Goal: Task Accomplishment & Management: Complete application form

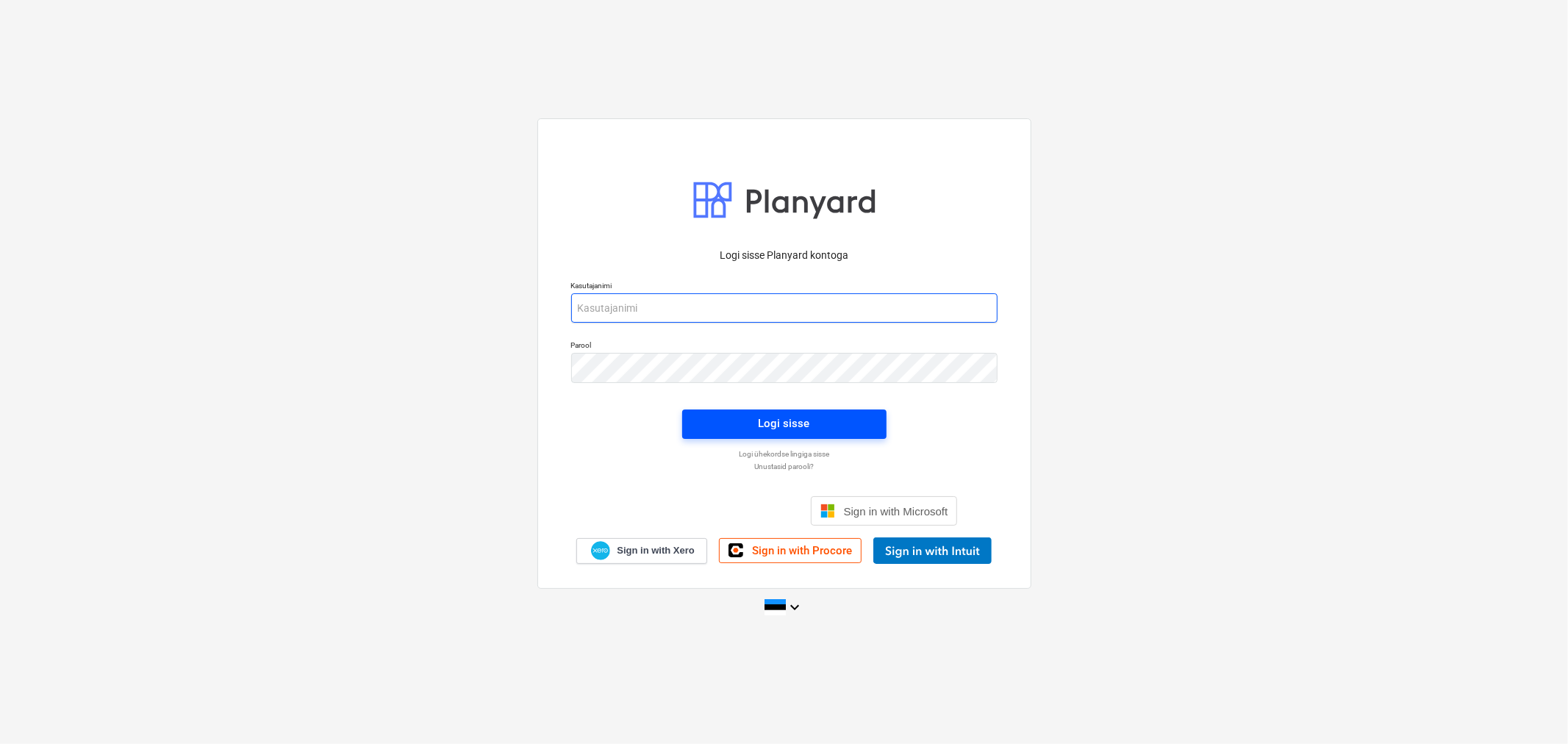
type input "[EMAIL_ADDRESS][DOMAIN_NAME]"
click at [781, 422] on div "Logi sisse" at bounding box center [785, 423] width 52 height 19
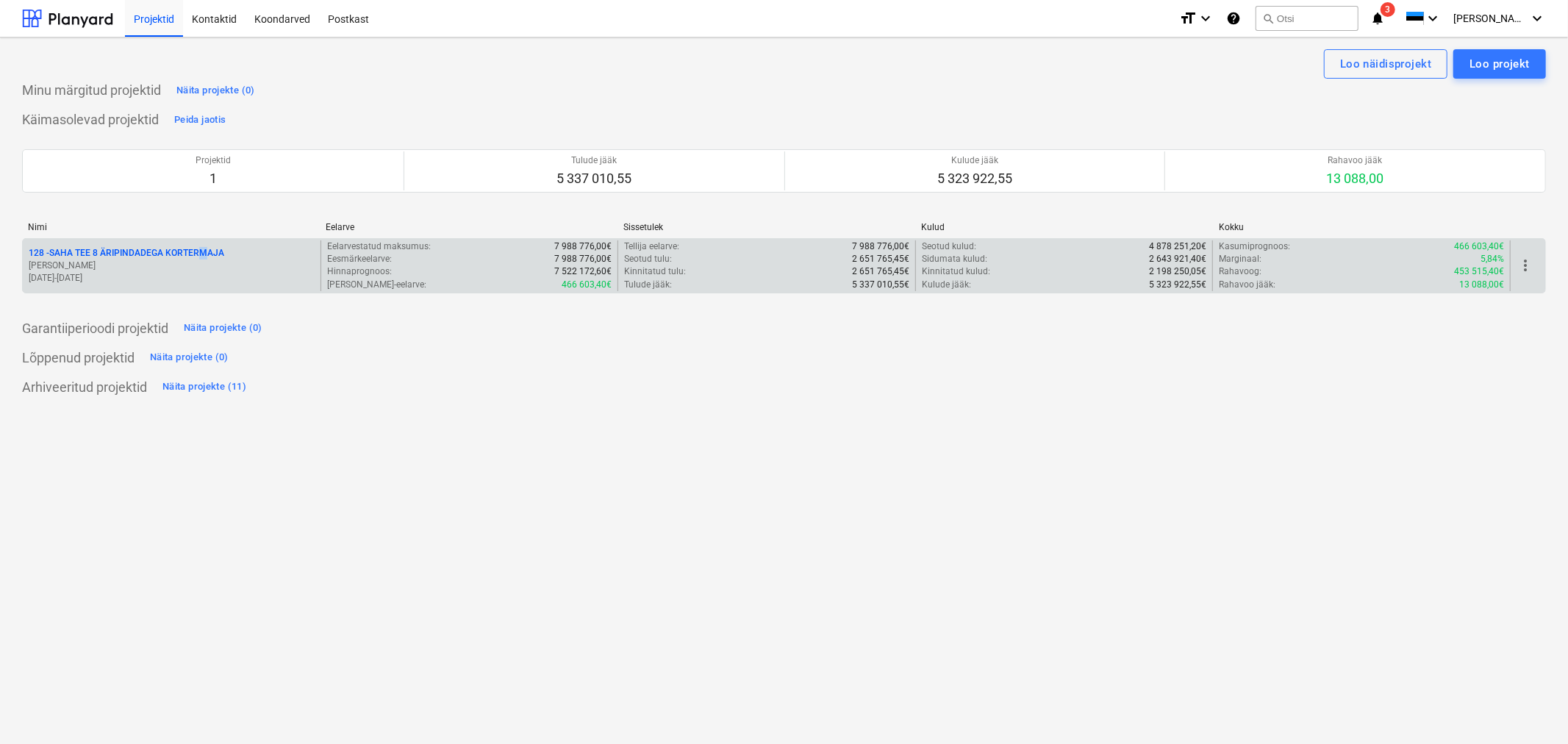
click at [201, 250] on div "[STREET_ADDRESS] ÄRIPINDADEGA KORTERMAJA [PERSON_NAME] [DATE] - [DATE]" at bounding box center [171, 265] width 298 height 51
click at [164, 245] on div "[STREET_ADDRESS] ÄRIPINDADEGA KORTERMAJA [PERSON_NAME] [DATE] - [DATE]" at bounding box center [171, 265] width 298 height 51
click at [162, 248] on p "128 - SAHA TEE 8 ÄRIPINDADEGA KORTERMAJA" at bounding box center [126, 253] width 196 height 13
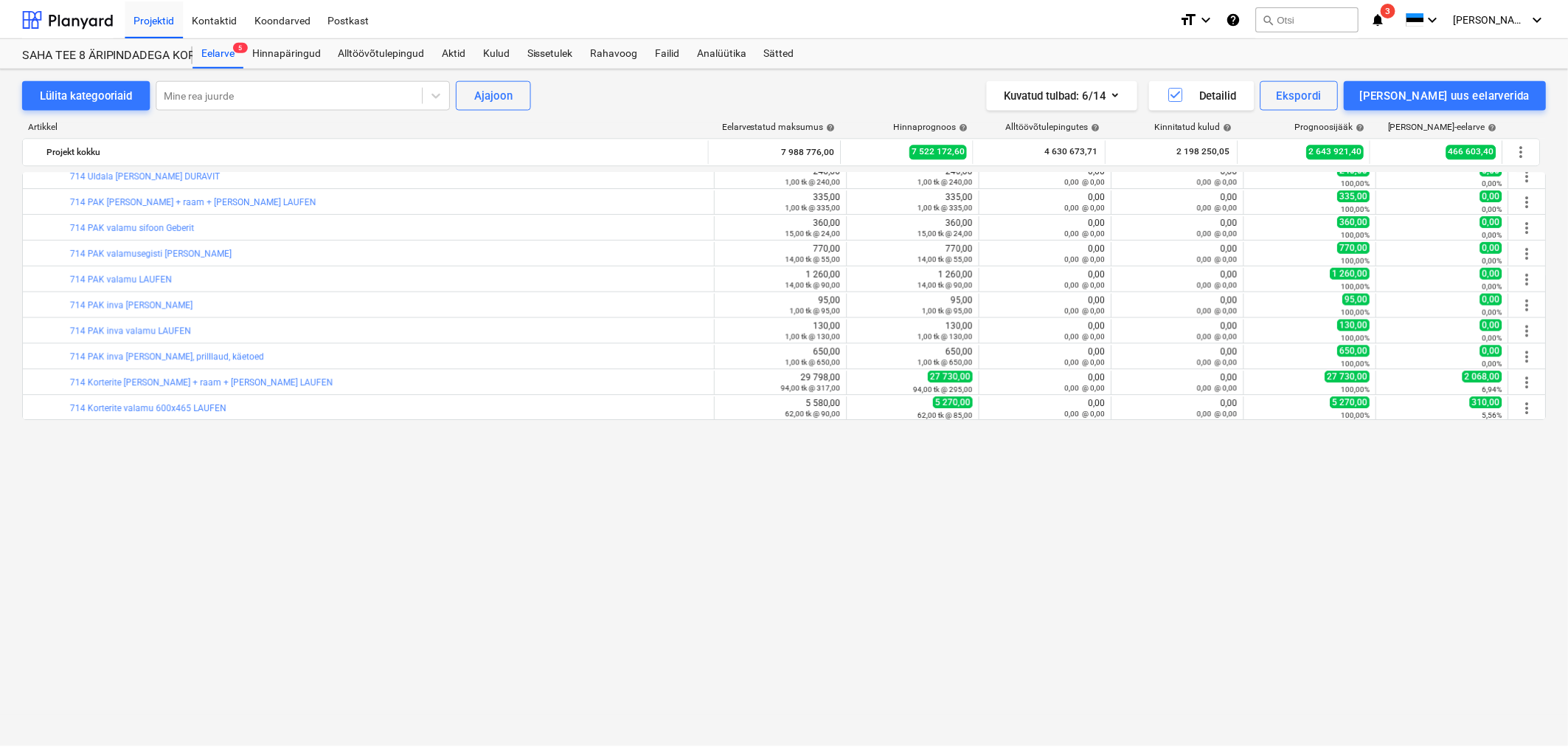
scroll to position [2006, 0]
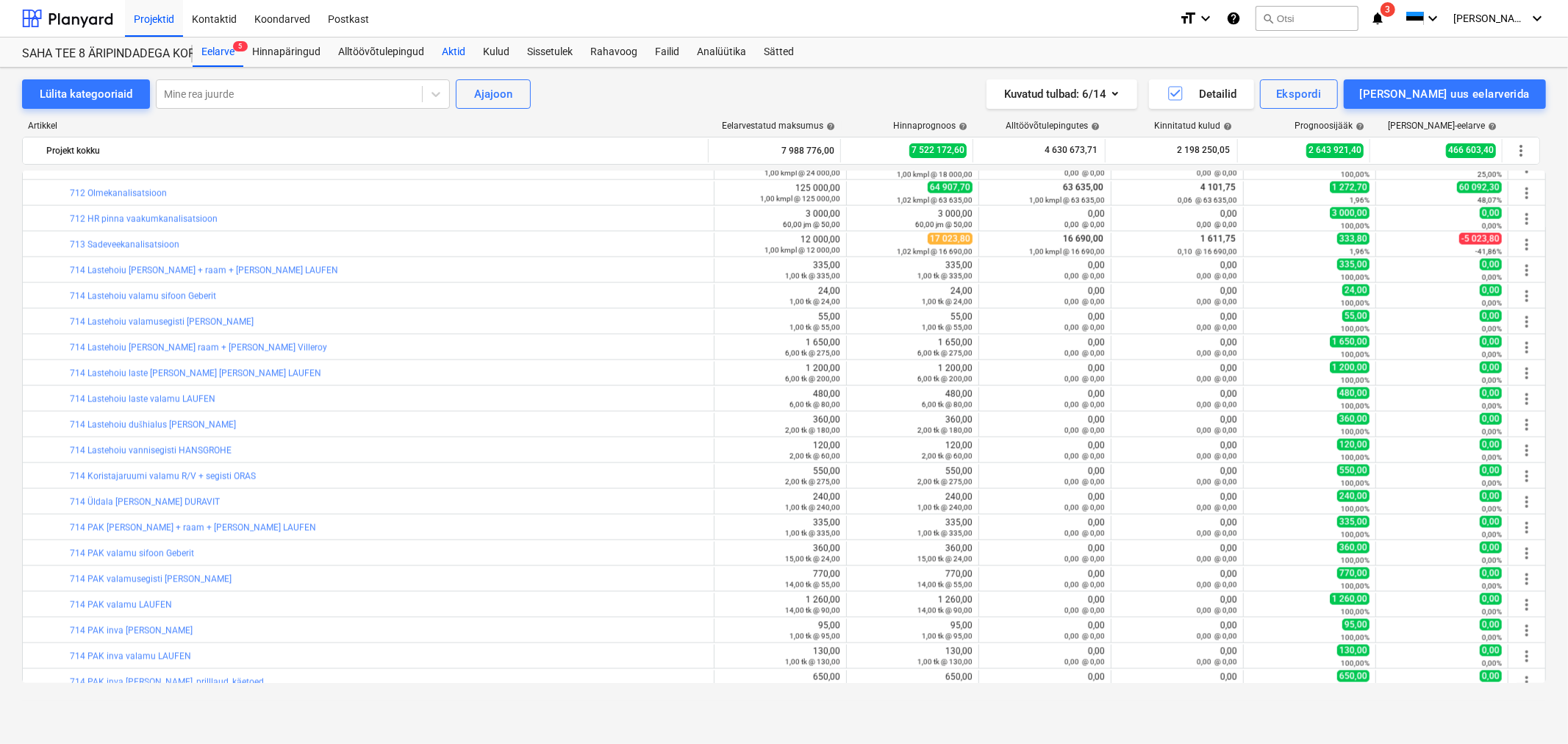
click at [445, 55] on div "Aktid" at bounding box center [454, 53] width 41 height 29
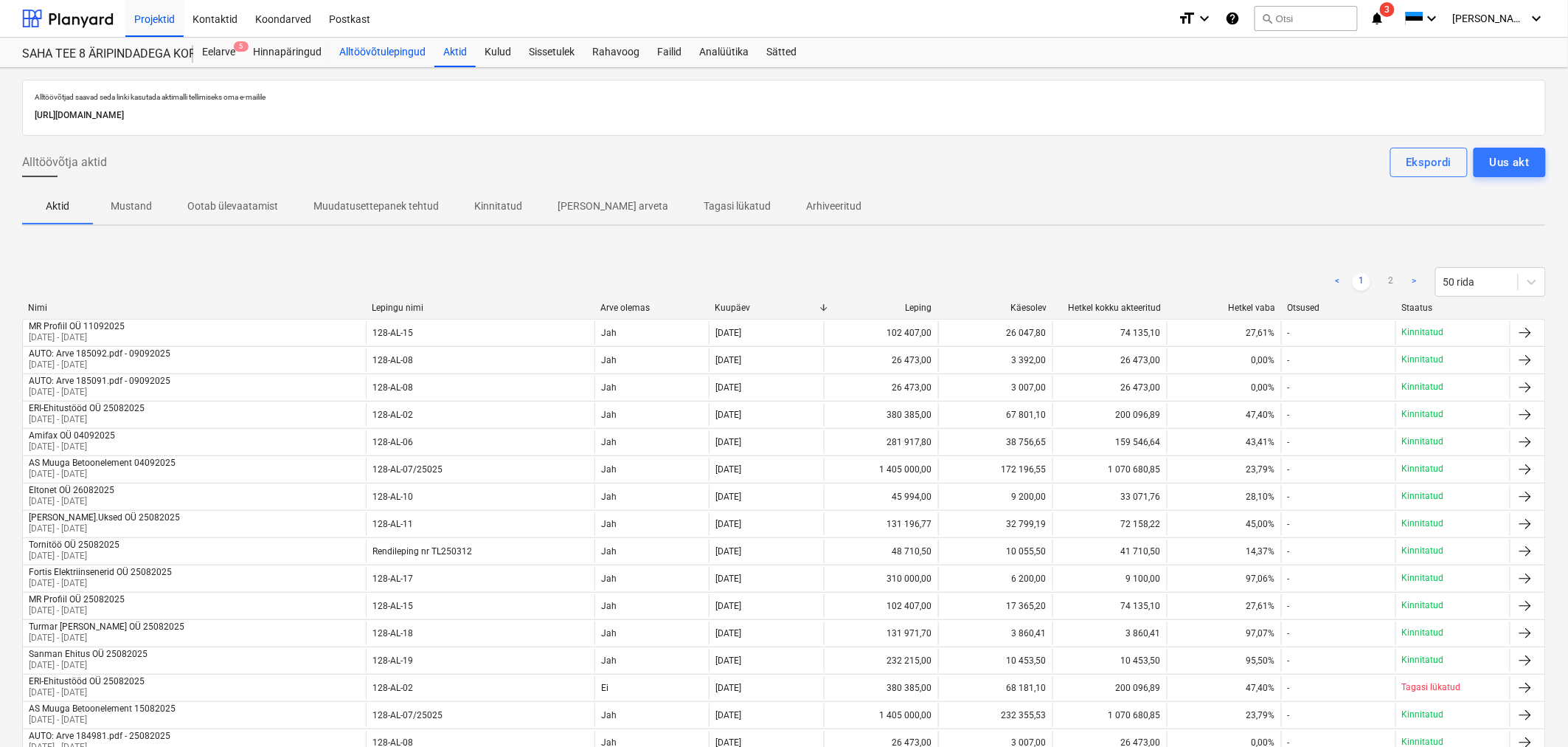
click at [400, 52] on div "Alltöövõtulepingud" at bounding box center [382, 53] width 104 height 29
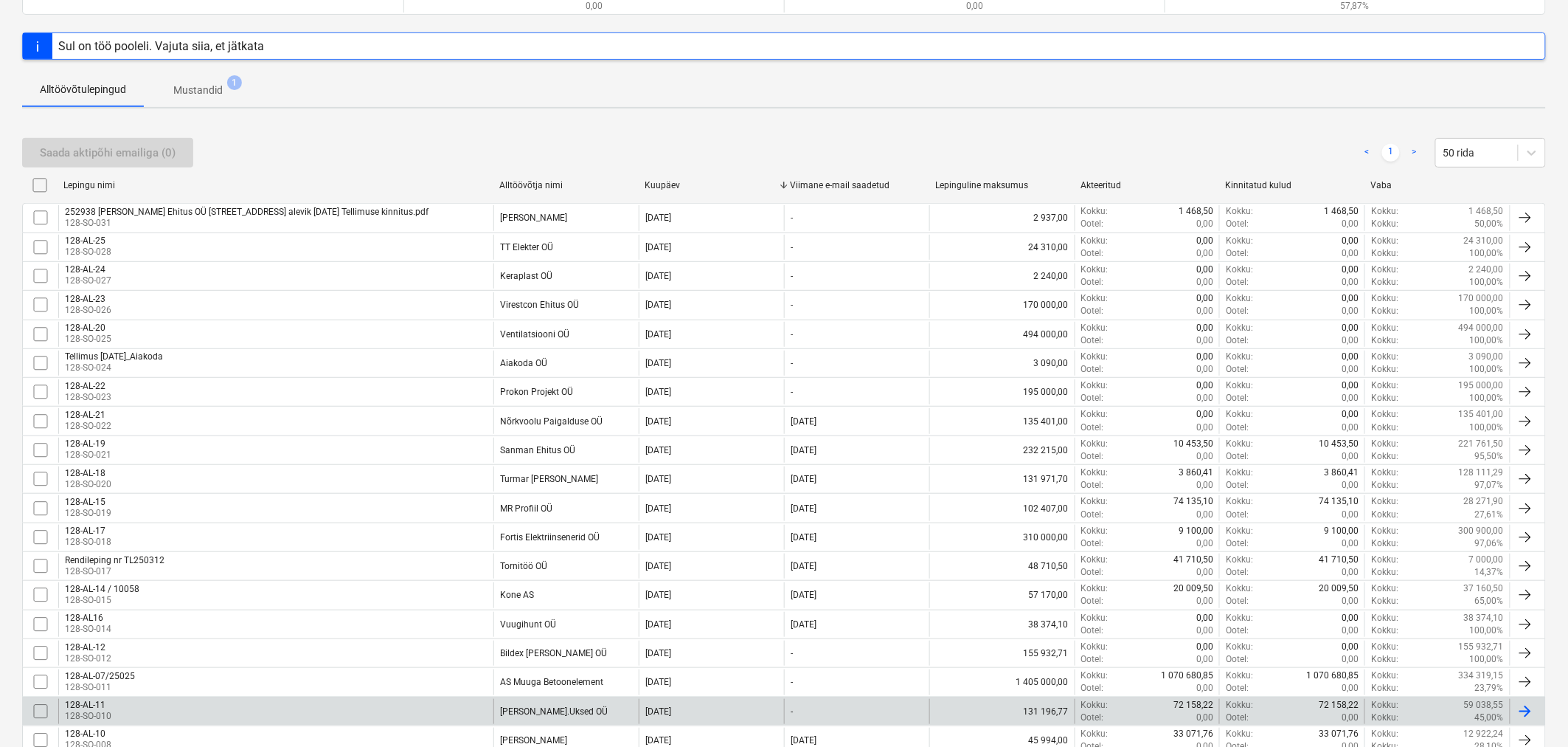
scroll to position [478, 0]
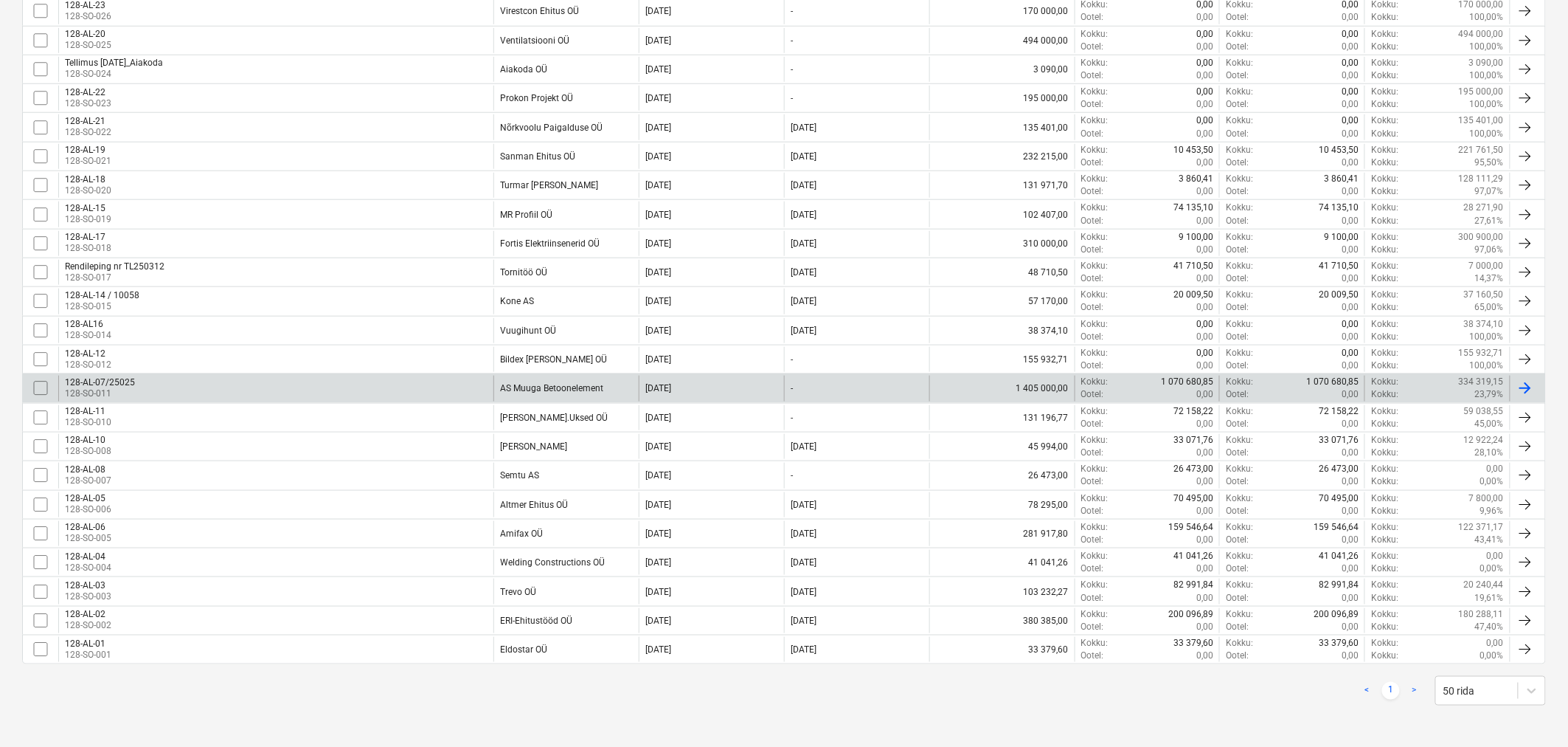
click at [296, 381] on div "128-AL-07/25025 128-SO-011" at bounding box center [276, 387] width 436 height 25
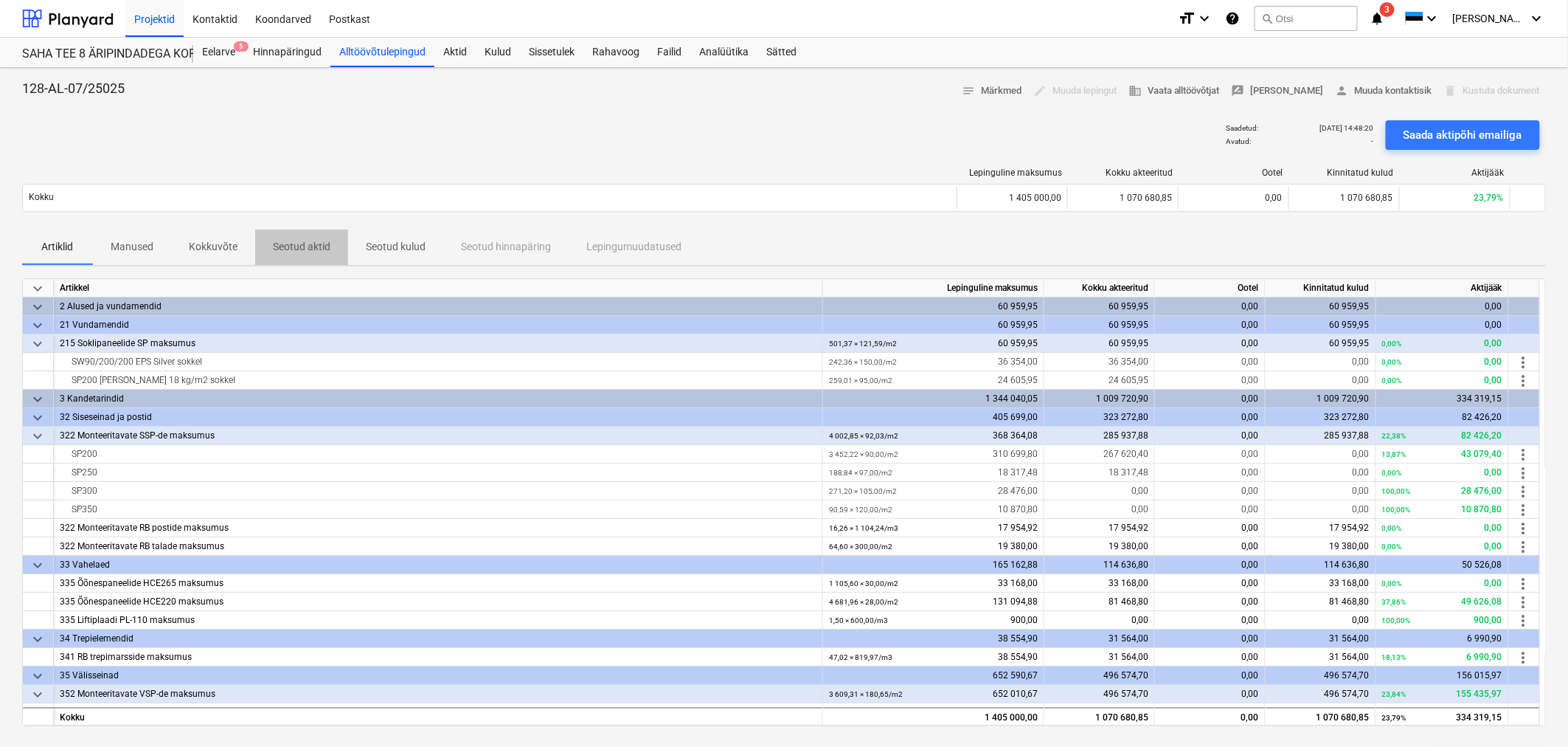
click at [288, 245] on p "Seotud aktid" at bounding box center [302, 247] width 58 height 16
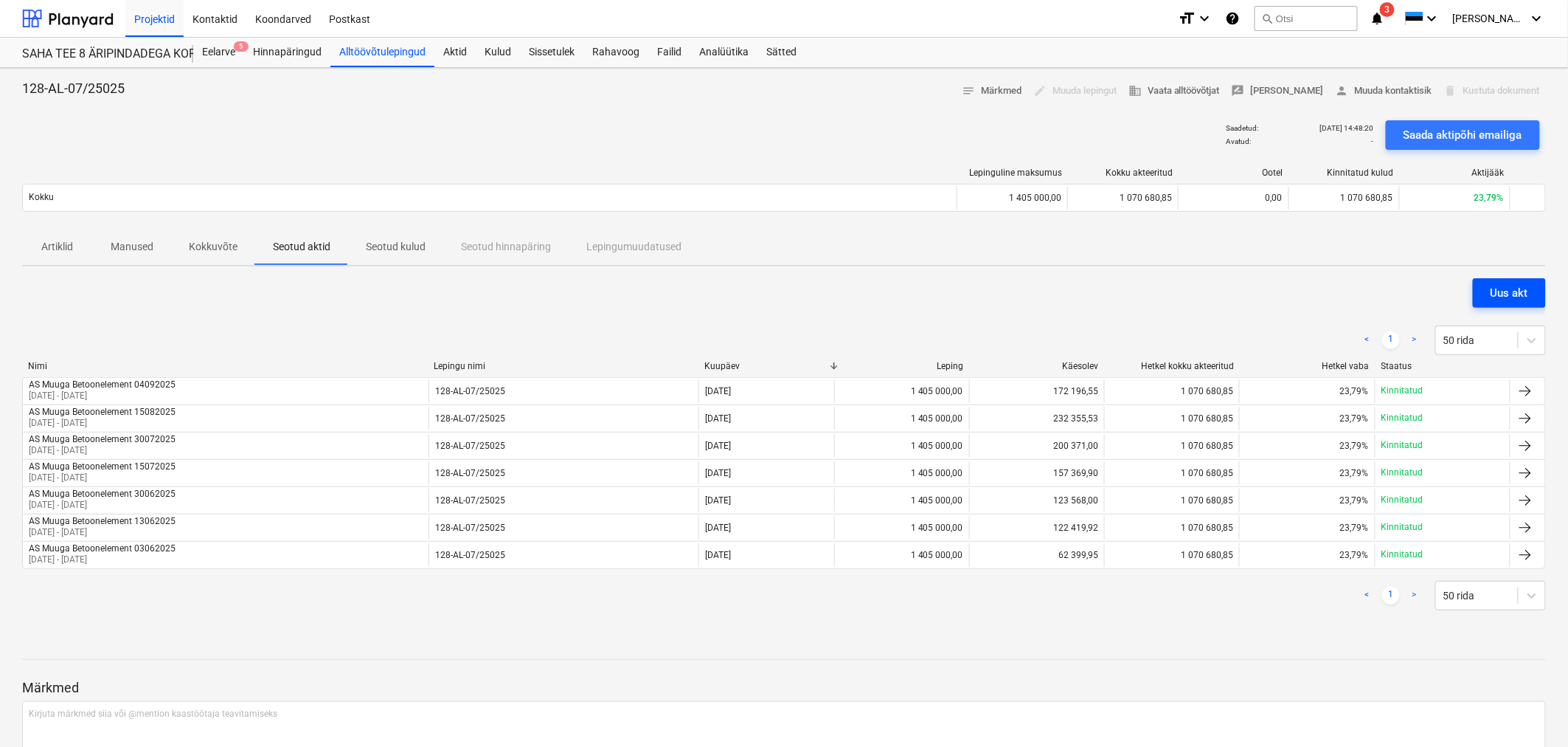
click at [1487, 290] on button "Uus akt" at bounding box center [1509, 293] width 73 height 29
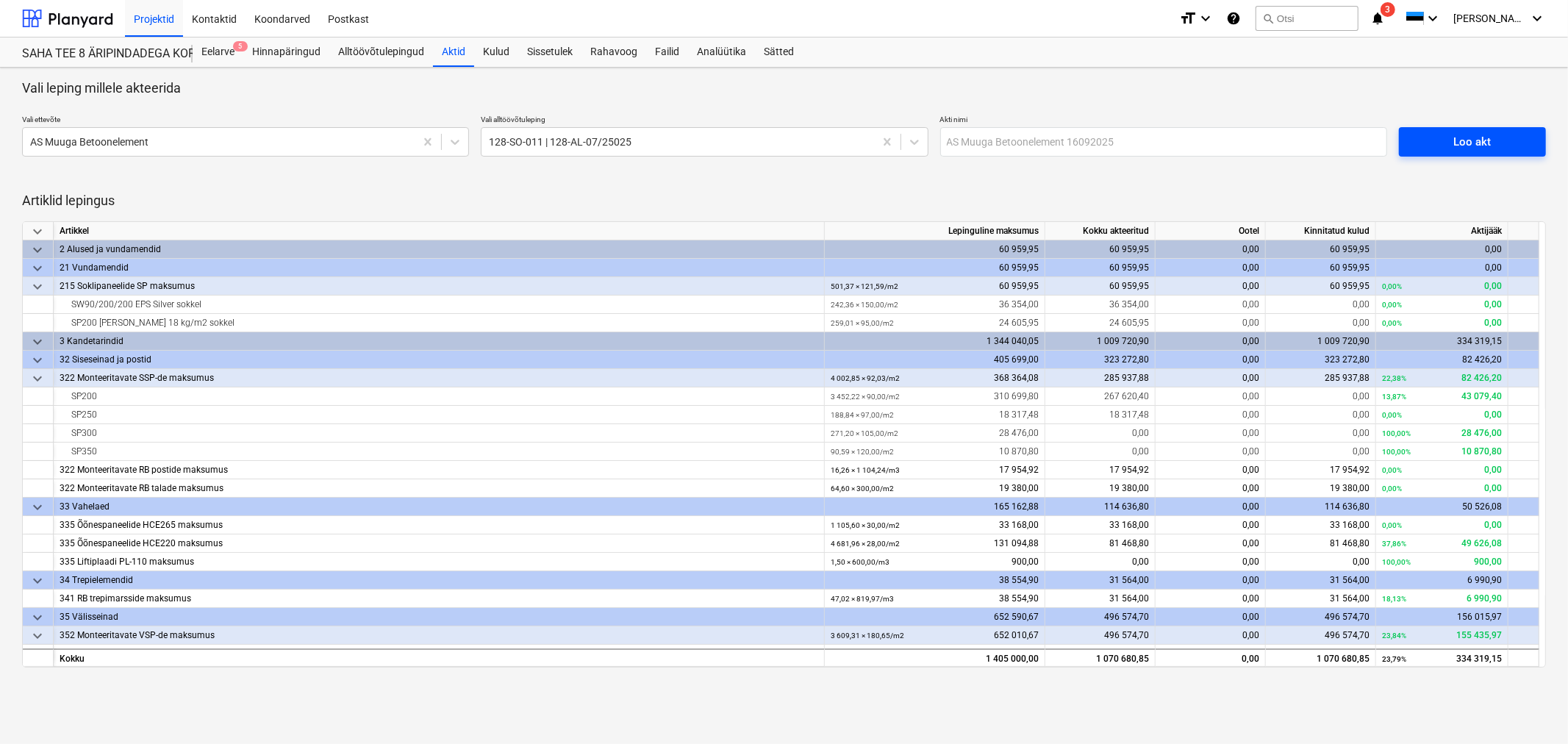
click at [1495, 138] on span "Loo akt" at bounding box center [1472, 142] width 112 height 19
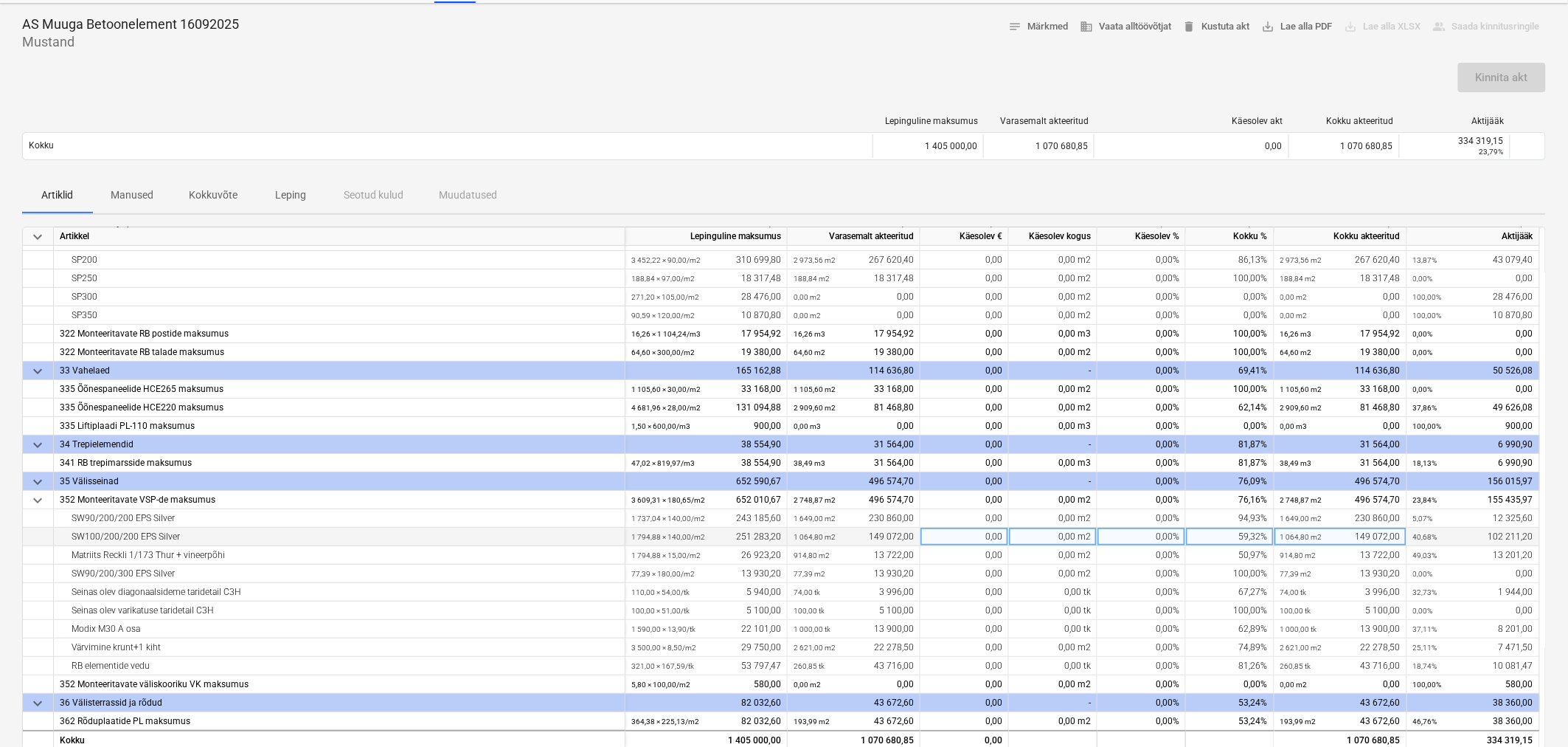
scroll to position [163, 0]
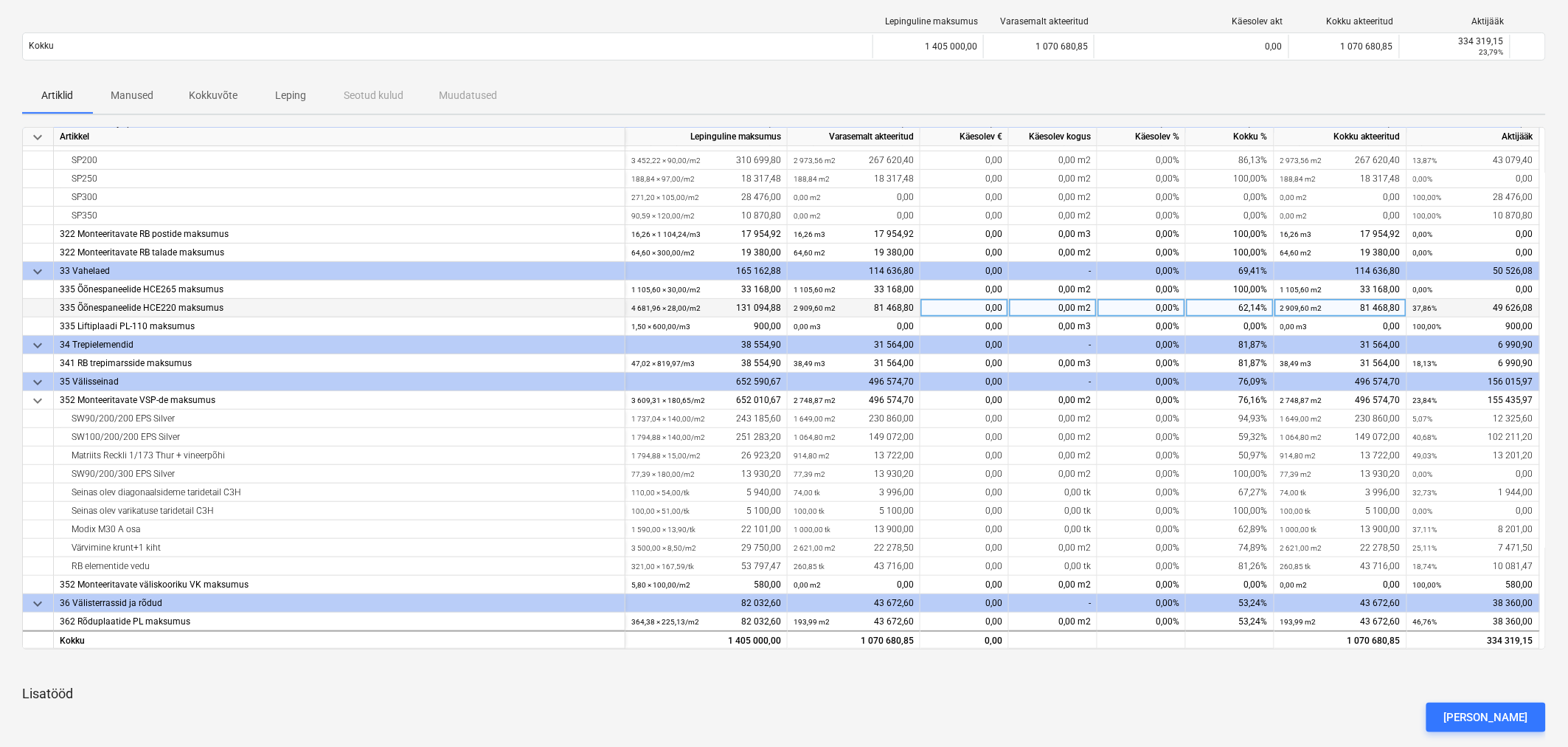
click at [1061, 306] on div "0,00 m2" at bounding box center [1053, 308] width 88 height 18
type input "1039,4"
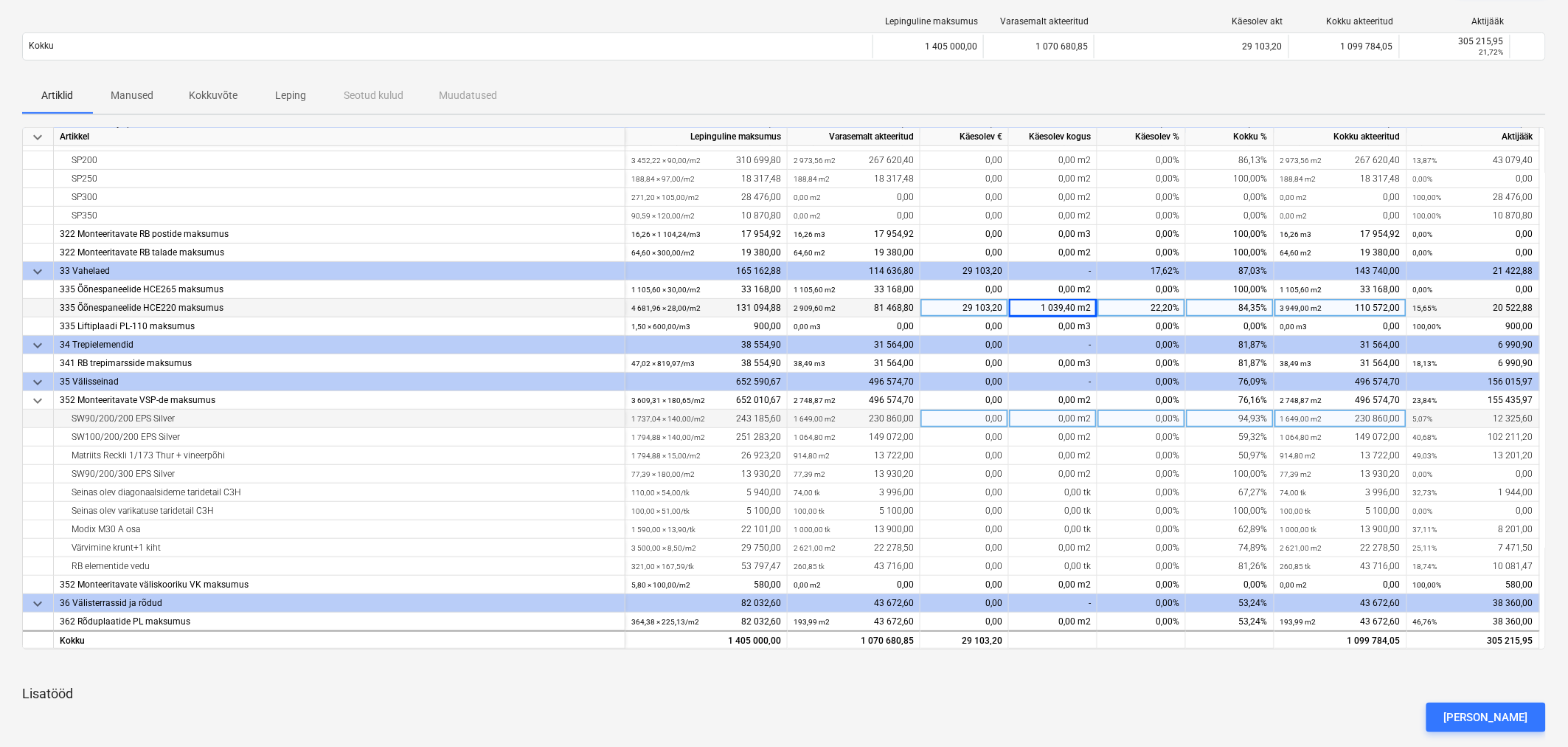
click at [1071, 415] on div "0,00 m2" at bounding box center [1053, 418] width 88 height 18
type input "8"
click at [1062, 420] on div "8,00 m2" at bounding box center [1053, 418] width 88 height 18
type input "88,04"
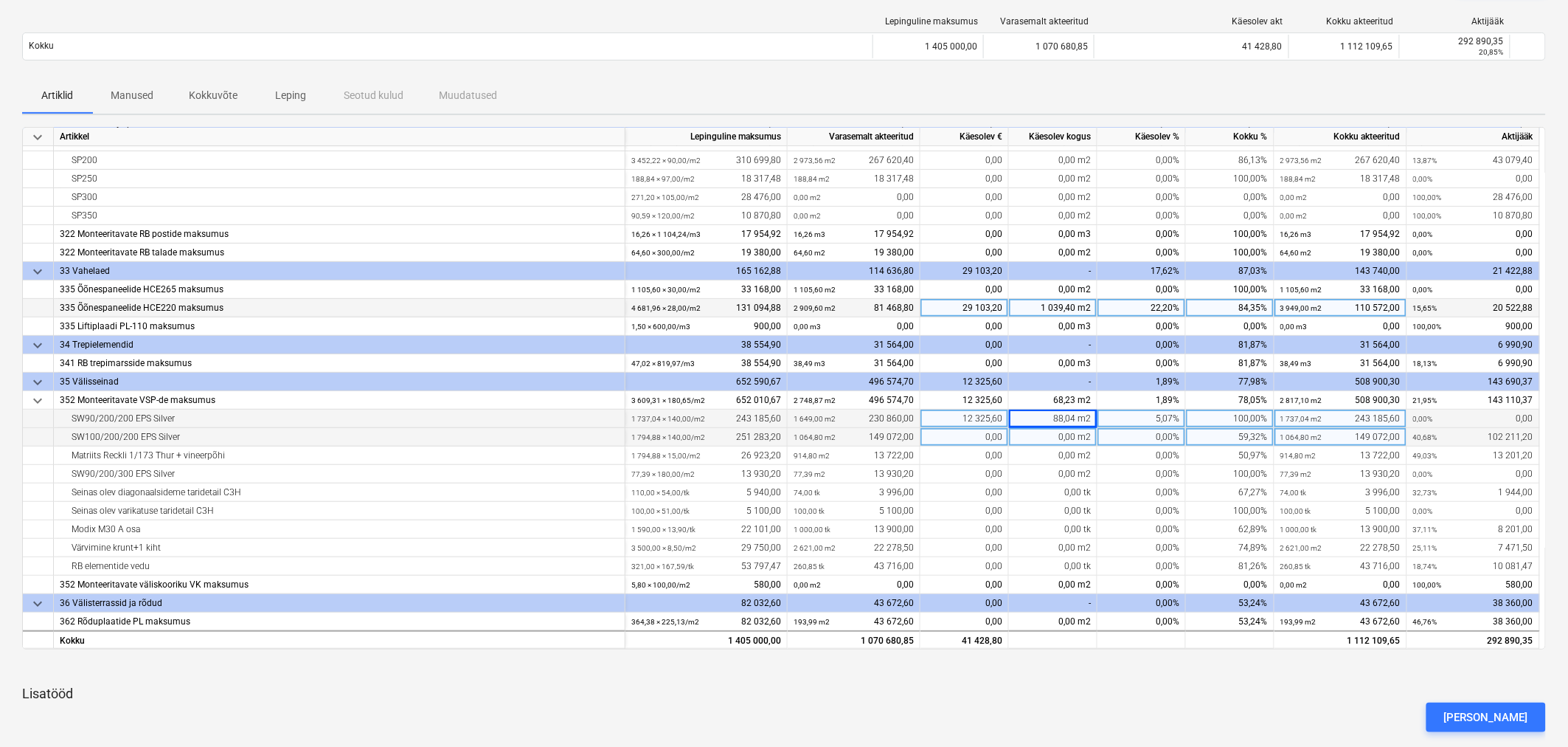
click at [1055, 436] on div "0,00 m2" at bounding box center [1053, 437] width 88 height 18
type input "331,8"
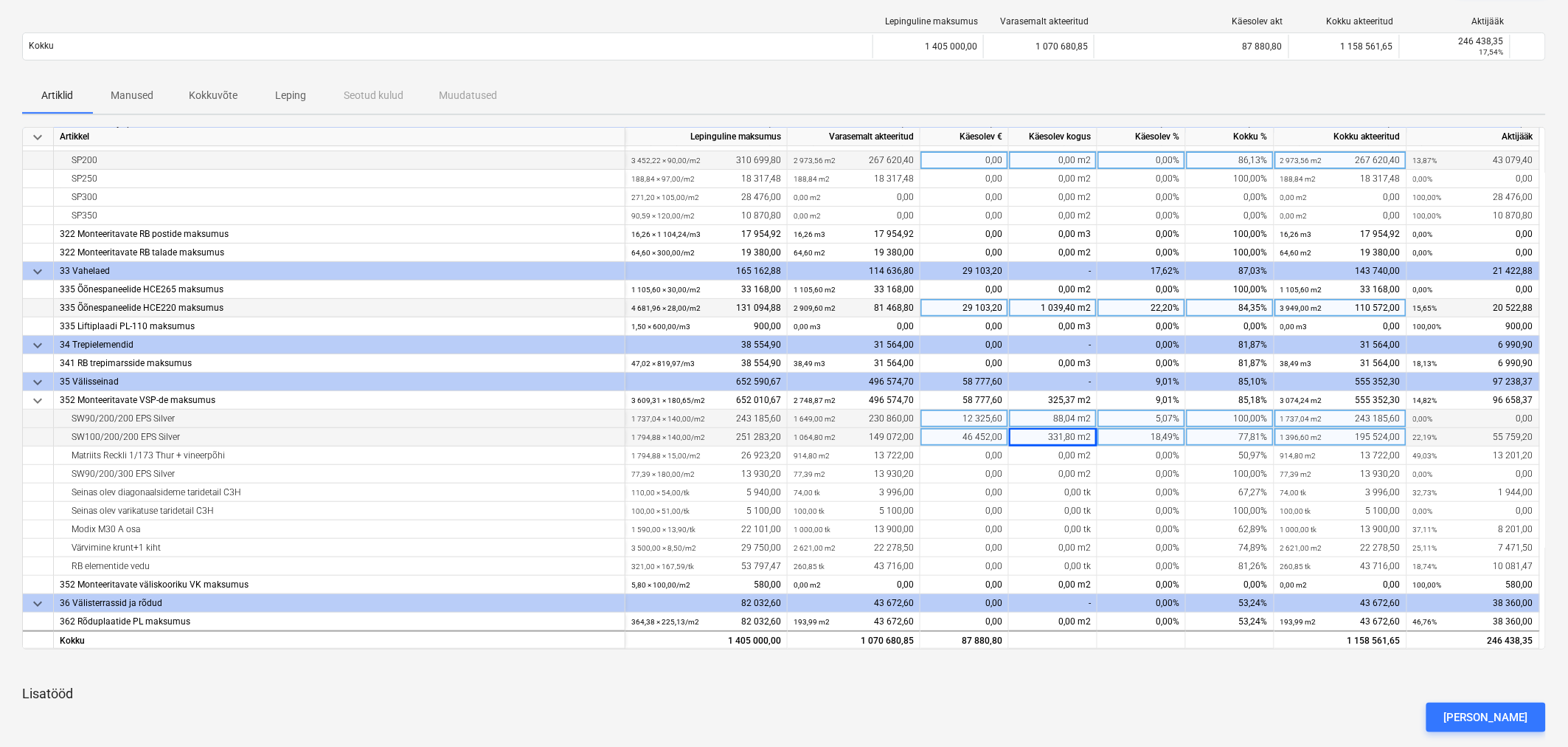
click at [1074, 158] on div "0,00 m2" at bounding box center [1053, 160] width 88 height 18
type input "411,2"
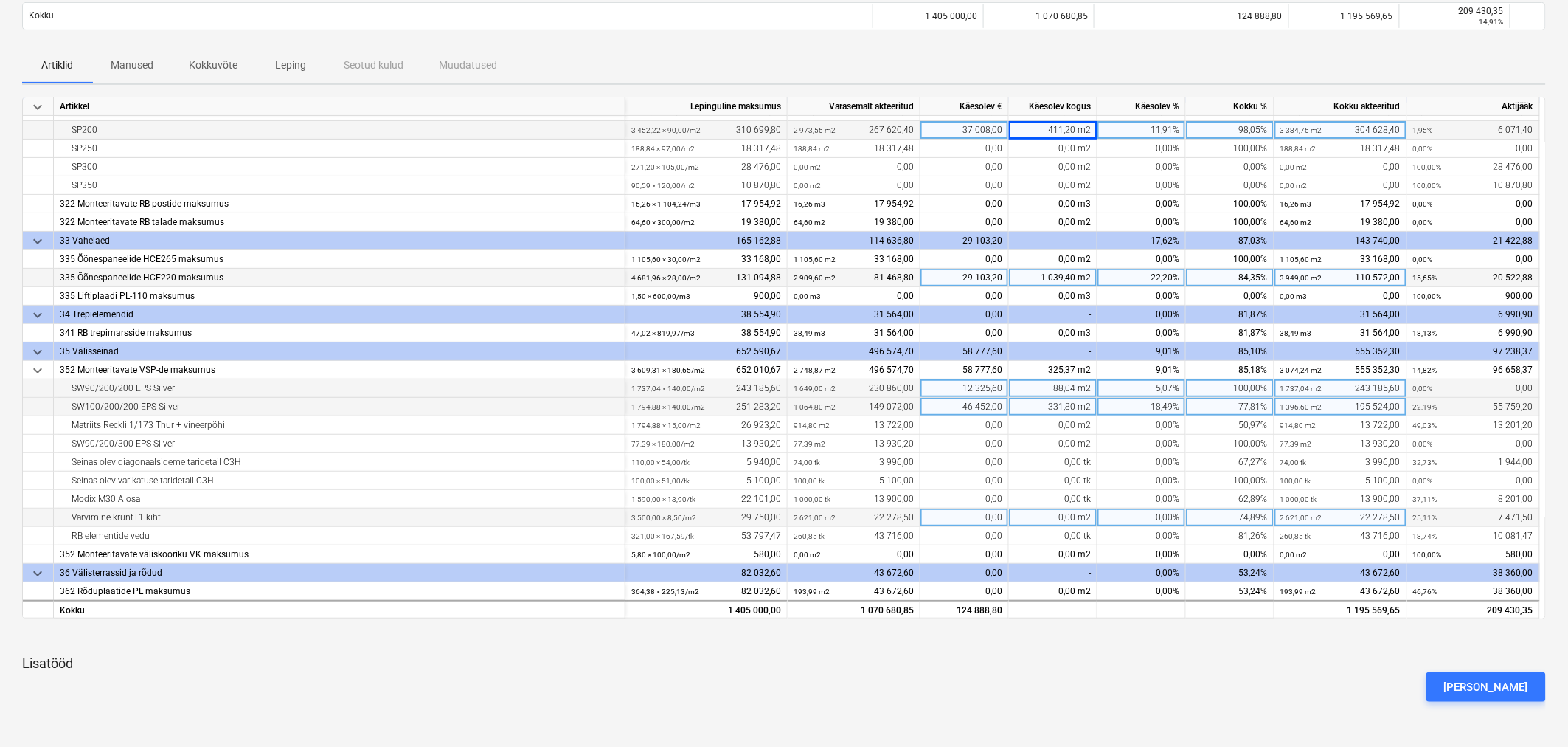
scroll to position [246, 0]
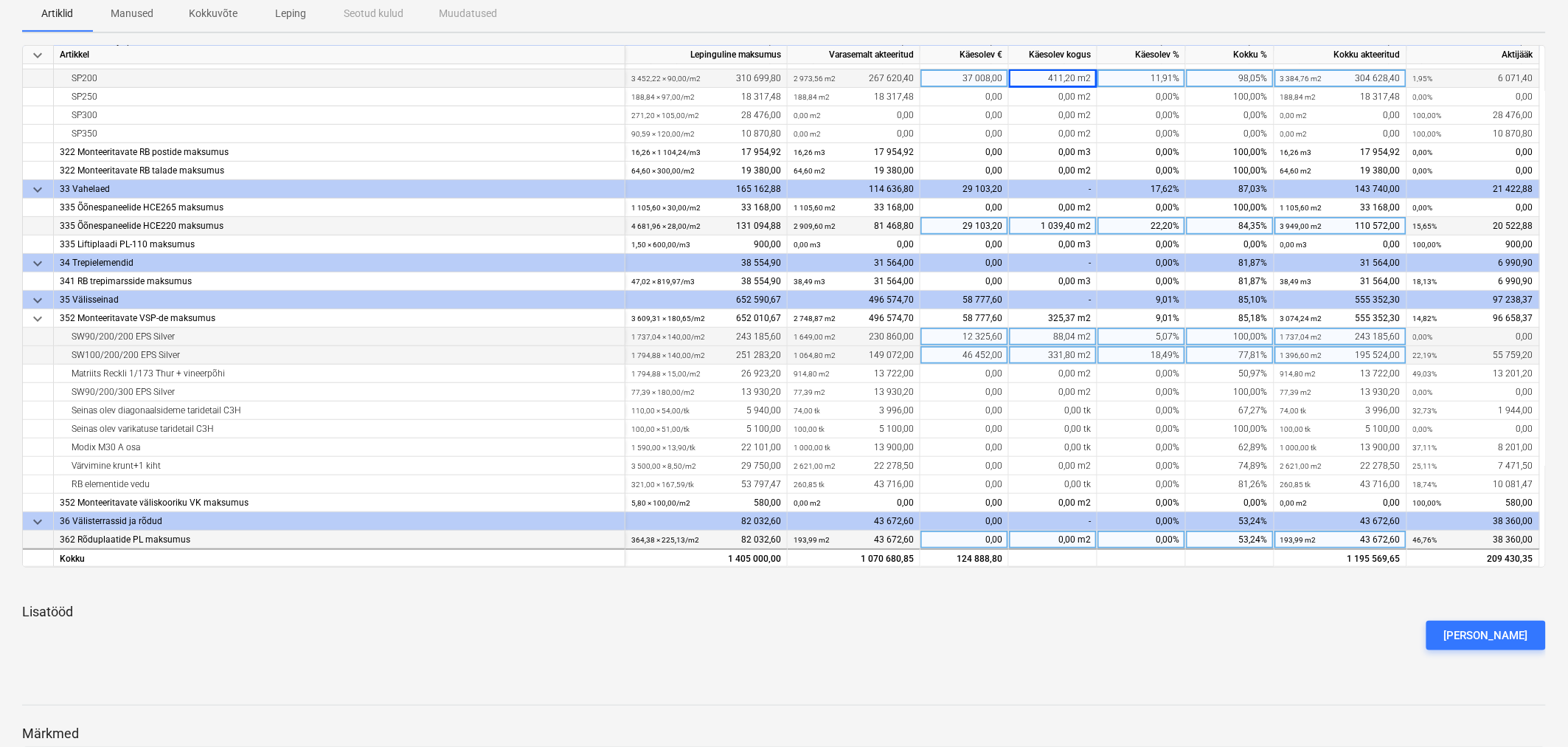
click at [1000, 540] on div "0,00" at bounding box center [965, 540] width 88 height 18
type input "11220,4"
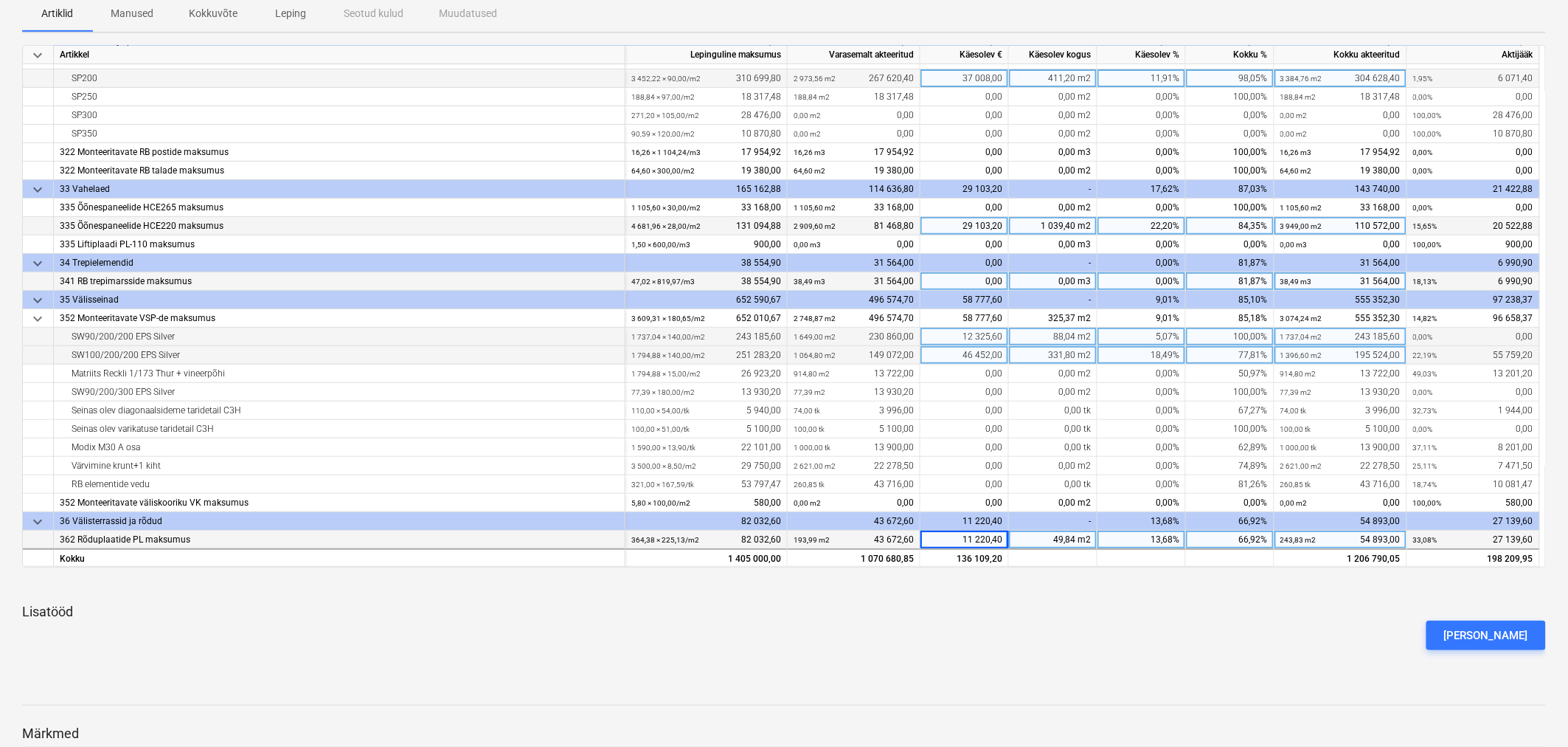
click at [986, 284] on div "0,00" at bounding box center [965, 281] width 88 height 18
type input "6990,9"
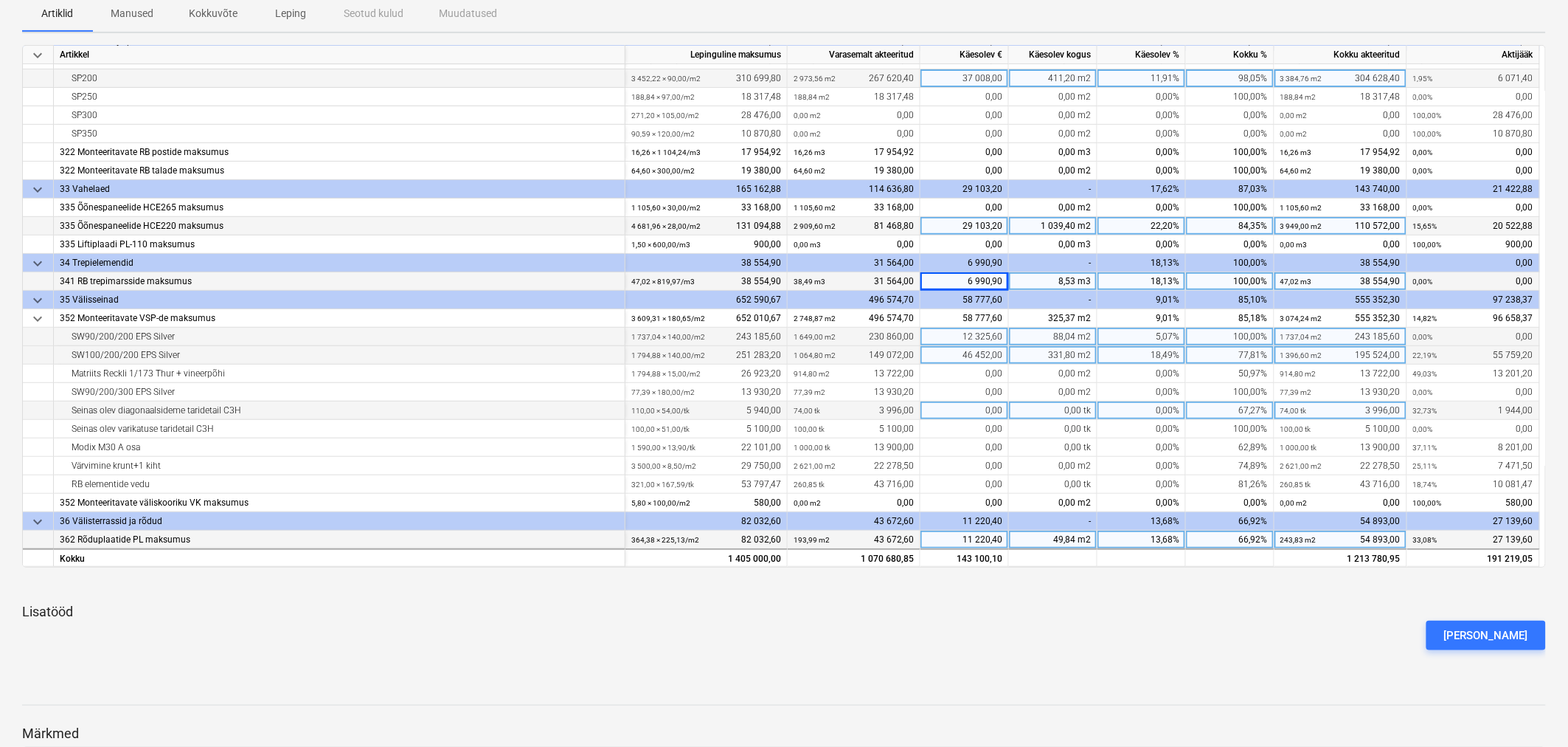
click at [1085, 415] on div "0,00 tk" at bounding box center [1053, 410] width 88 height 18
type input "20"
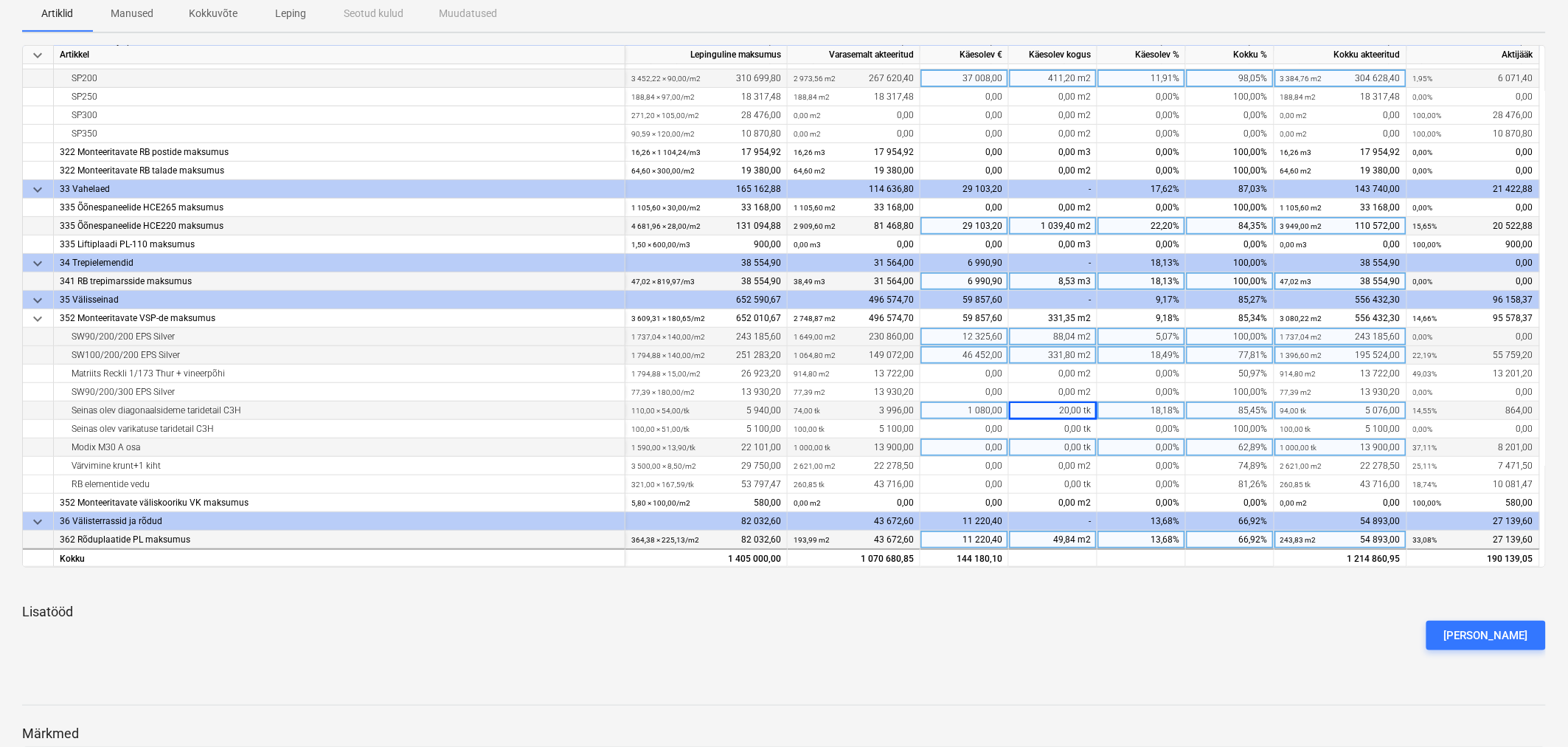
click at [1069, 447] on div "0,00 tk" at bounding box center [1053, 447] width 88 height 18
type input "350"
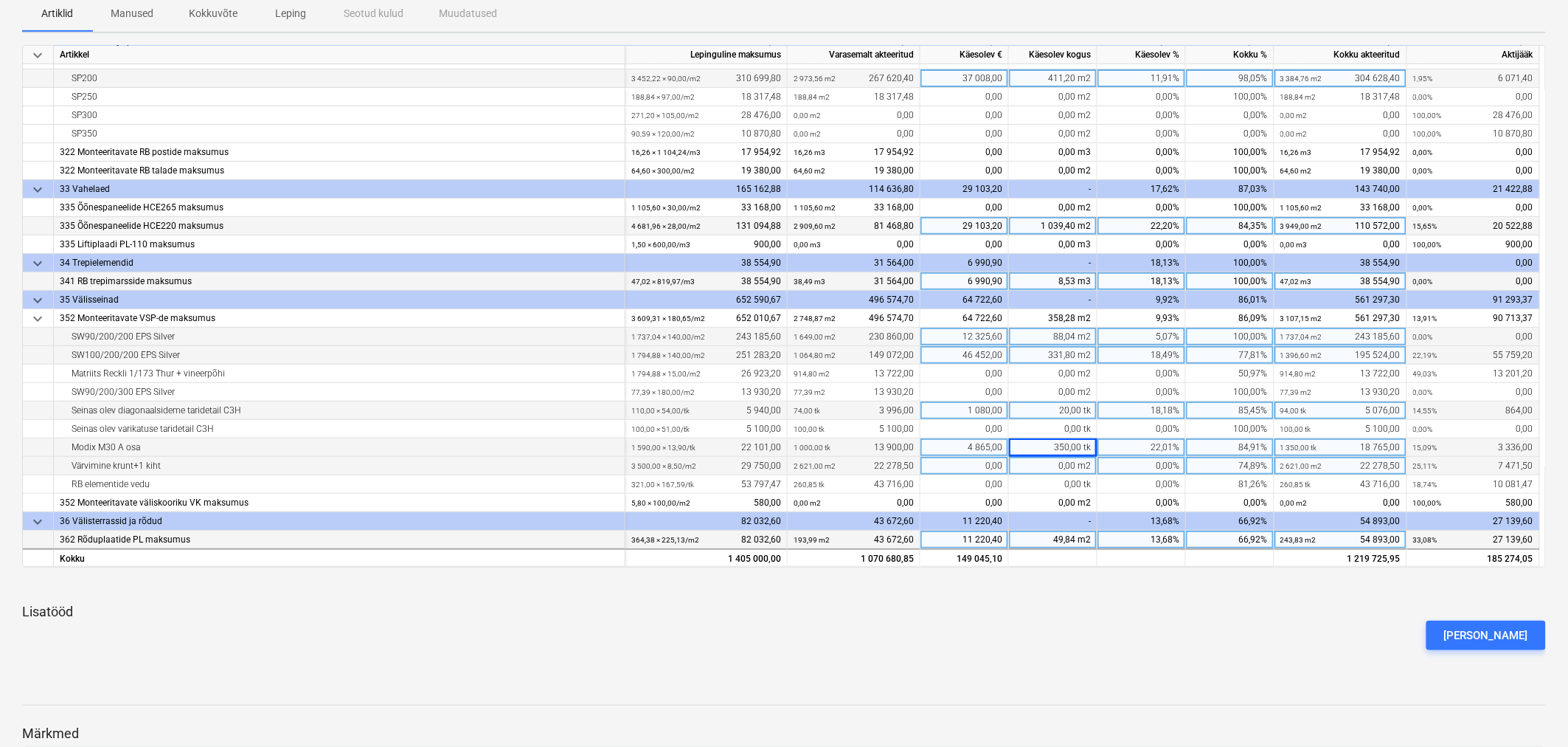
click at [1055, 468] on div "0,00 m2" at bounding box center [1053, 465] width 88 height 18
type input "420"
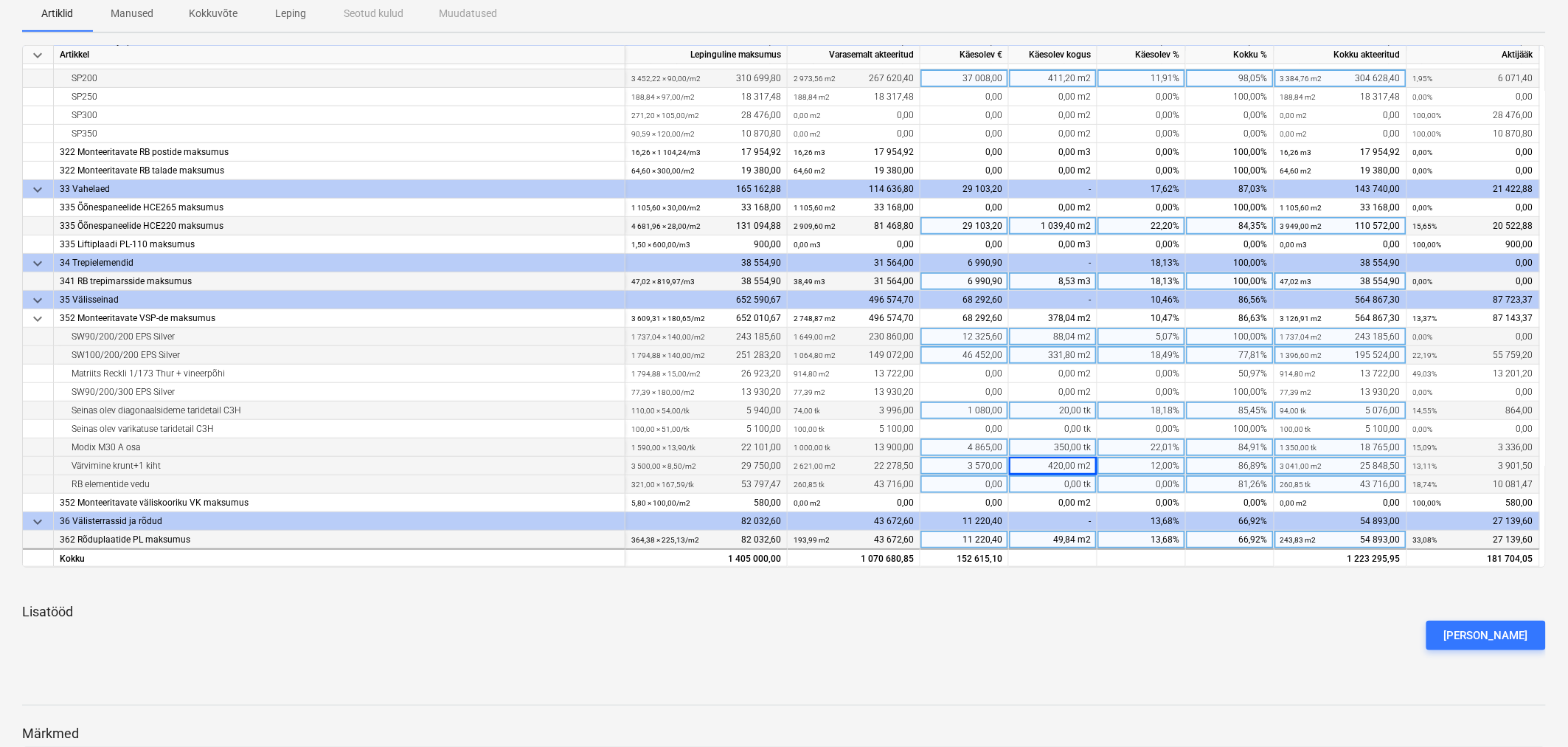
click at [962, 486] on div "0,00" at bounding box center [965, 484] width 88 height 18
type input "6840"
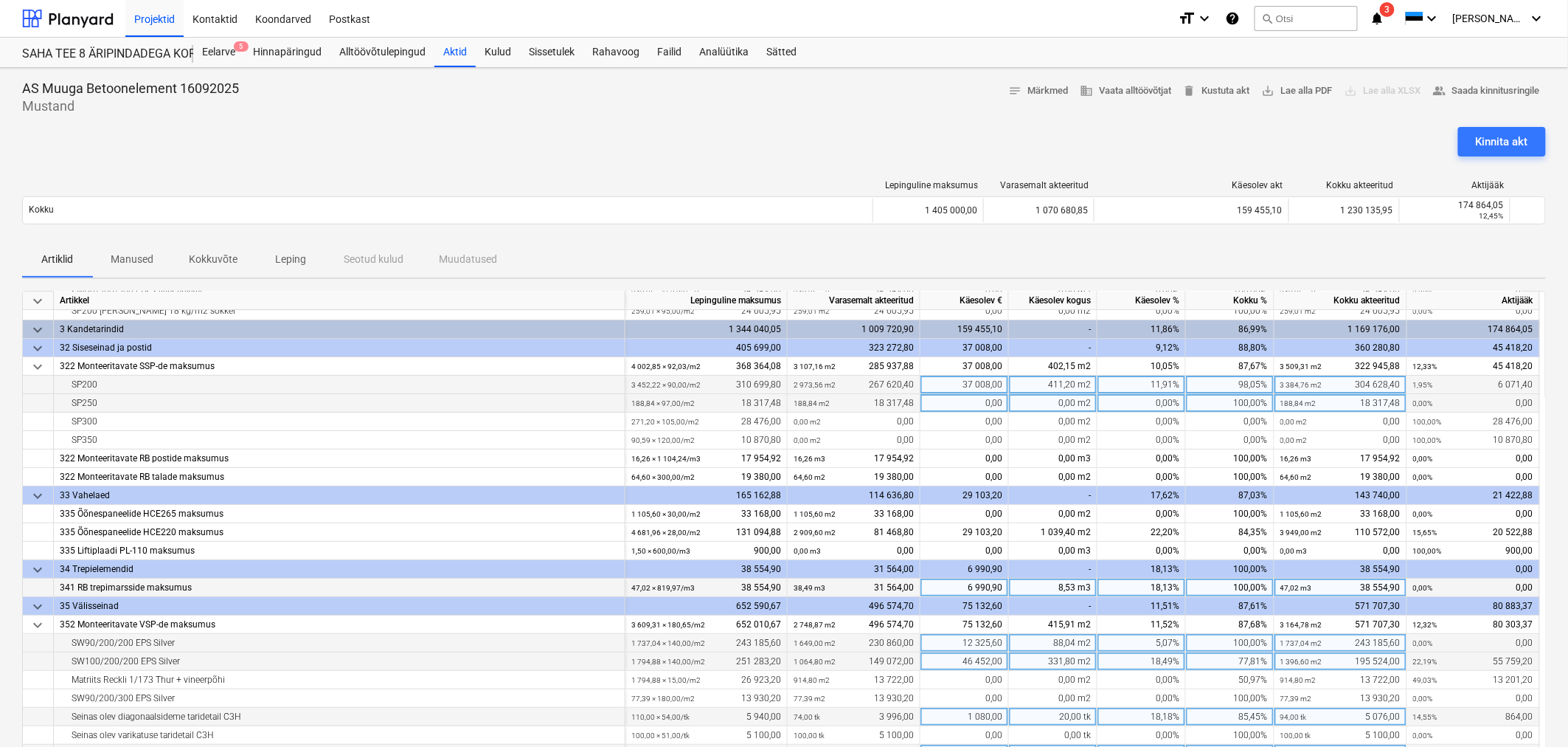
scroll to position [143, 0]
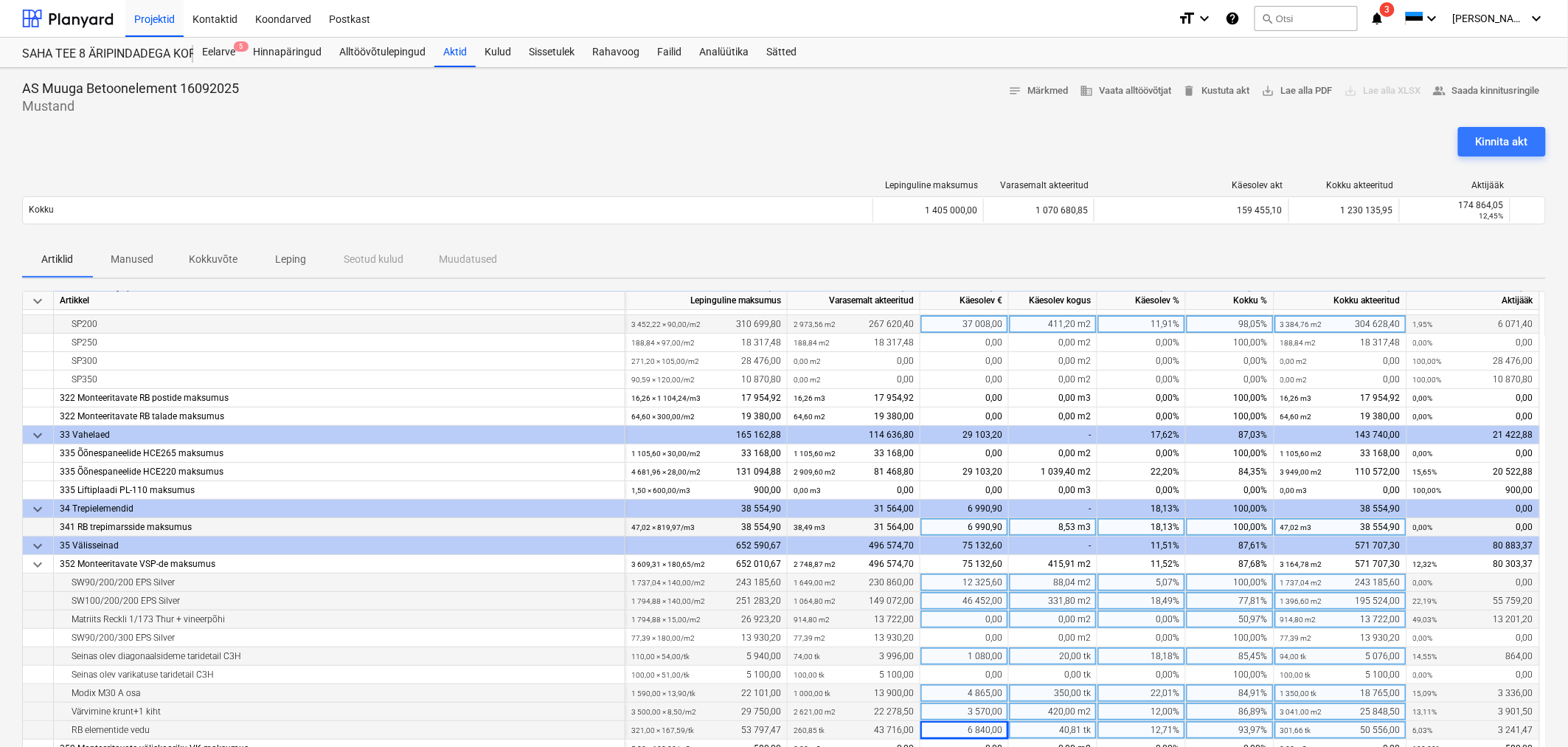
click at [1061, 615] on div "0,00 m2" at bounding box center [1053, 619] width 88 height 18
type input "331,8"
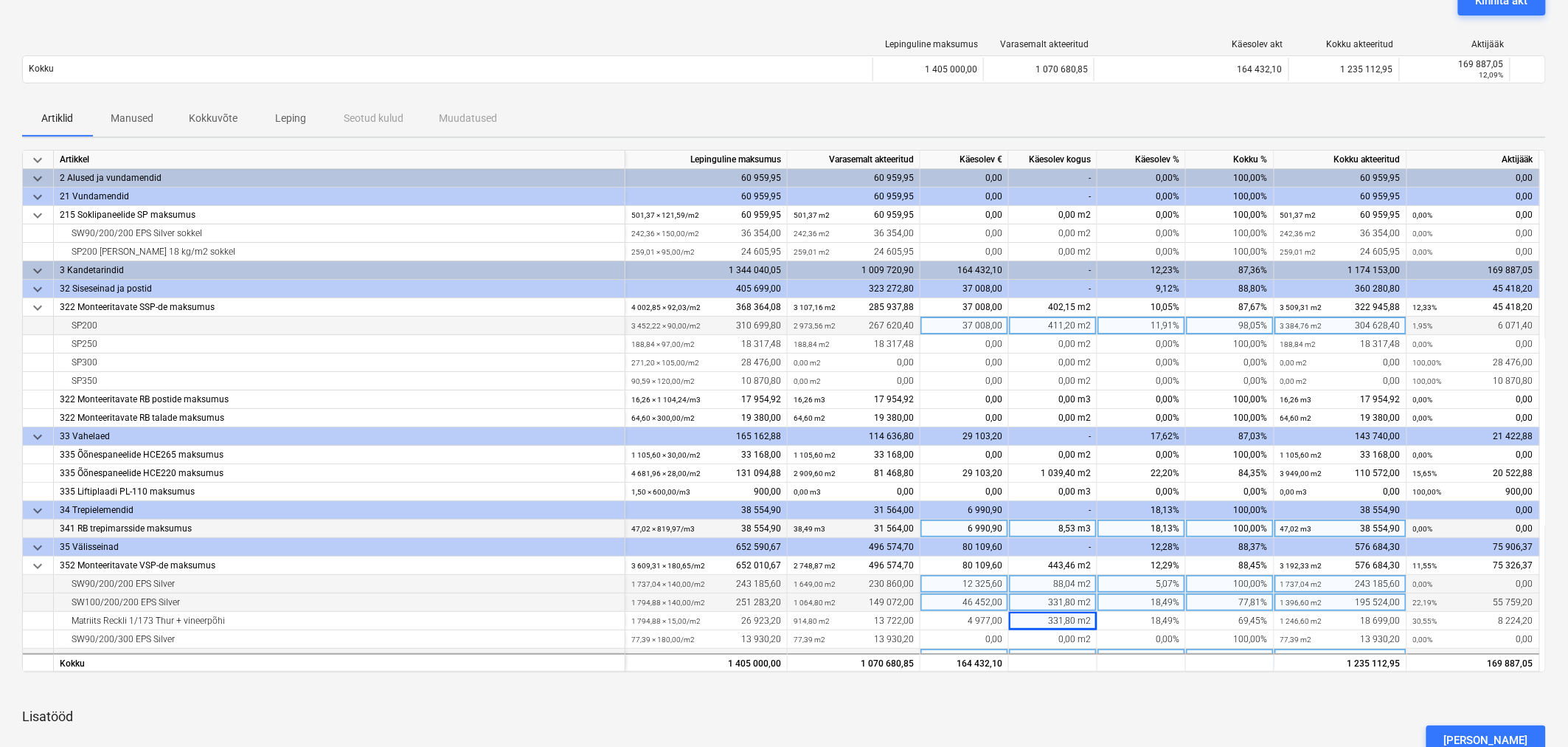
scroll to position [0, 0]
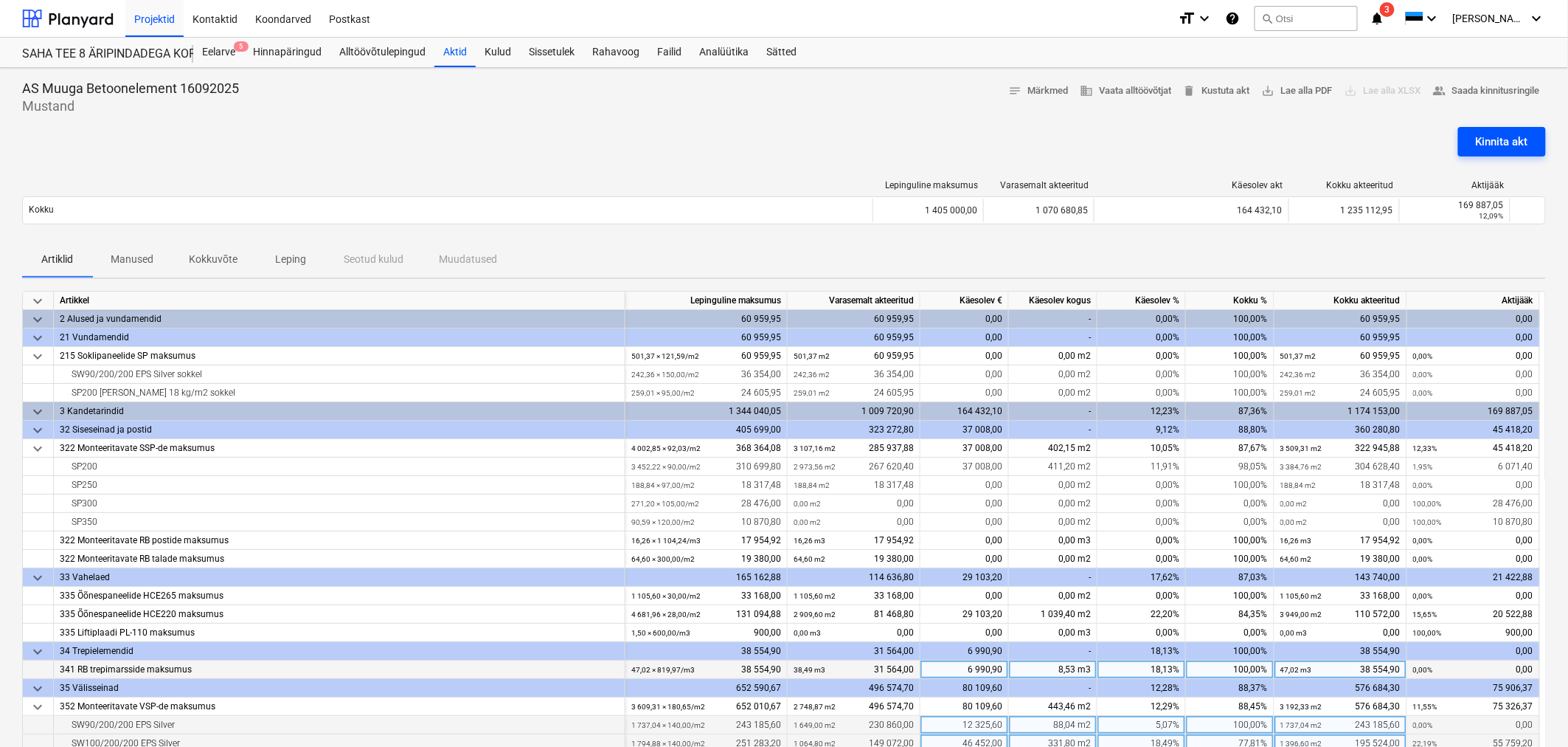
click at [1501, 142] on div "Kinnita akt" at bounding box center [1502, 142] width 53 height 19
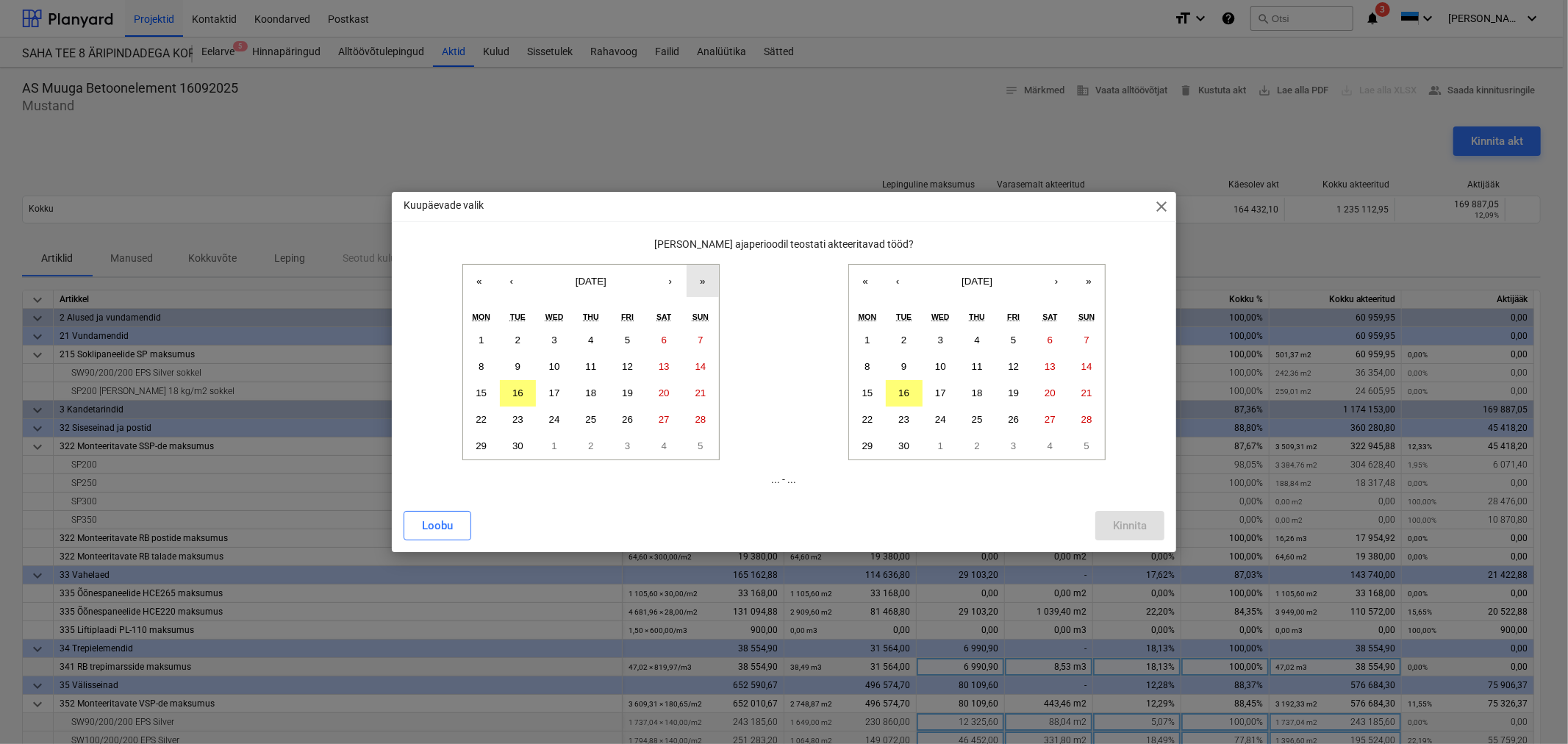
click at [706, 282] on button "»" at bounding box center [703, 281] width 33 height 33
click at [485, 276] on button "«" at bounding box center [480, 281] width 33 height 33
click at [670, 277] on button "›" at bounding box center [671, 281] width 33 height 33
click at [556, 338] on abbr "1" at bounding box center [554, 339] width 5 height 11
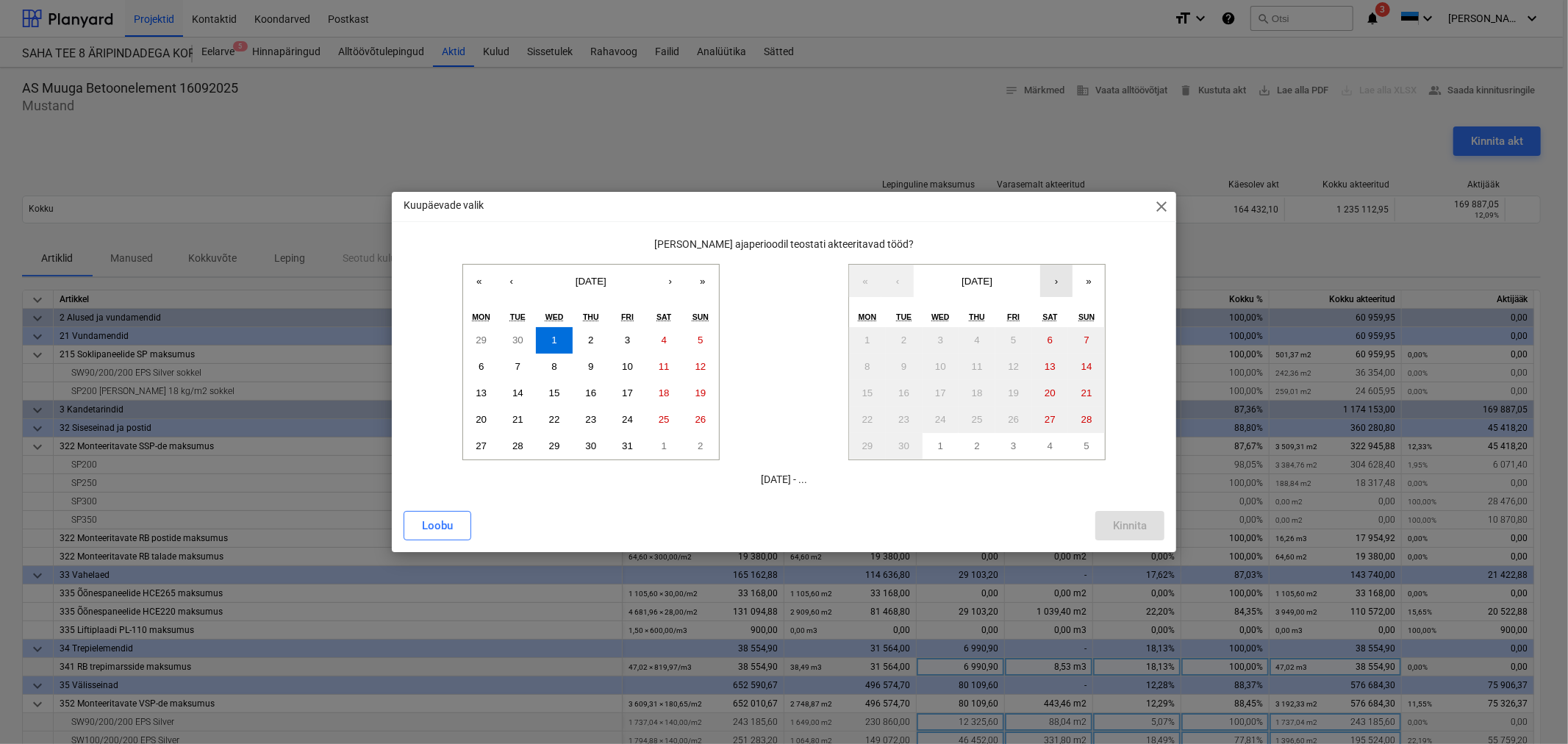
click at [1057, 282] on button "›" at bounding box center [1057, 281] width 33 height 33
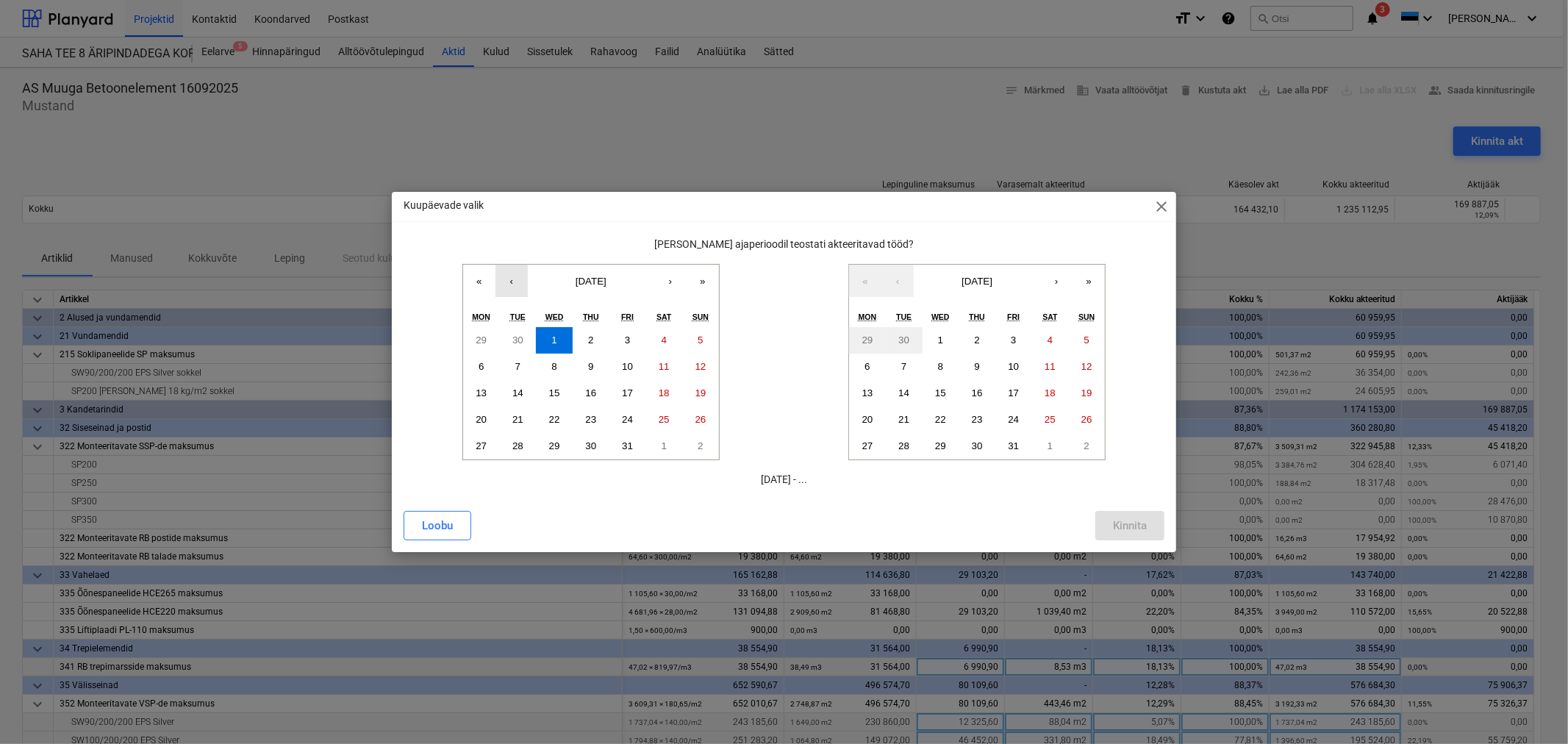
click at [518, 284] on button "‹" at bounding box center [512, 281] width 33 height 33
click at [488, 334] on button "1" at bounding box center [482, 340] width 37 height 27
click at [908, 273] on button "‹" at bounding box center [898, 281] width 33 height 33
click at [875, 390] on button "15" at bounding box center [868, 393] width 37 height 27
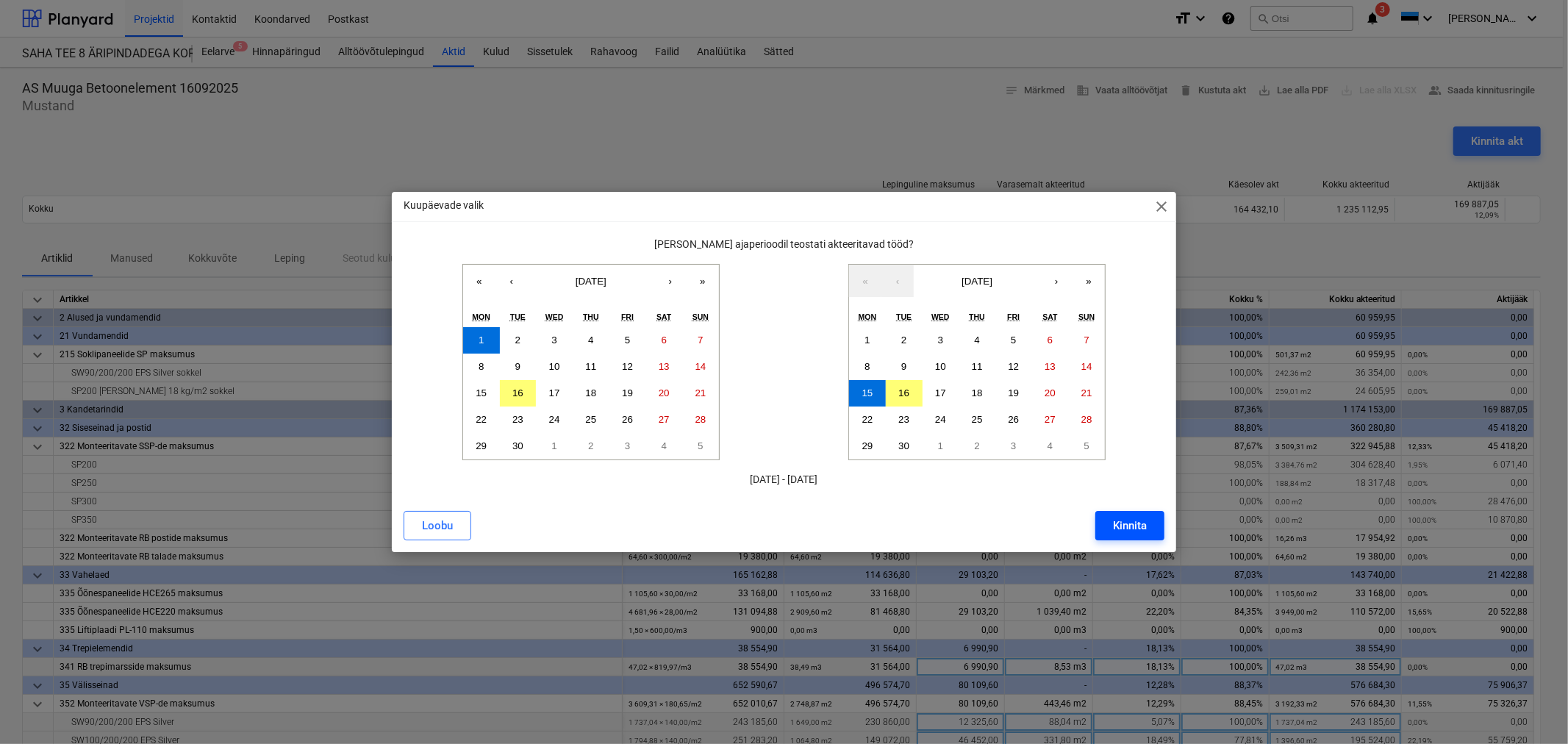
click at [1125, 524] on div "Kinnita" at bounding box center [1129, 525] width 34 height 19
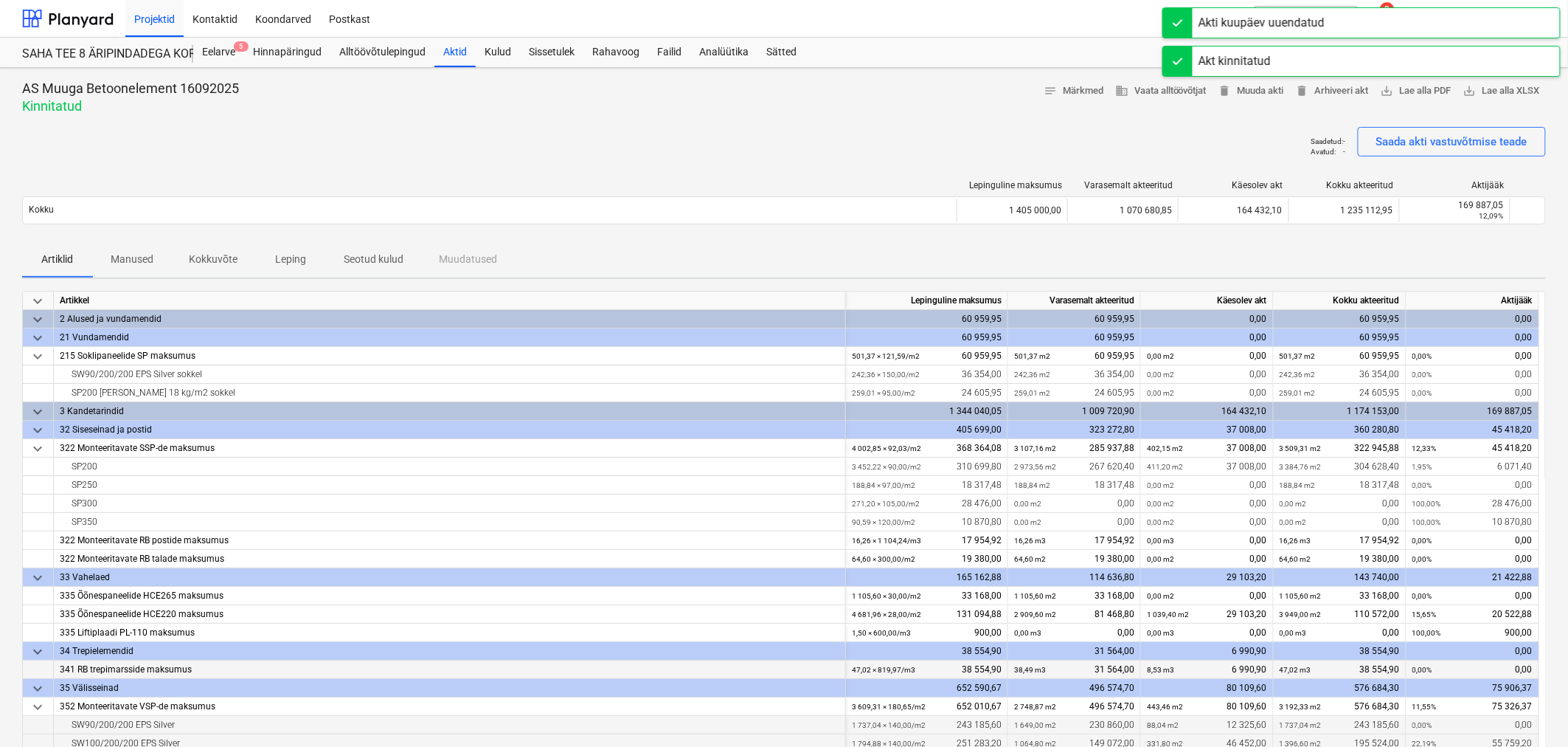
click at [390, 257] on p "Seotud kulud" at bounding box center [373, 259] width 60 height 16
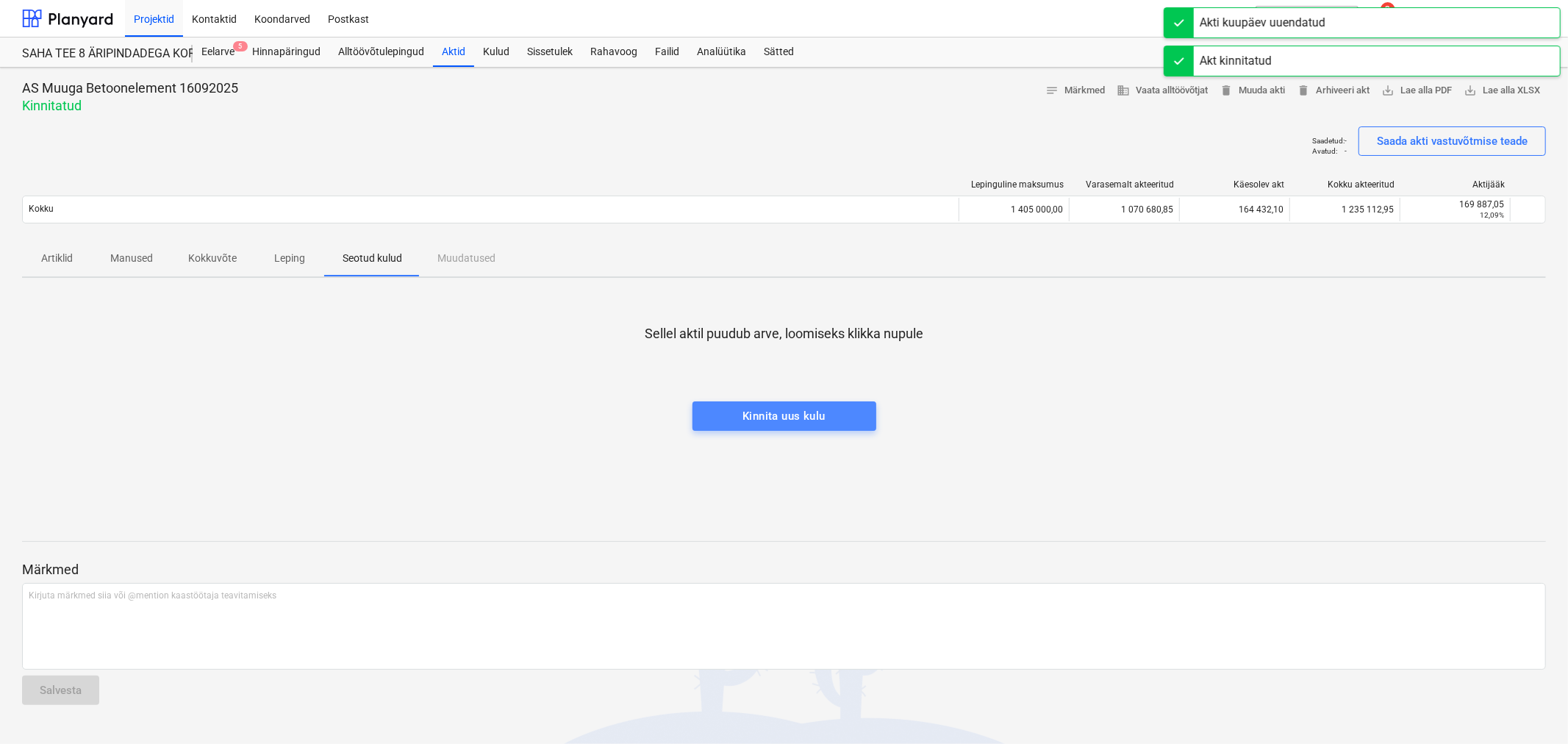
click at [784, 421] on div "Kinnita uus kulu" at bounding box center [784, 416] width 83 height 19
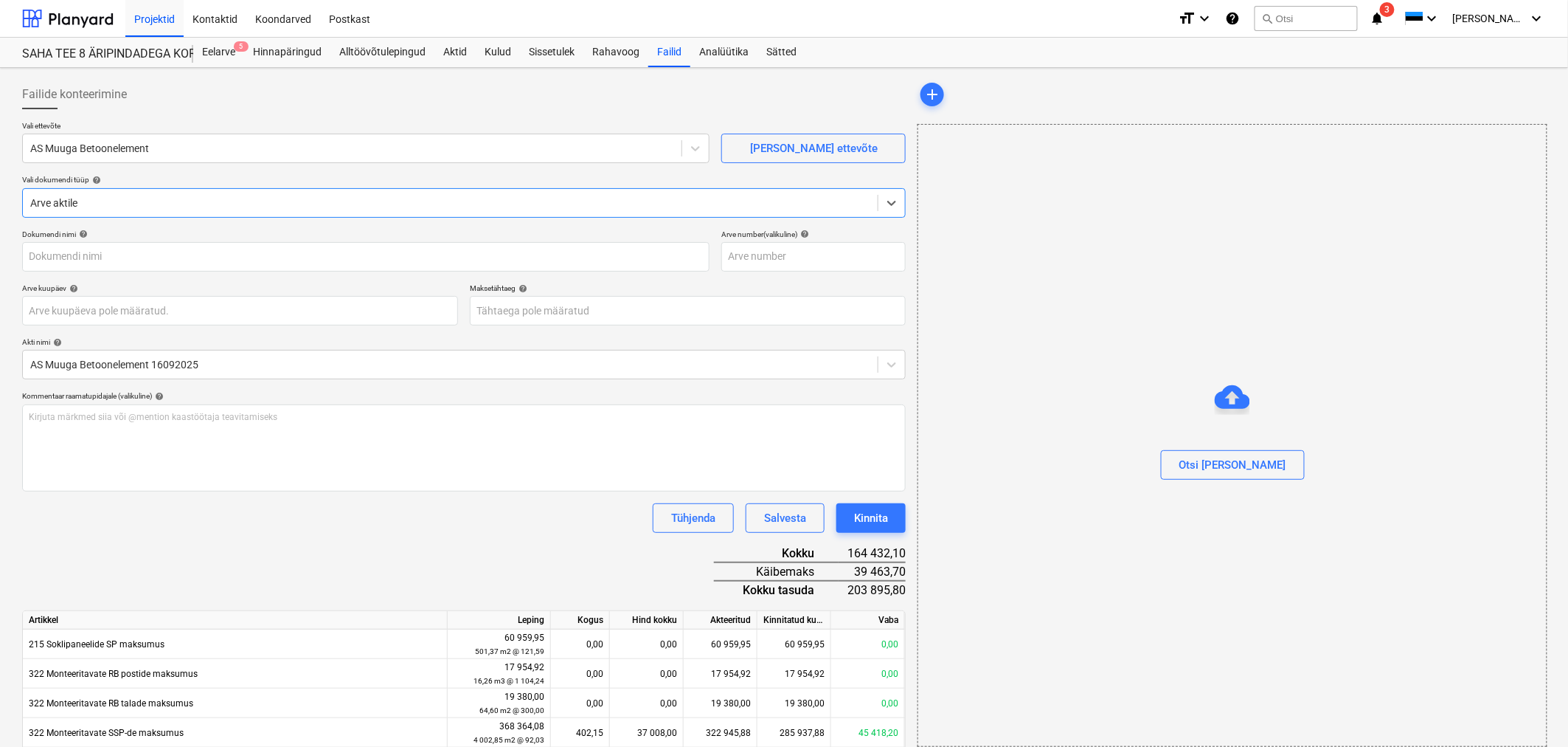
type input "Muugiarve_250915_250917.pdf"
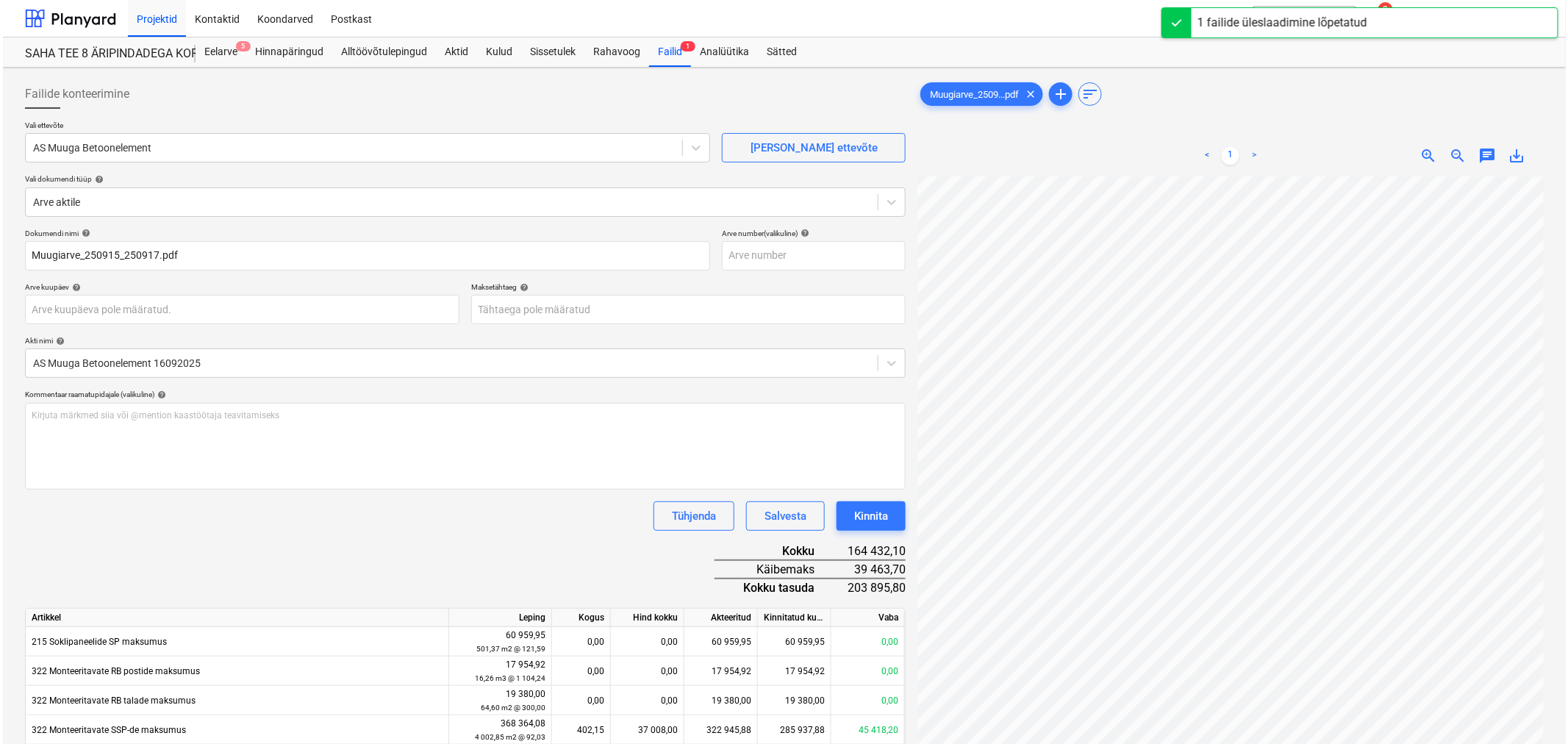
scroll to position [42, 236]
click at [694, 318] on body "Projektid Kontaktid Koondarved Postkast format_size keyboard_arrow_down help se…" at bounding box center [781, 372] width 1563 height 744
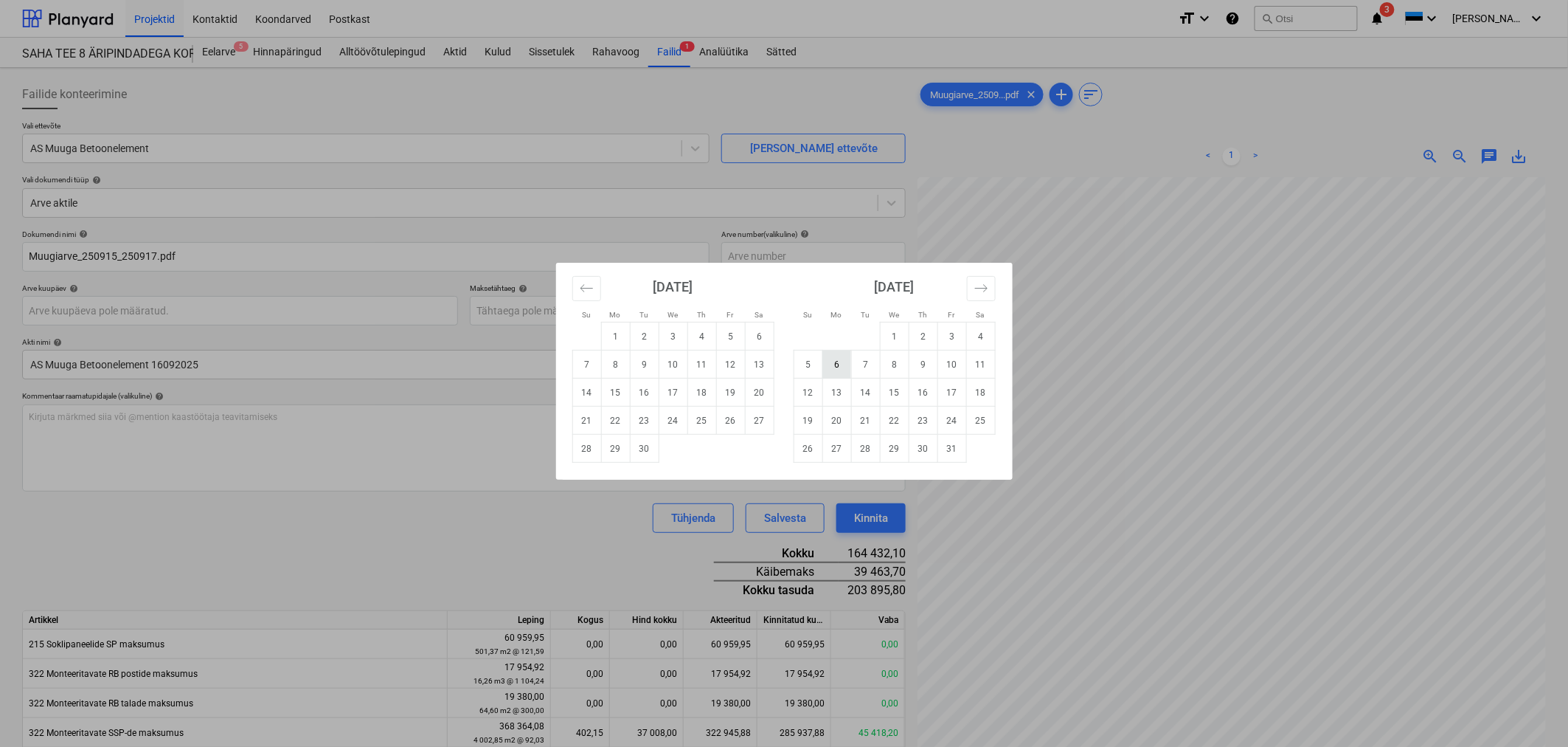
click at [841, 365] on td "6" at bounding box center [837, 364] width 29 height 28
type input "06 Oct 2025"
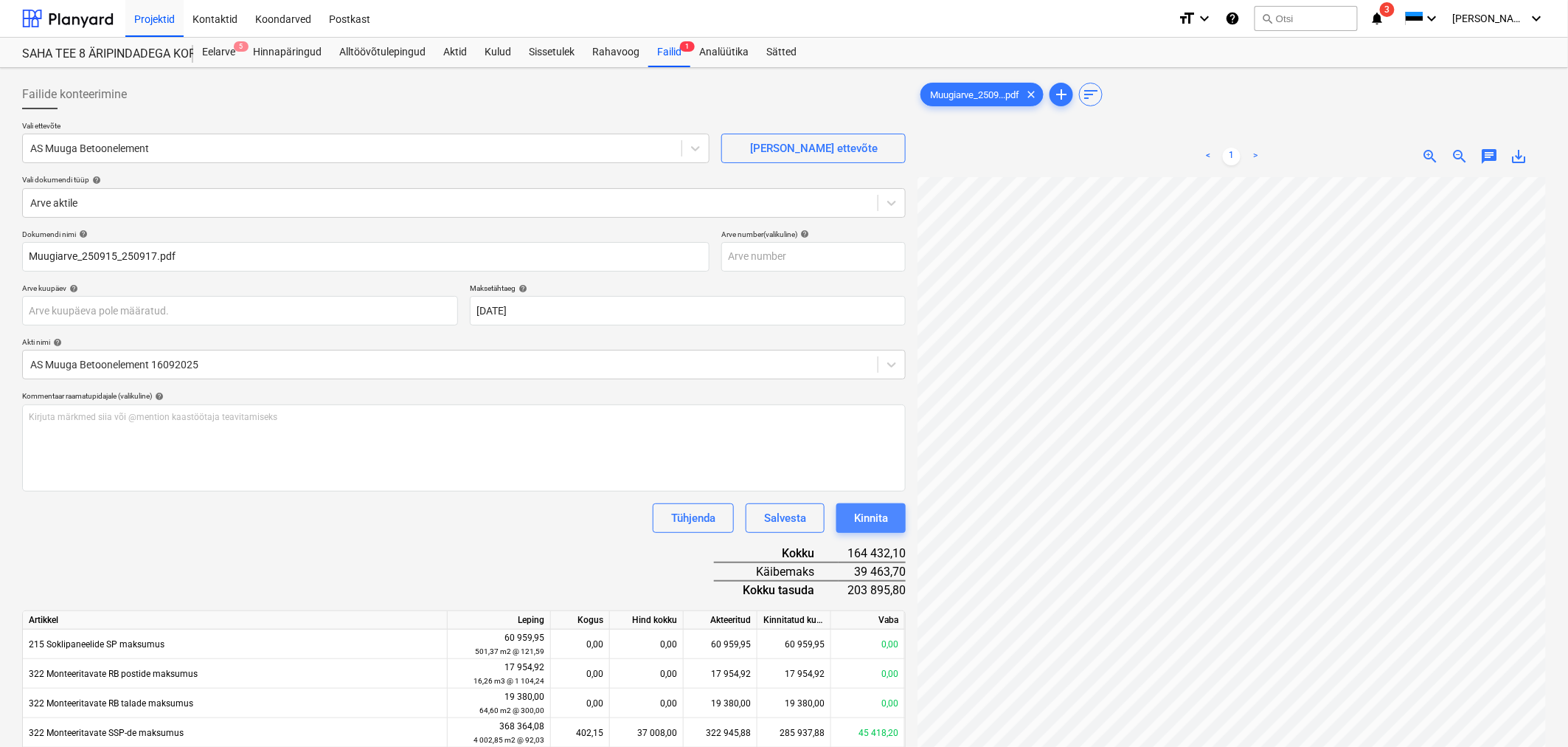
click at [888, 513] on div "Kinnita" at bounding box center [870, 518] width 34 height 19
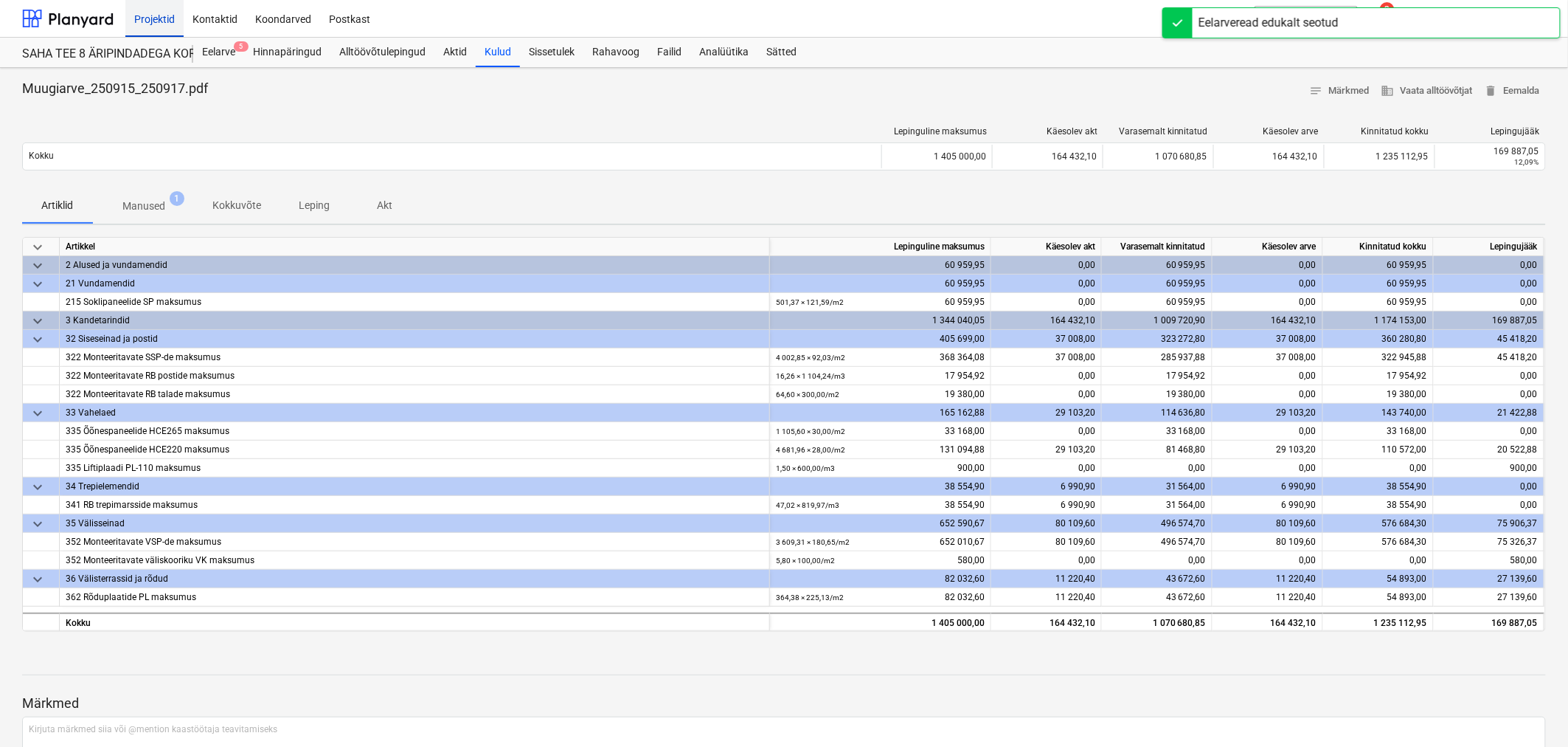
click at [163, 22] on div "Projektid" at bounding box center [154, 18] width 58 height 38
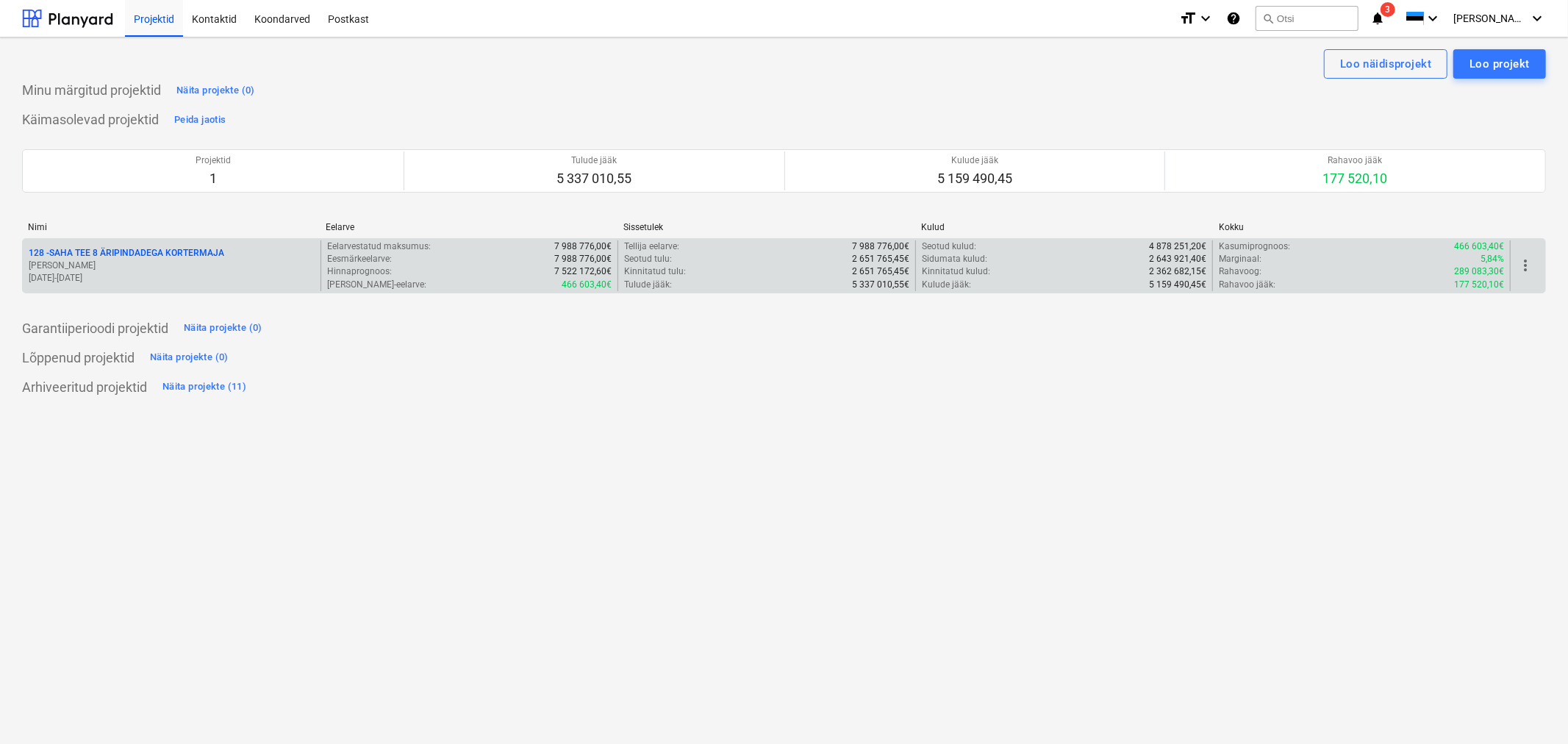
click at [178, 245] on div "[STREET_ADDRESS] ÄRIPINDADEGA KORTERMAJA [PERSON_NAME] [DATE] - [DATE]" at bounding box center [171, 265] width 298 height 51
click at [178, 248] on p "128 - SAHA TEE 8 ÄRIPINDADEGA KORTERMAJA" at bounding box center [126, 253] width 196 height 13
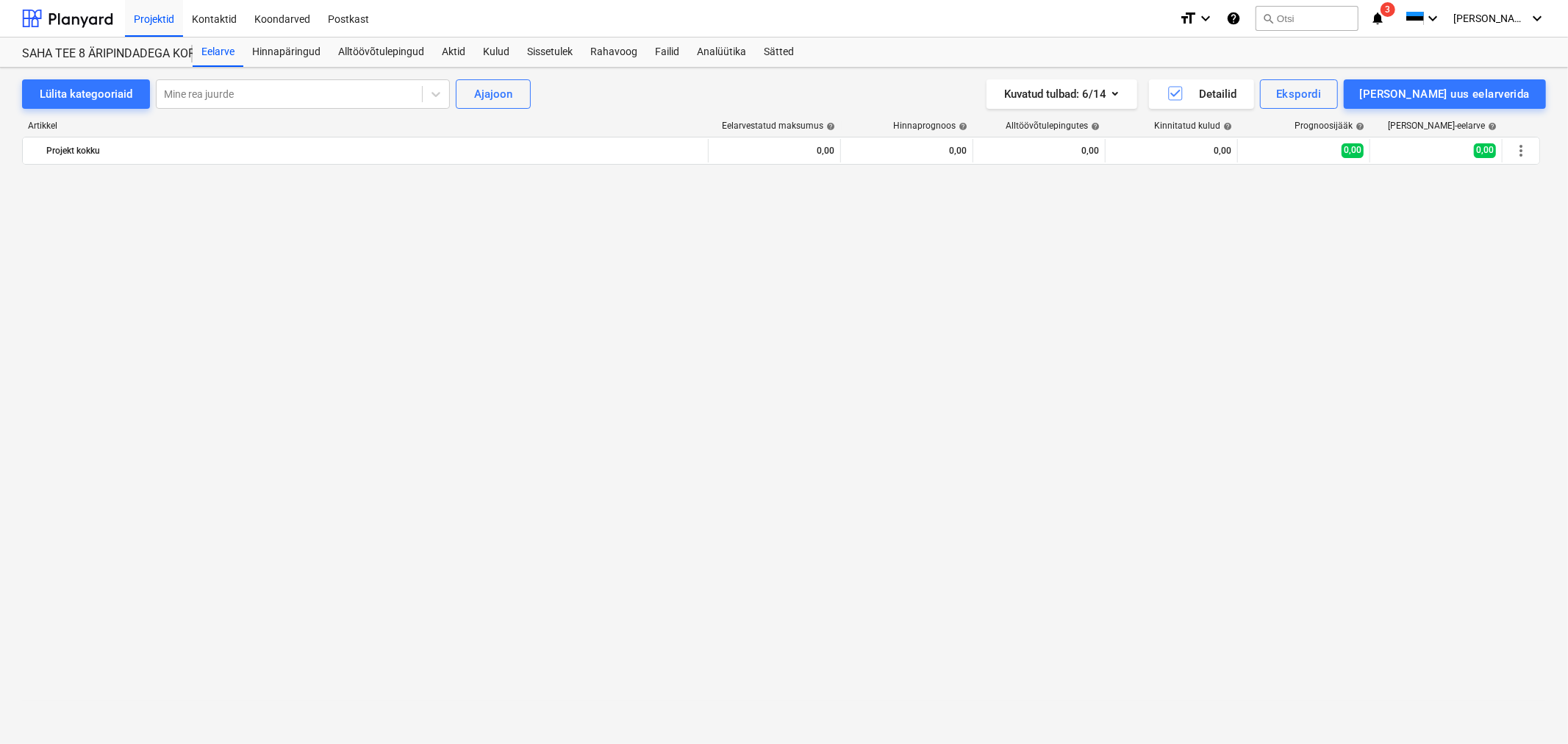
scroll to position [1998, 0]
click at [1396, 11] on span "3" at bounding box center [1388, 9] width 15 height 15
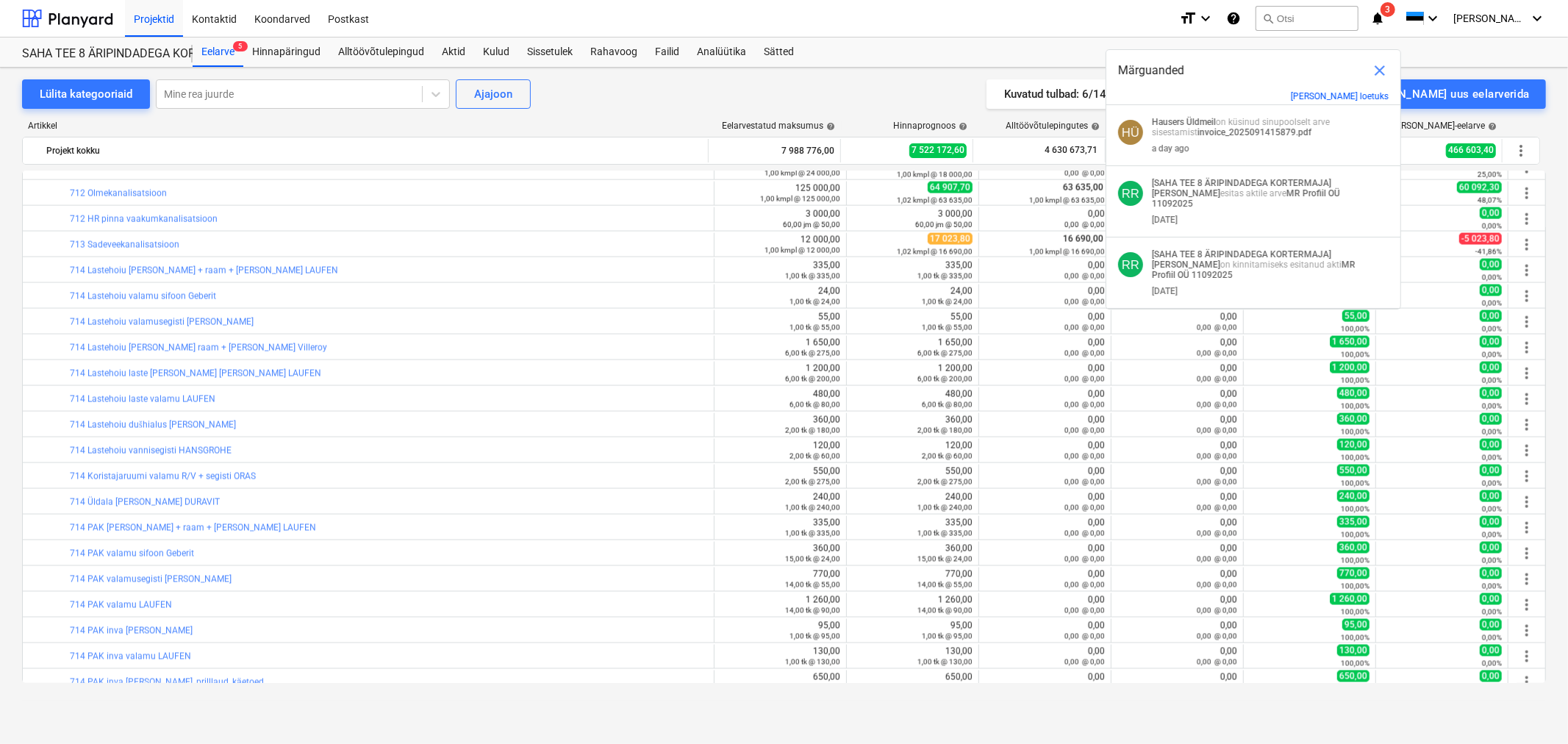
click at [1378, 70] on span "close" at bounding box center [1380, 71] width 17 height 17
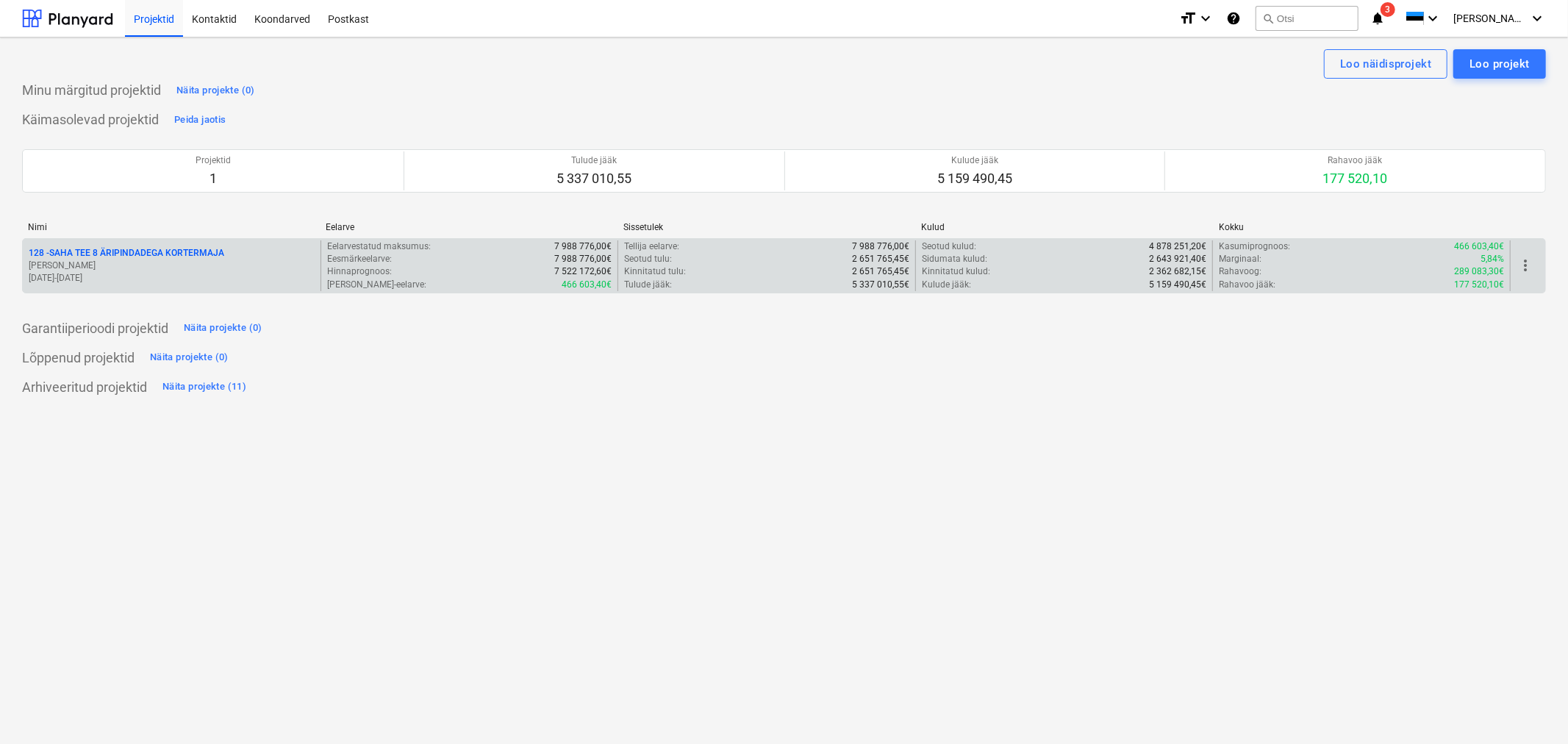
click at [98, 253] on p "128 - SAHA TEE 8 ÄRIPINDADEGA KORTERMAJA" at bounding box center [126, 253] width 196 height 13
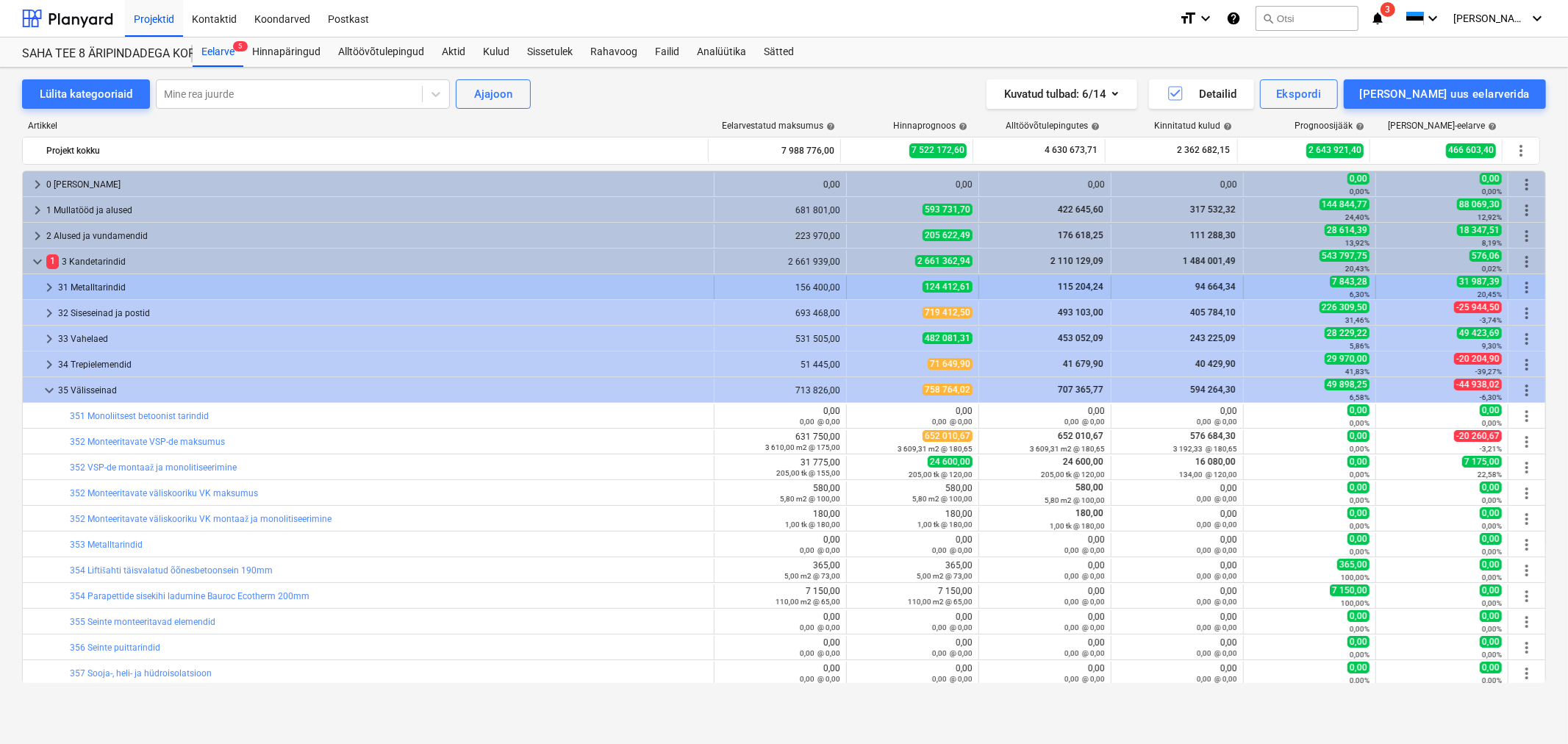
click at [47, 284] on span "keyboard_arrow_right" at bounding box center [49, 287] width 17 height 17
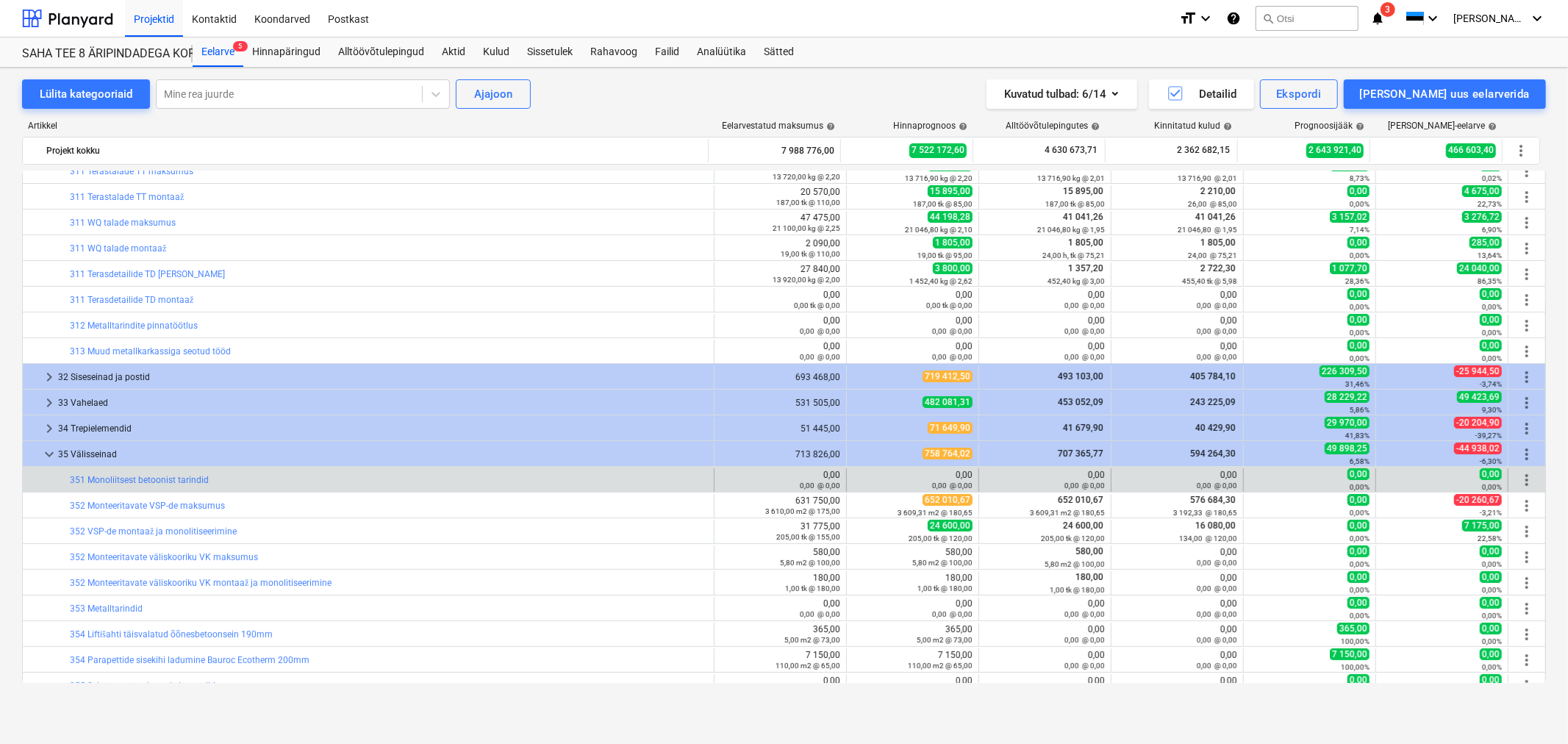
scroll to position [326, 0]
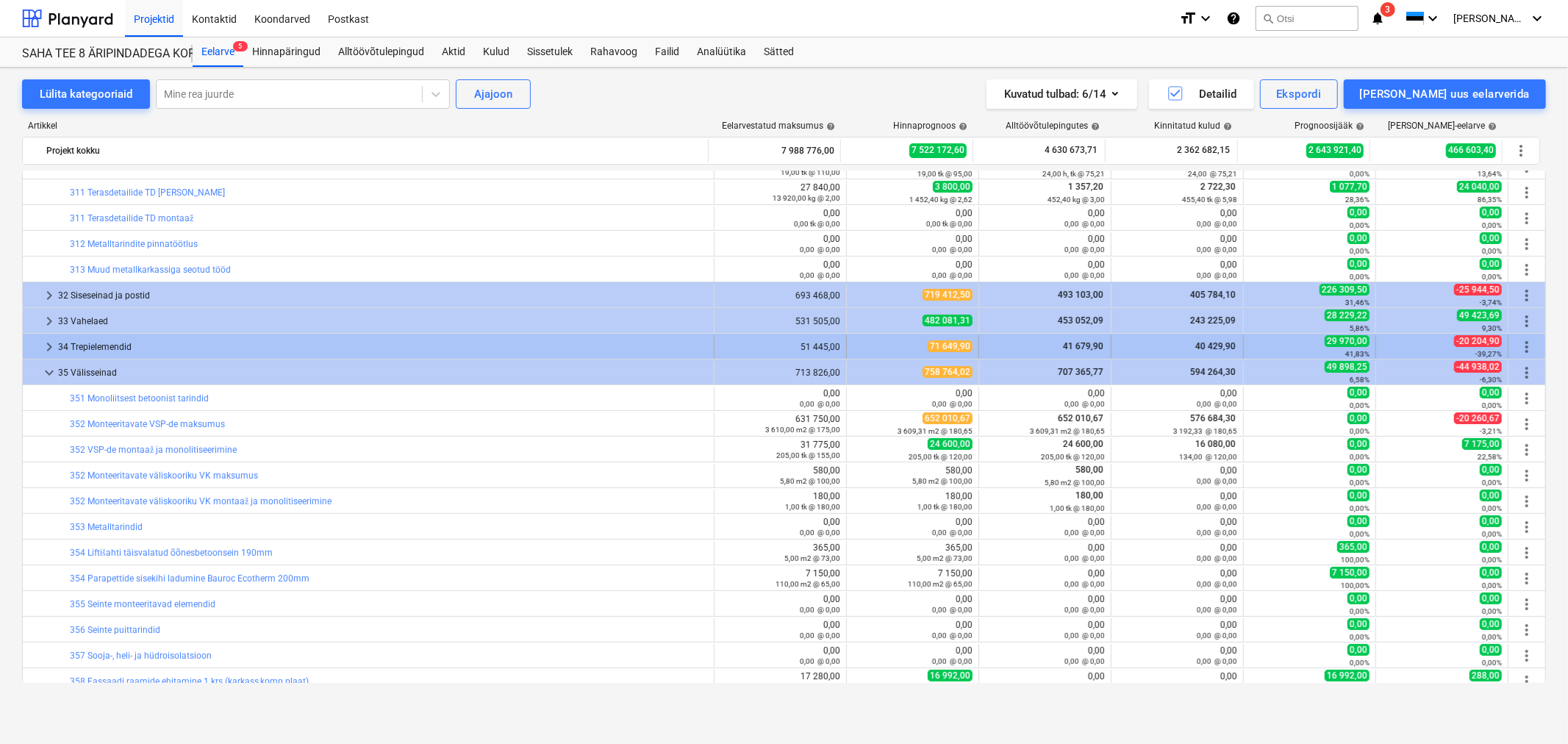
click at [39, 342] on div at bounding box center [34, 346] width 12 height 23
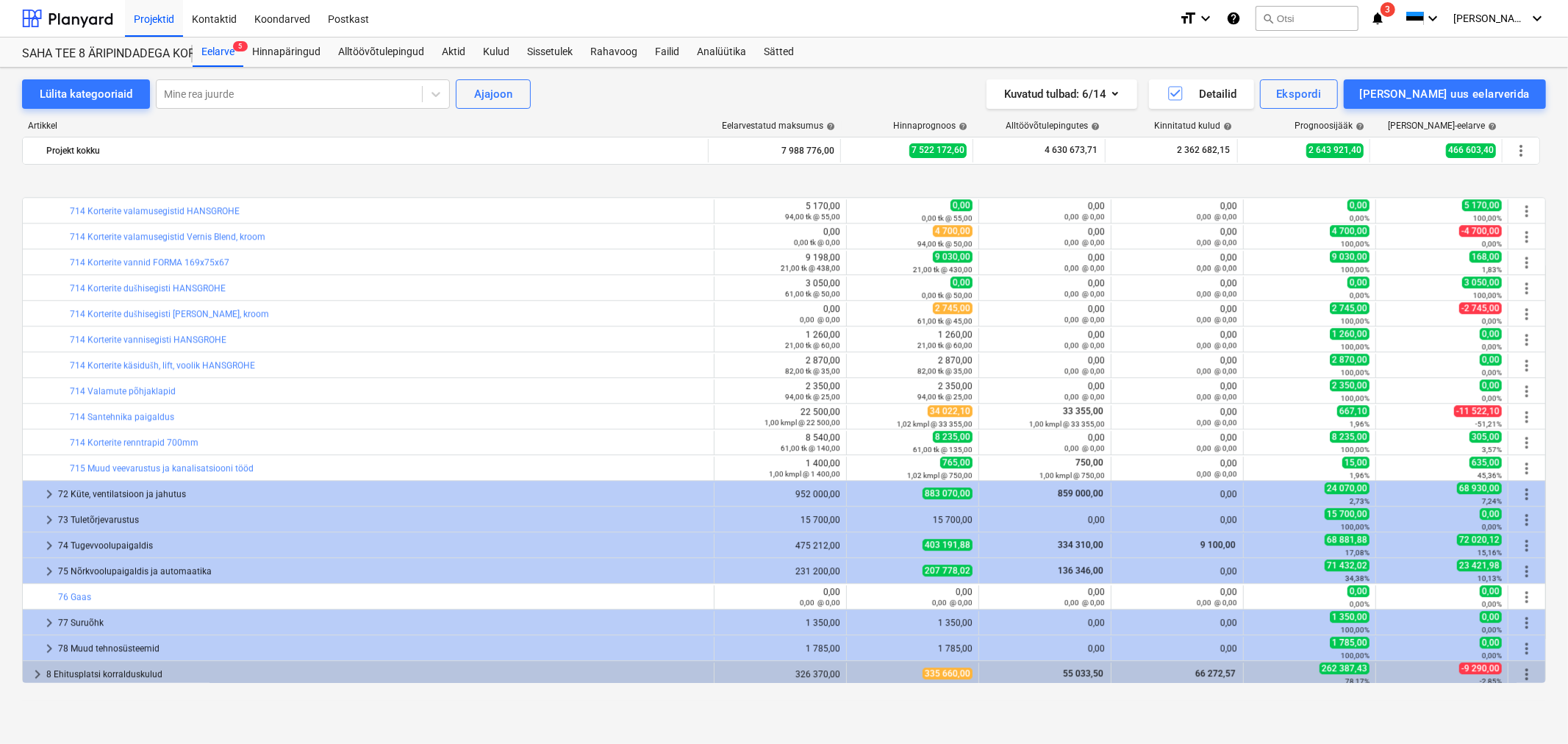
scroll to position [3320, 0]
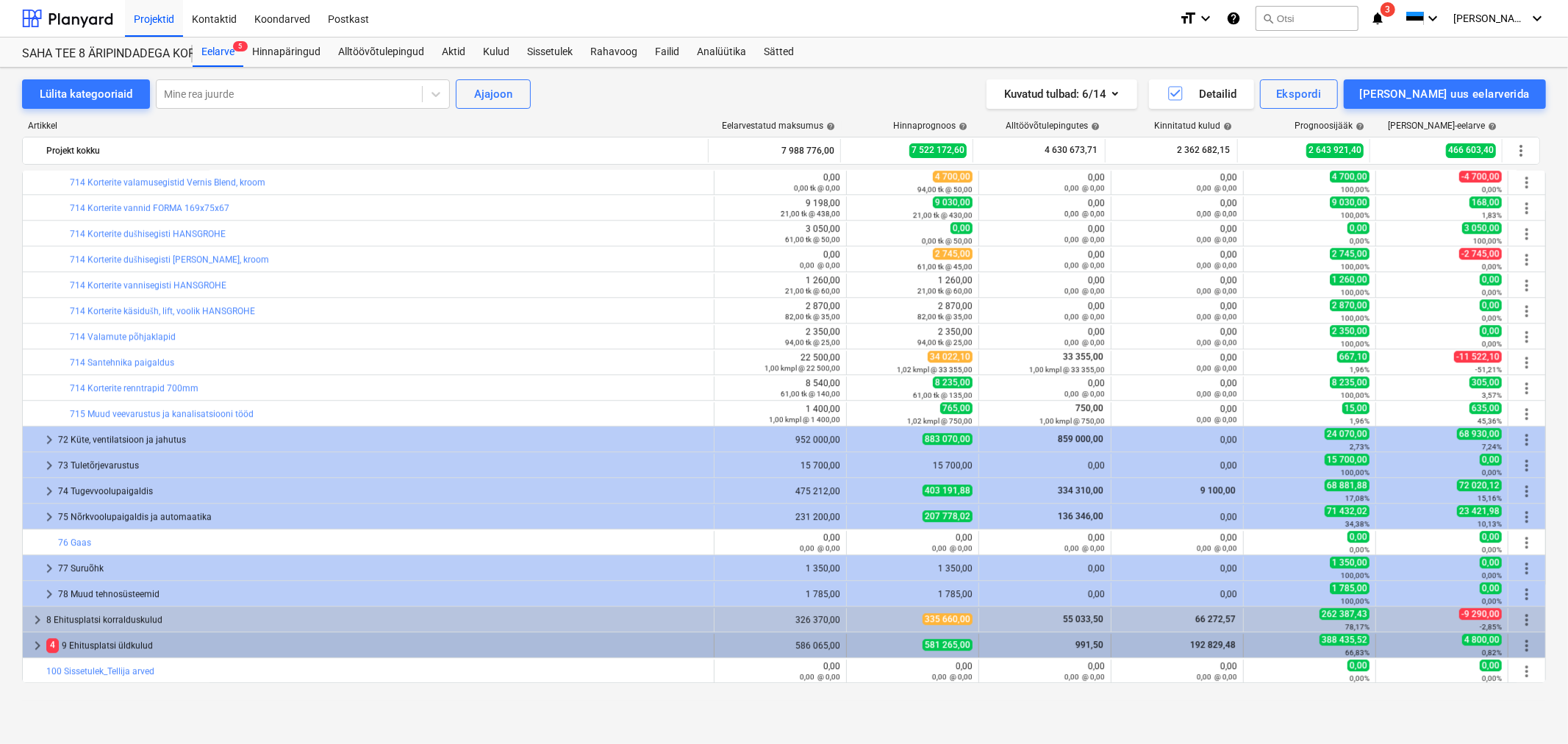
click at [38, 641] on span "keyboard_arrow_right" at bounding box center [37, 645] width 17 height 17
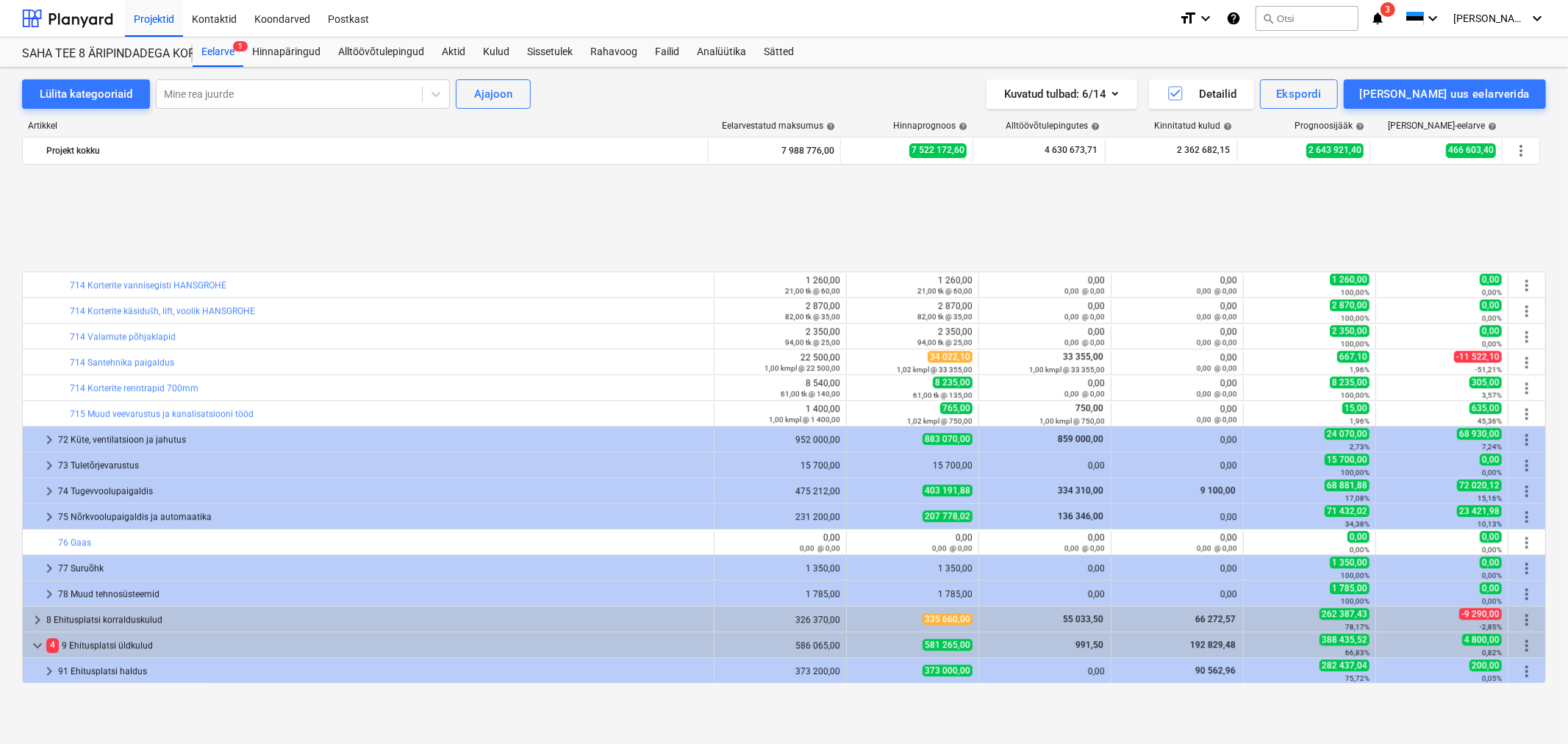
scroll to position [3449, 0]
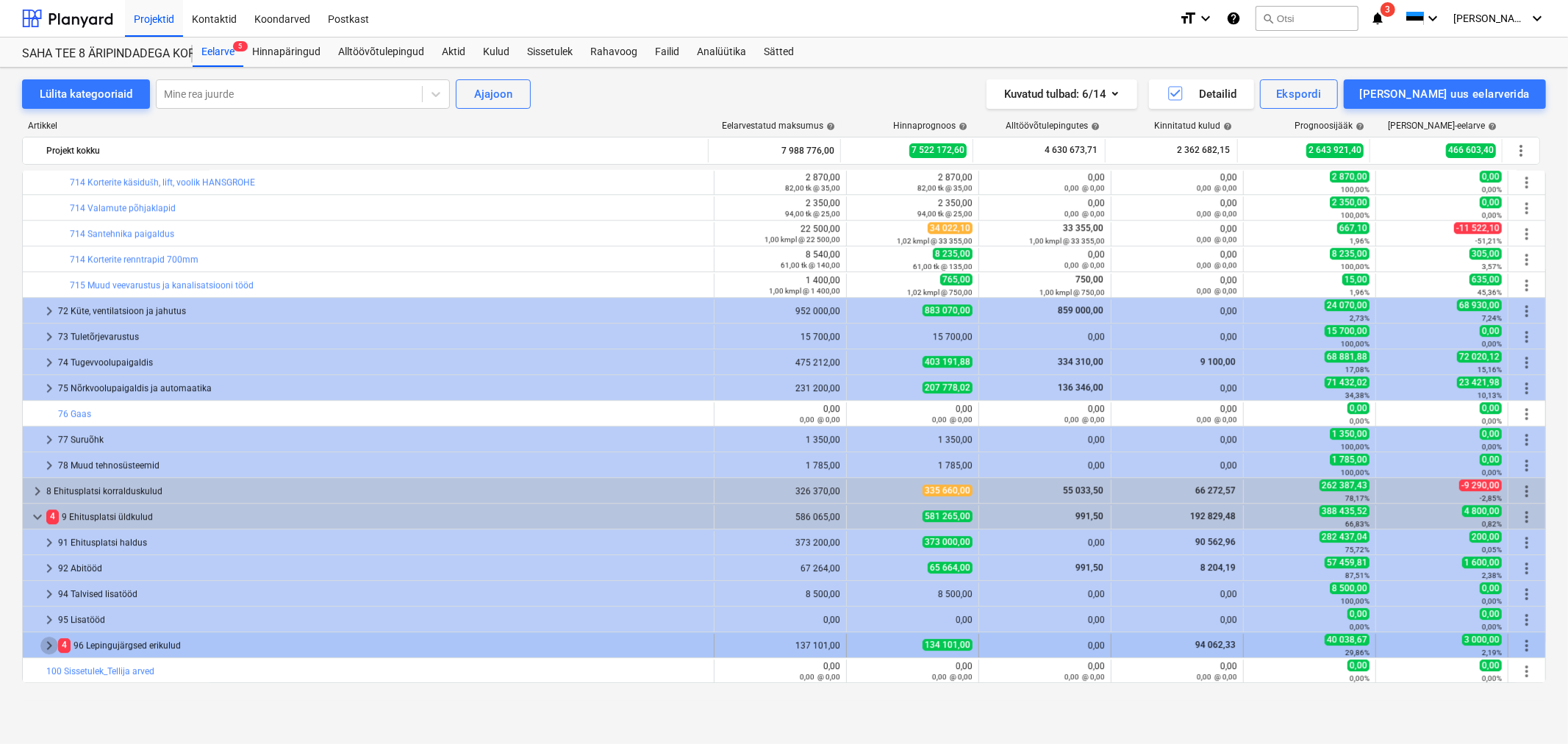
click at [42, 643] on span "keyboard_arrow_right" at bounding box center [49, 645] width 17 height 17
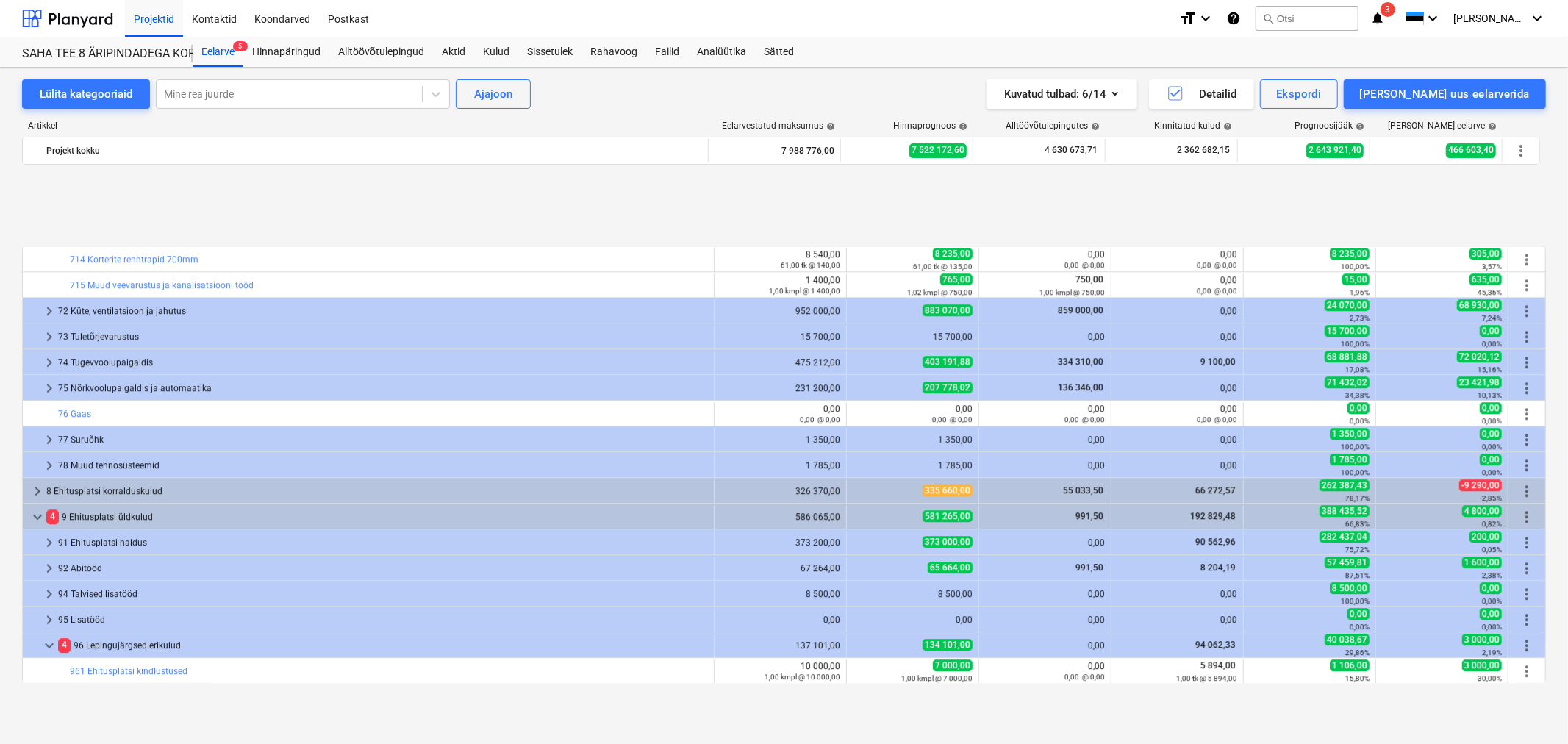
scroll to position [3551, 0]
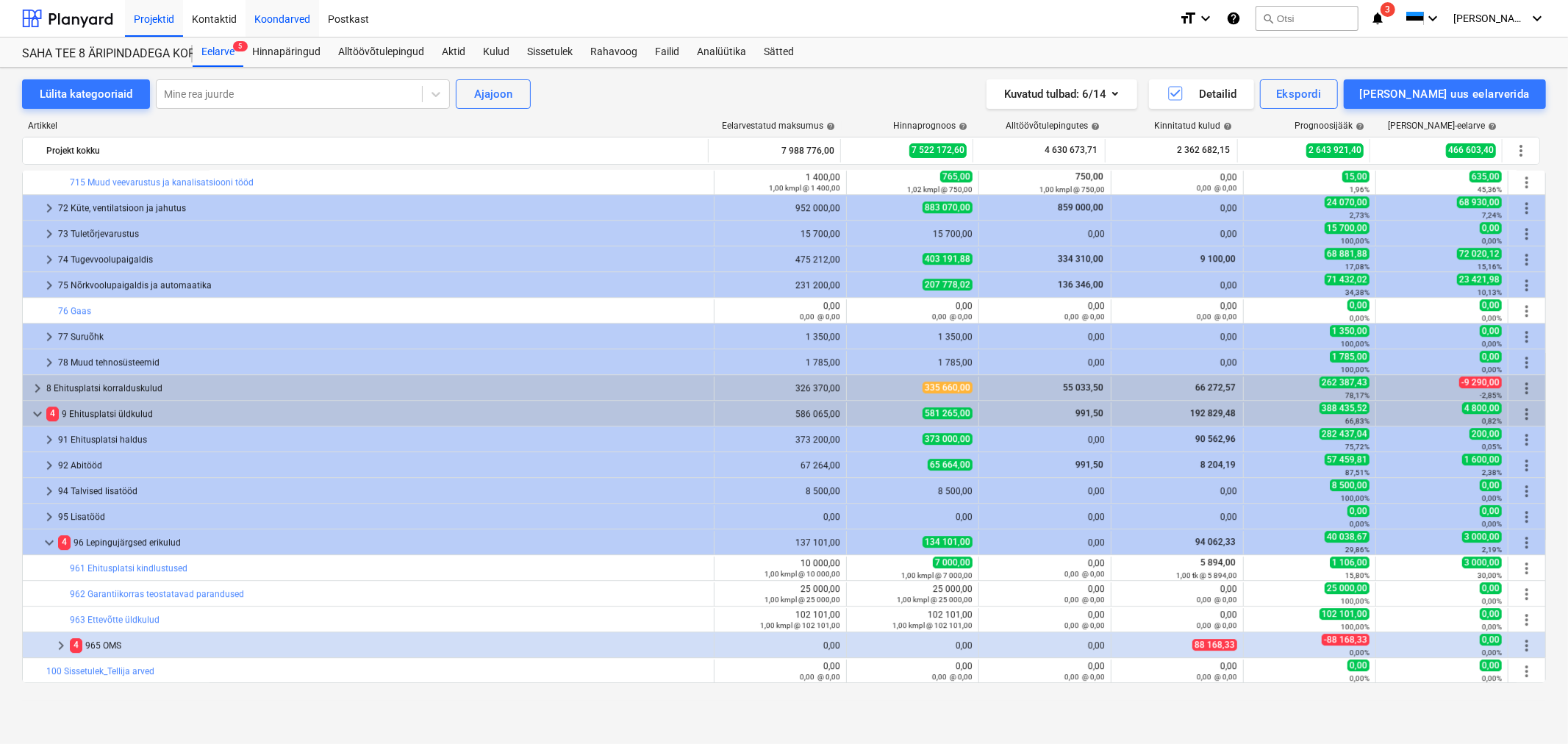
click at [268, 13] on div "Koondarved" at bounding box center [282, 18] width 73 height 38
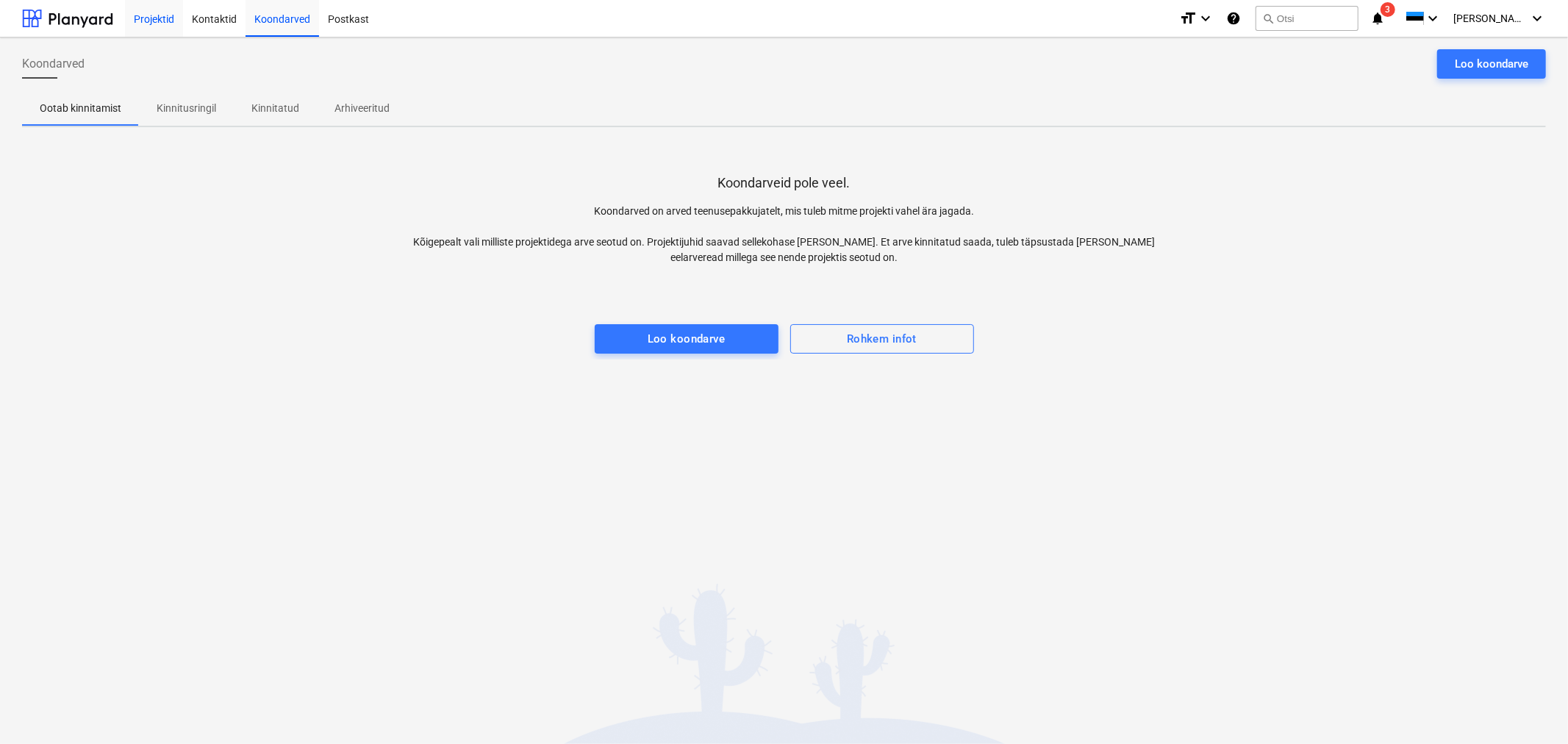
drag, startPoint x: 213, startPoint y: 15, endPoint x: 155, endPoint y: 17, distance: 58.0
click at [212, 15] on div "Kontaktid" at bounding box center [214, 18] width 63 height 38
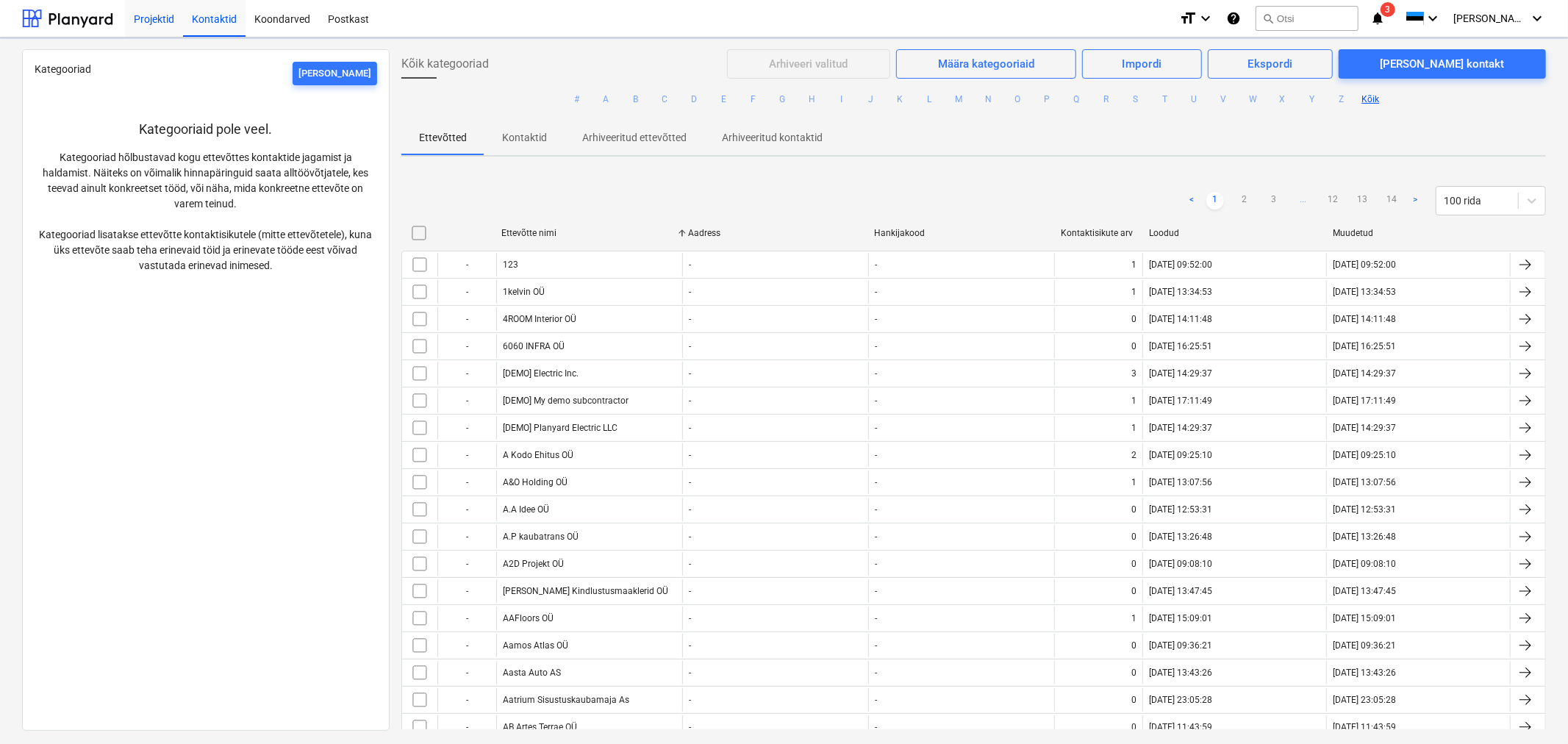
click at [154, 17] on div "Projektid" at bounding box center [153, 18] width 58 height 38
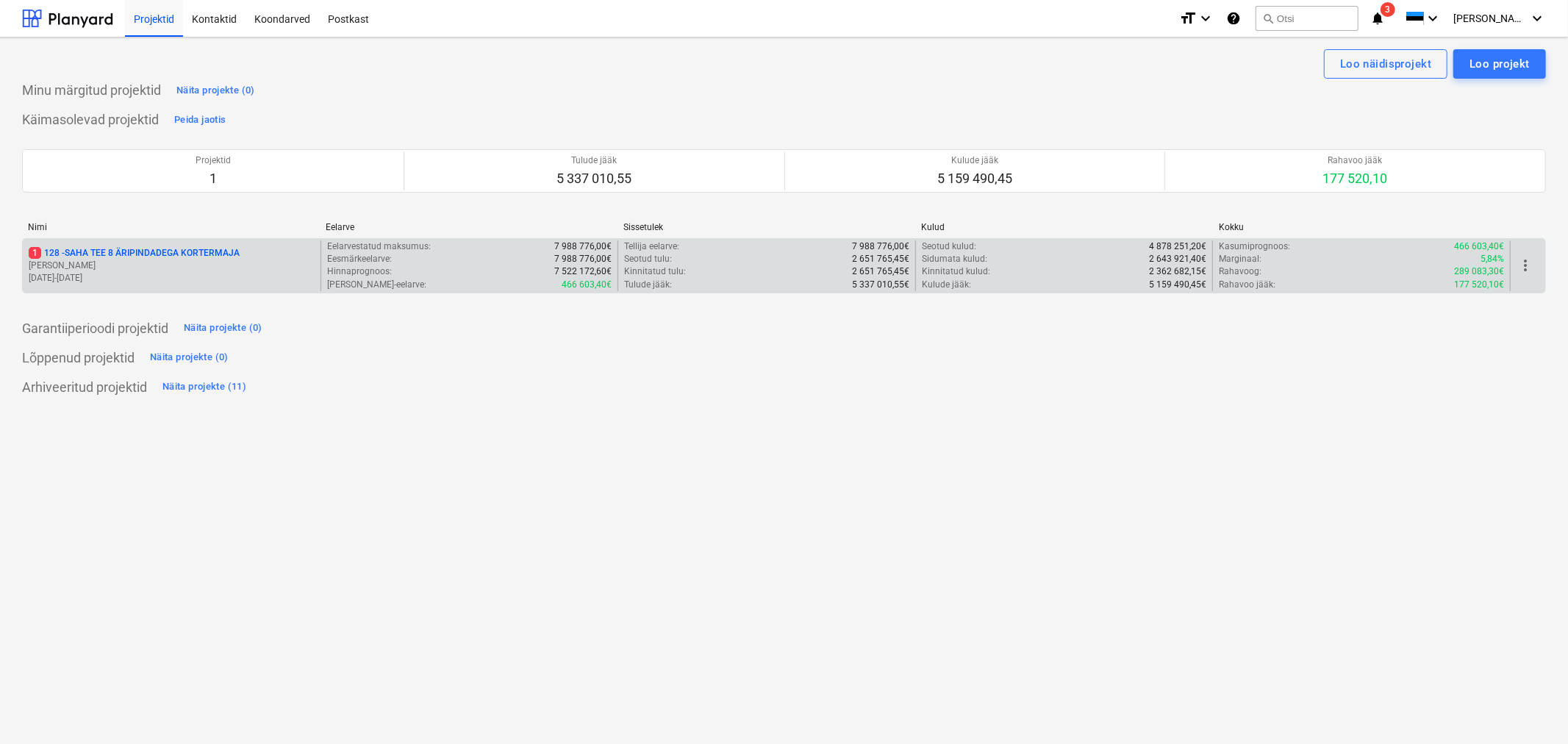
click at [64, 250] on p "1 128 - SAHA TEE 8 ÄRIPINDADEGA KORTERMAJA" at bounding box center [134, 253] width 211 height 13
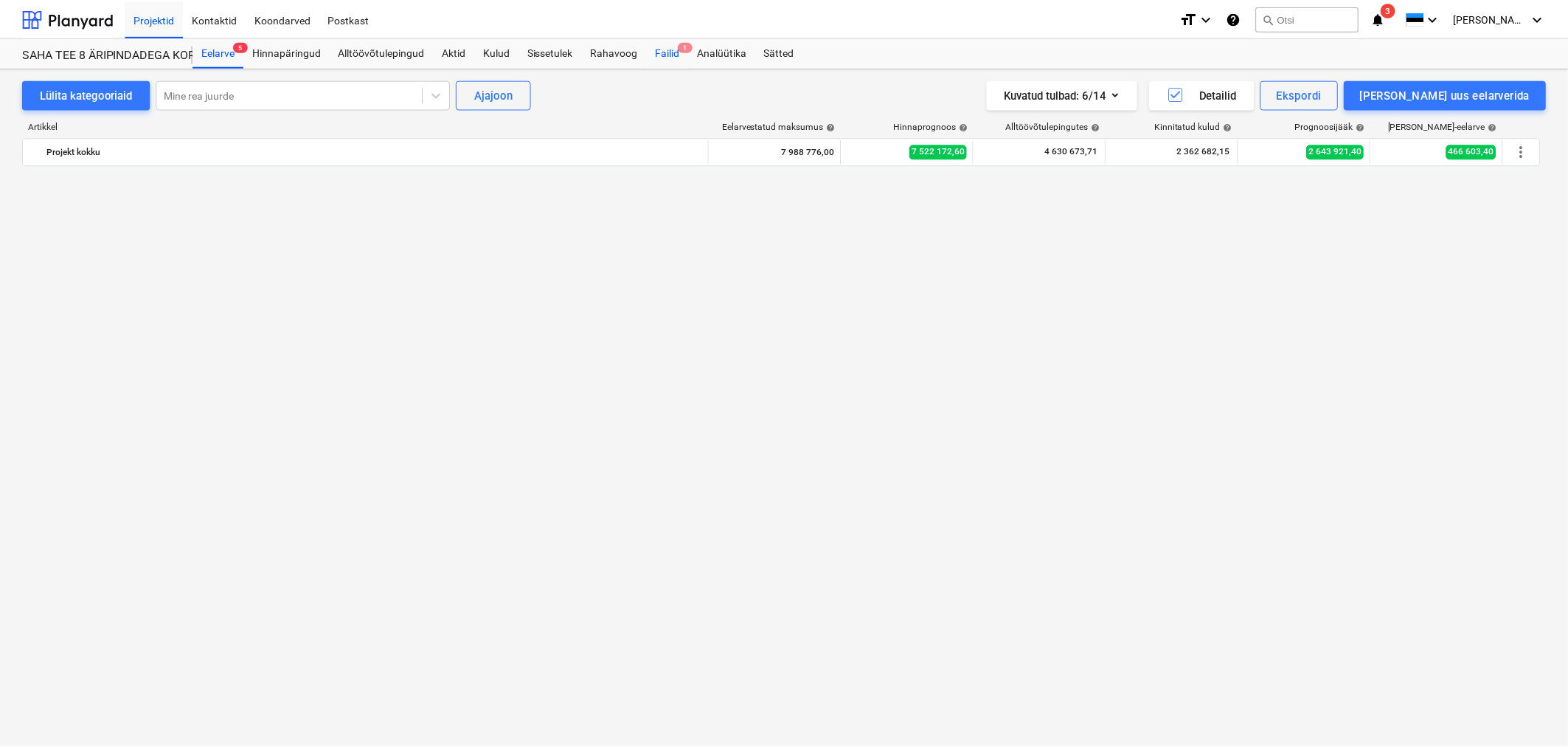
scroll to position [3566, 0]
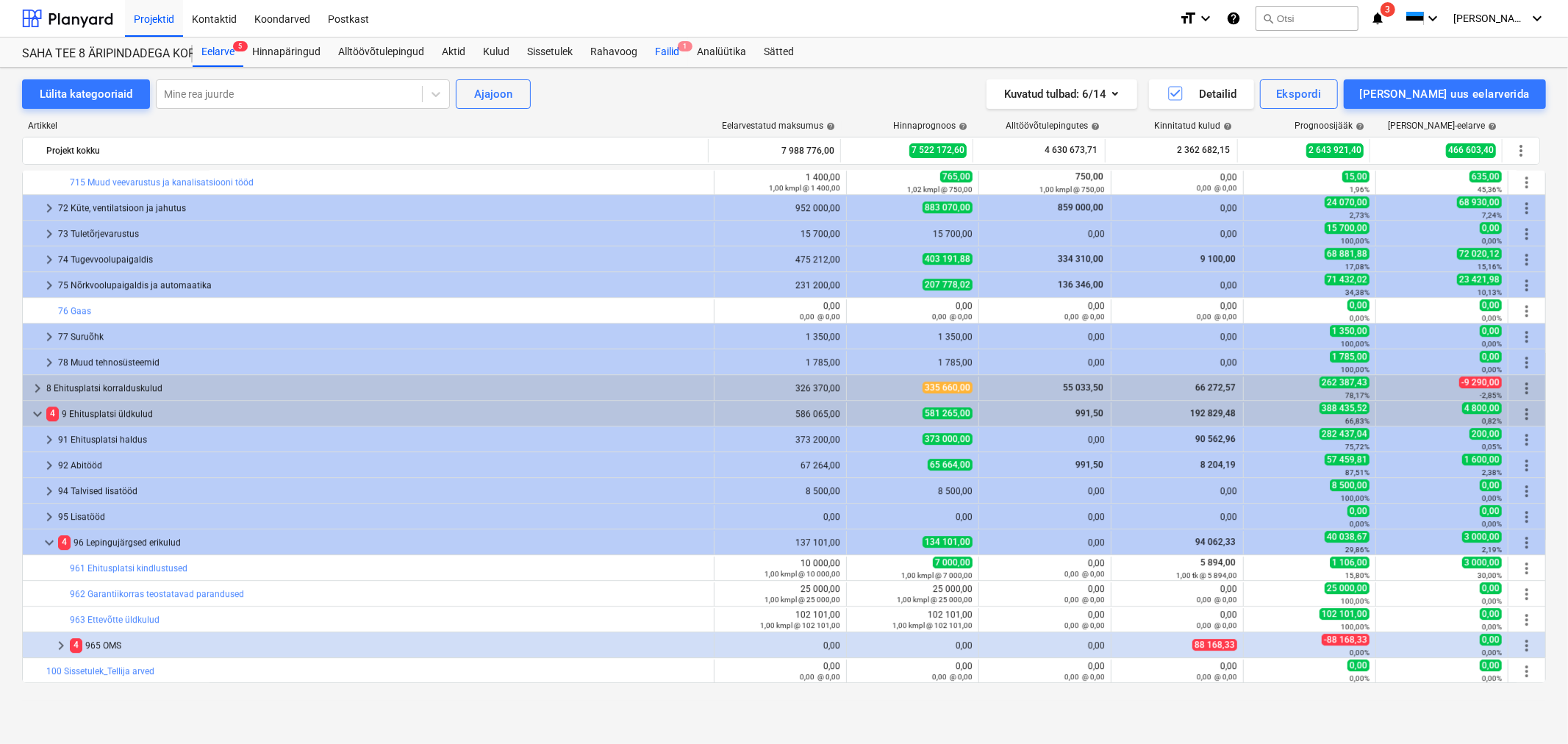
click at [655, 47] on div "Failid 1" at bounding box center [667, 53] width 42 height 29
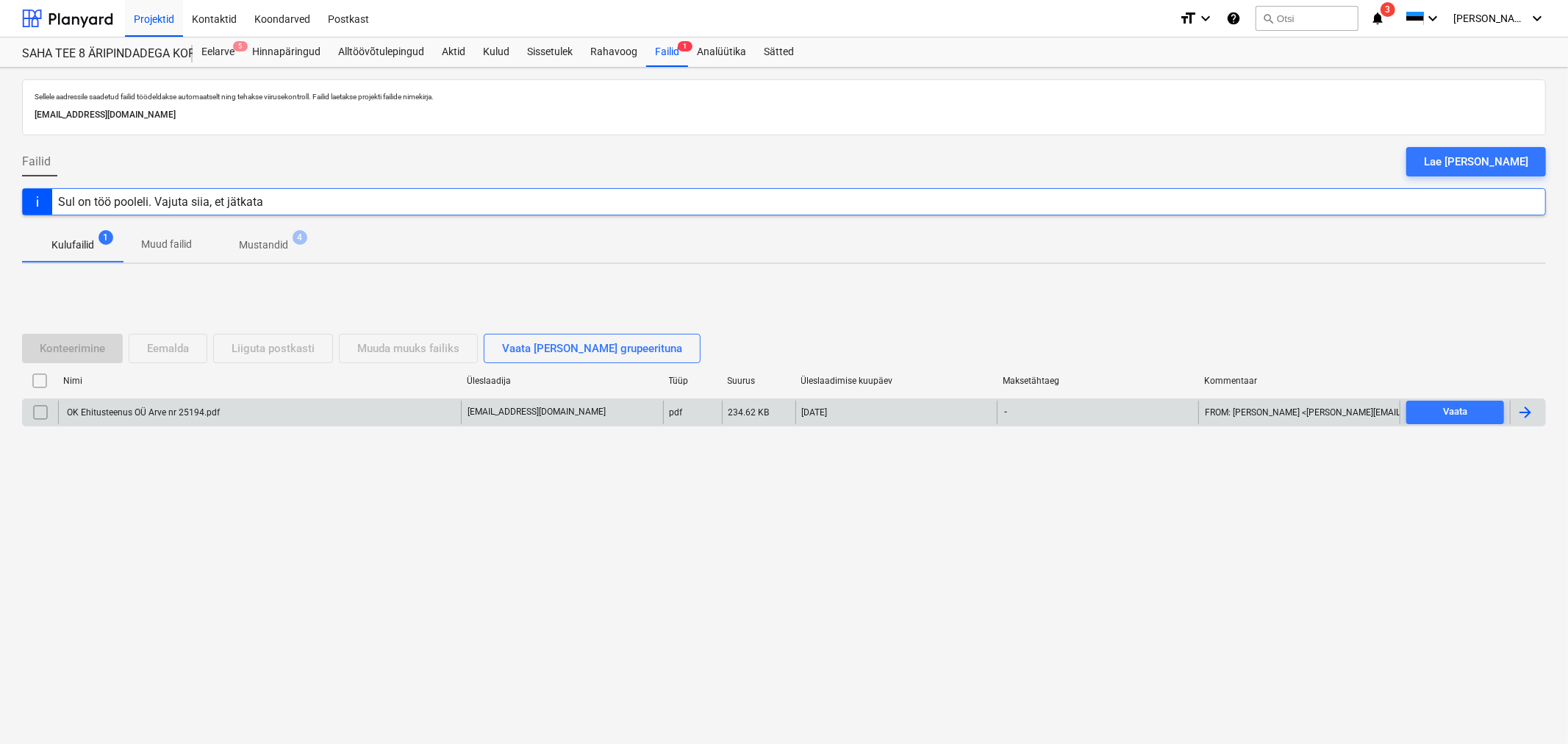
click at [152, 413] on div "OK Ehitusteenus OÜ Arve nr 25194.pdf" at bounding box center [142, 412] width 155 height 10
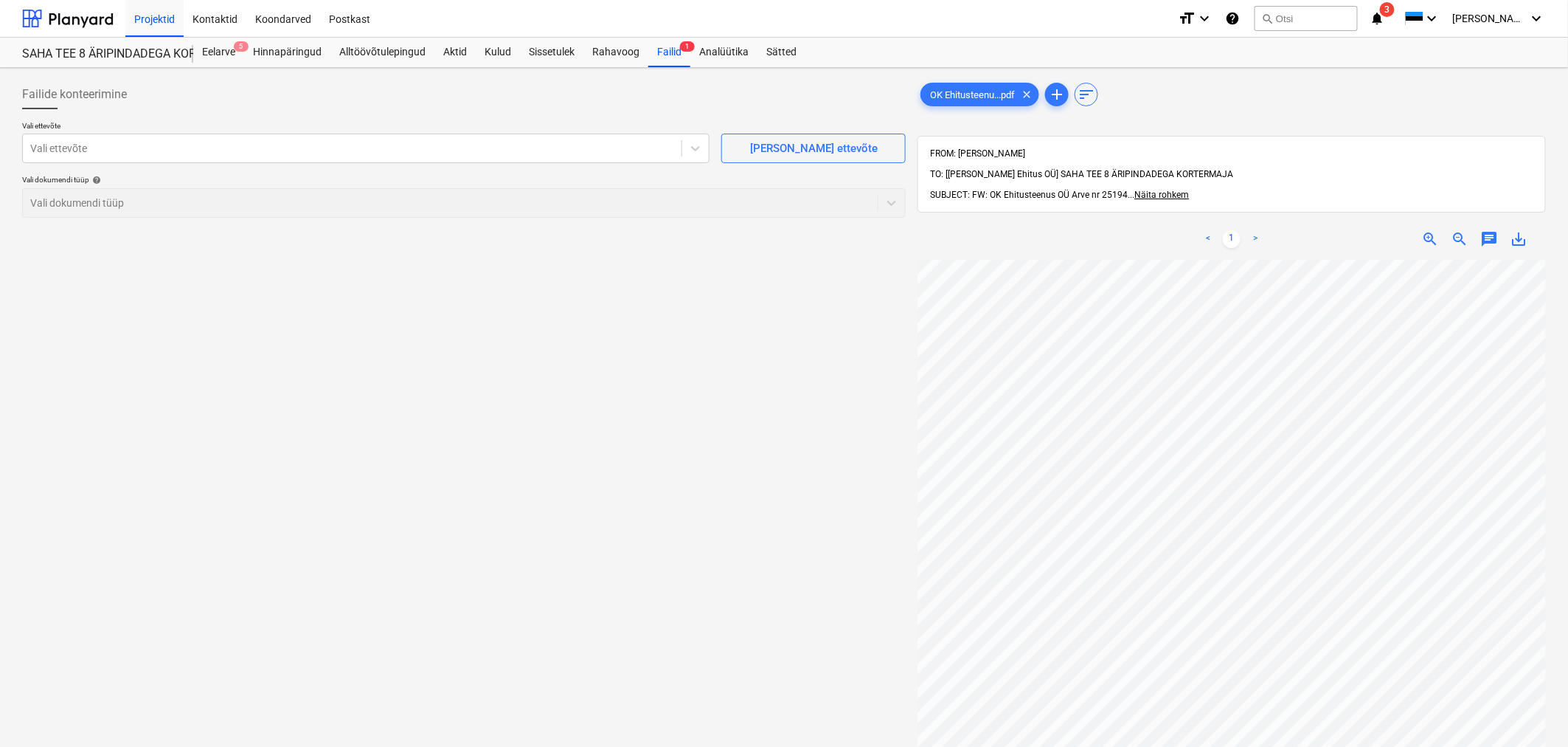
scroll to position [194, 175]
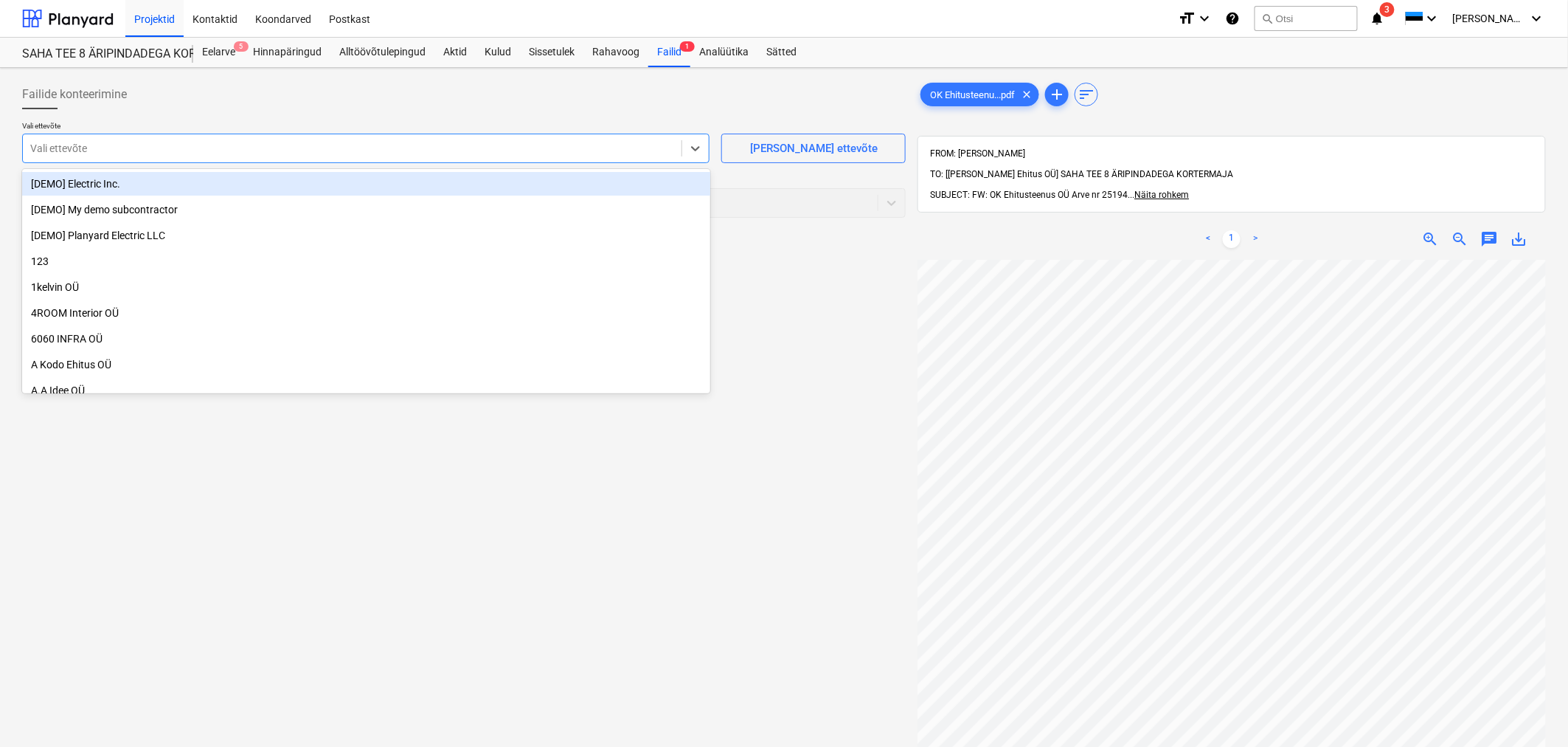
click at [607, 156] on div "Vali ettevõte" at bounding box center [352, 149] width 659 height 21
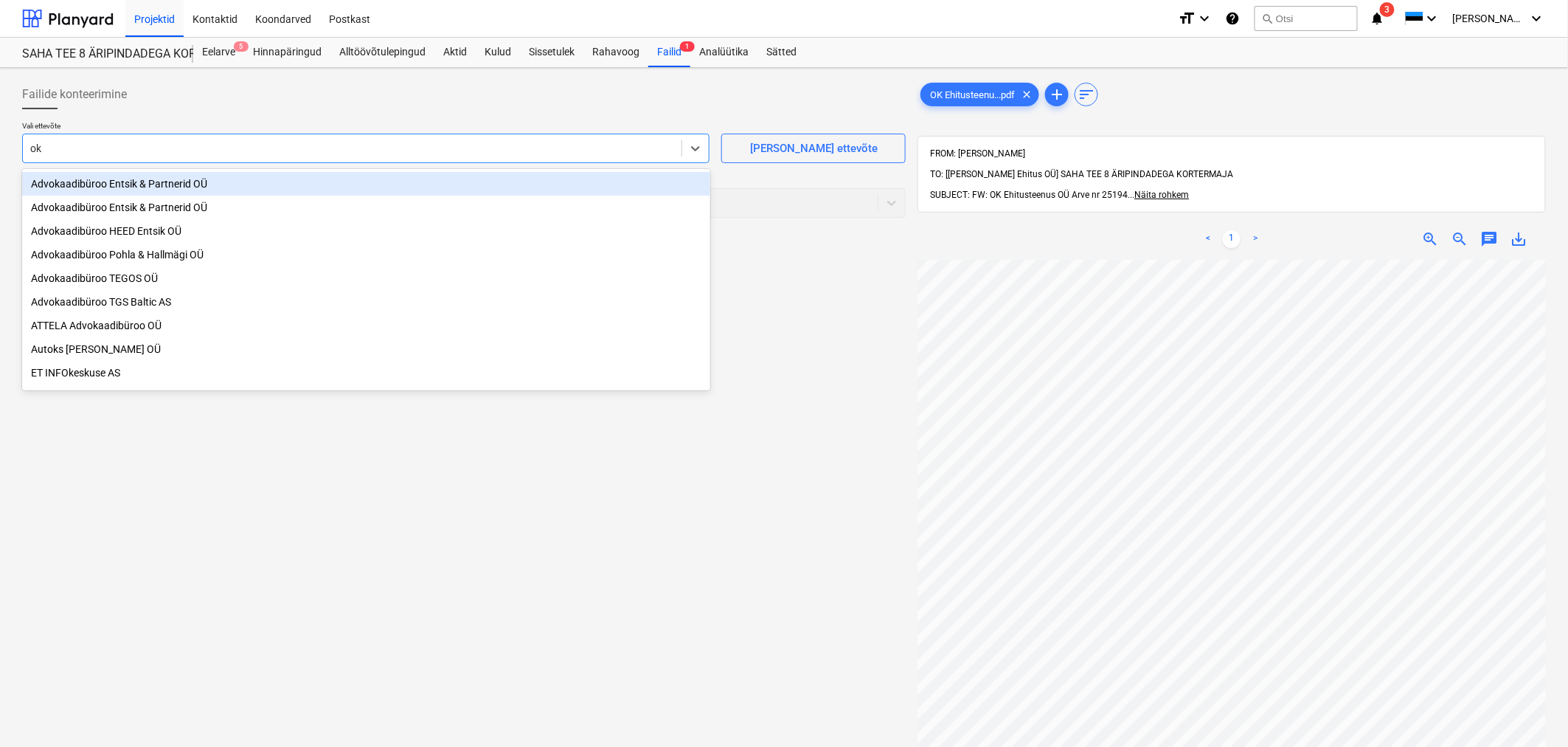
type input "ok e"
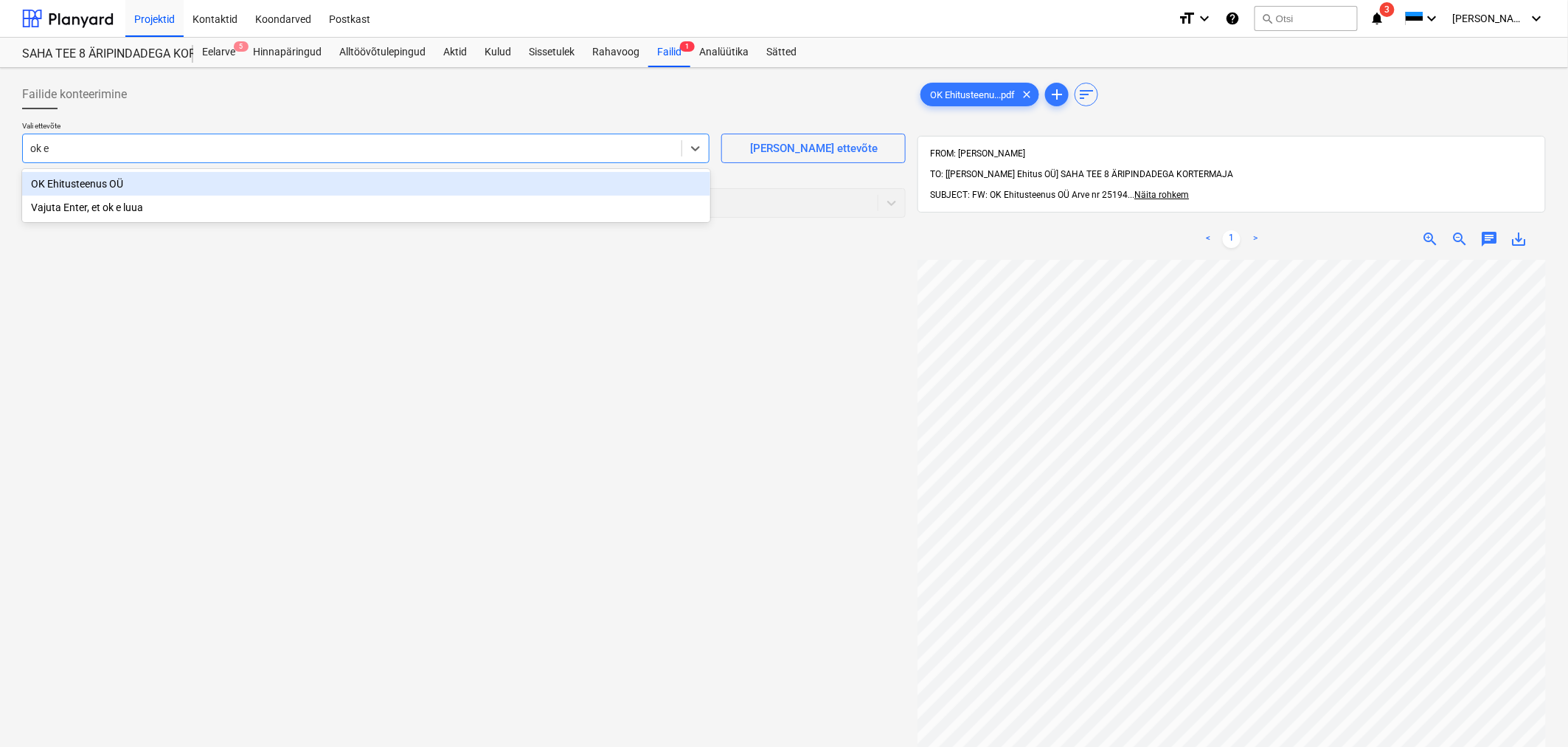
click at [568, 186] on div "OK Ehitusteenus OÜ" at bounding box center [367, 183] width 688 height 23
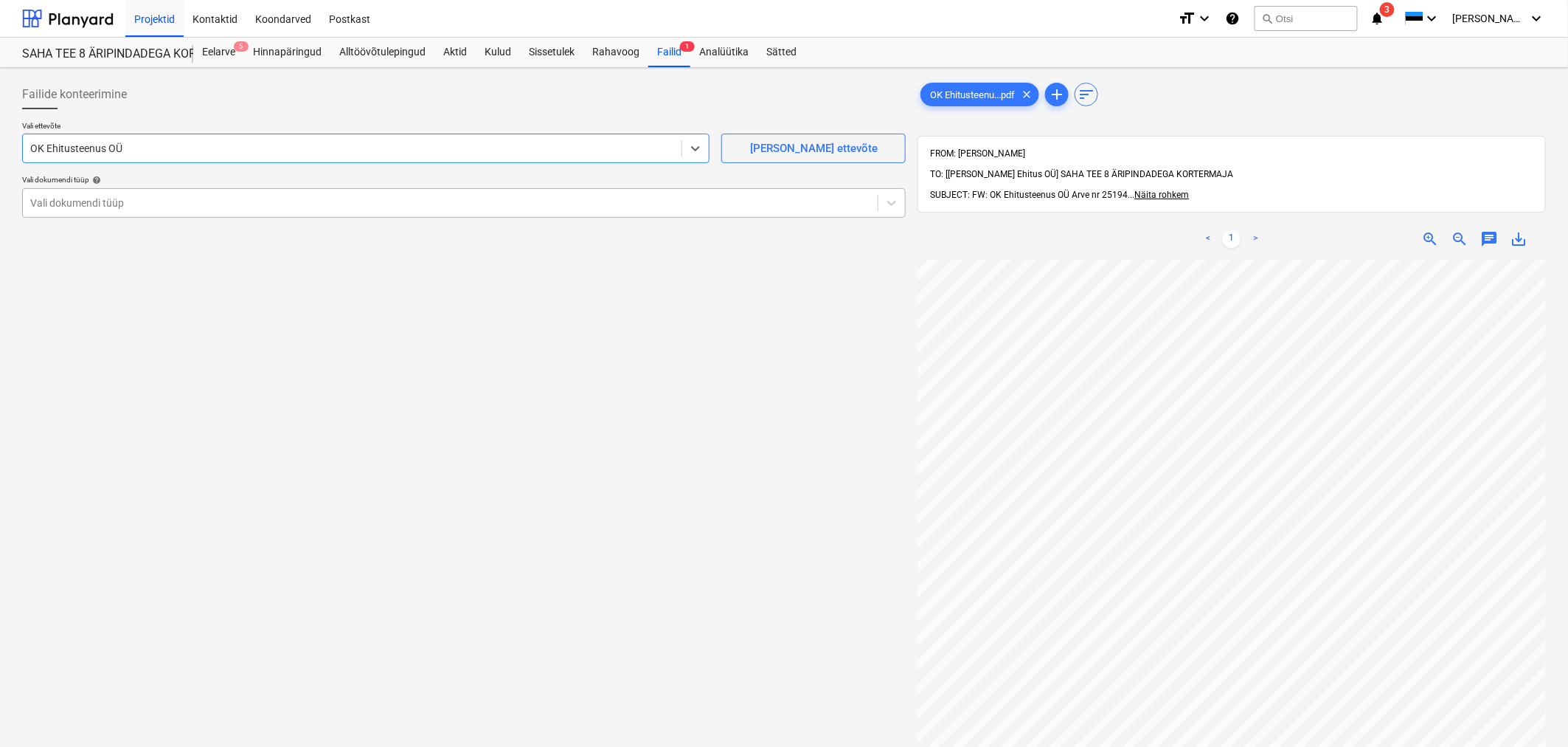
click at [556, 199] on div at bounding box center [450, 202] width 840 height 15
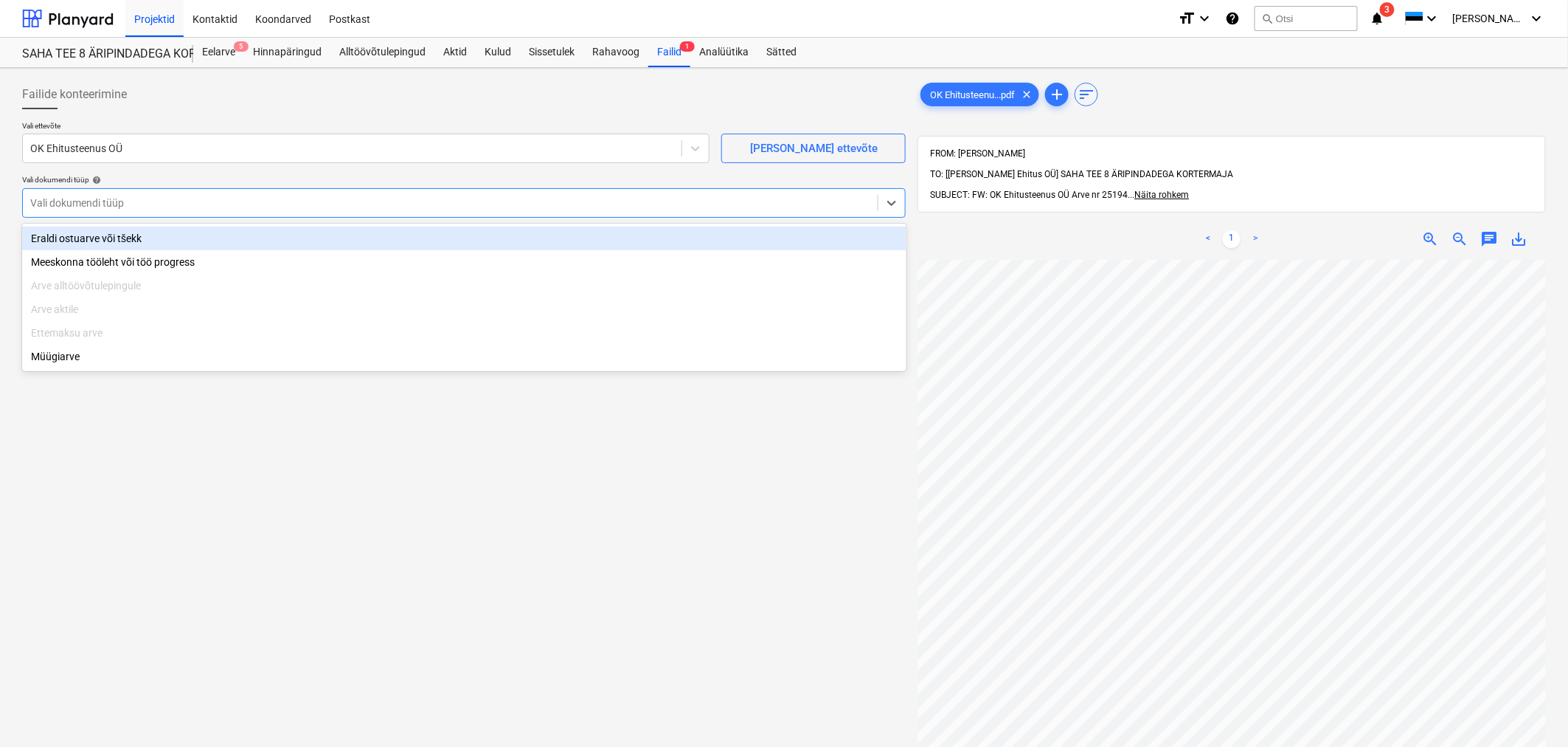
click at [137, 241] on div "Eraldi ostuarve või tšekk" at bounding box center [464, 238] width 884 height 23
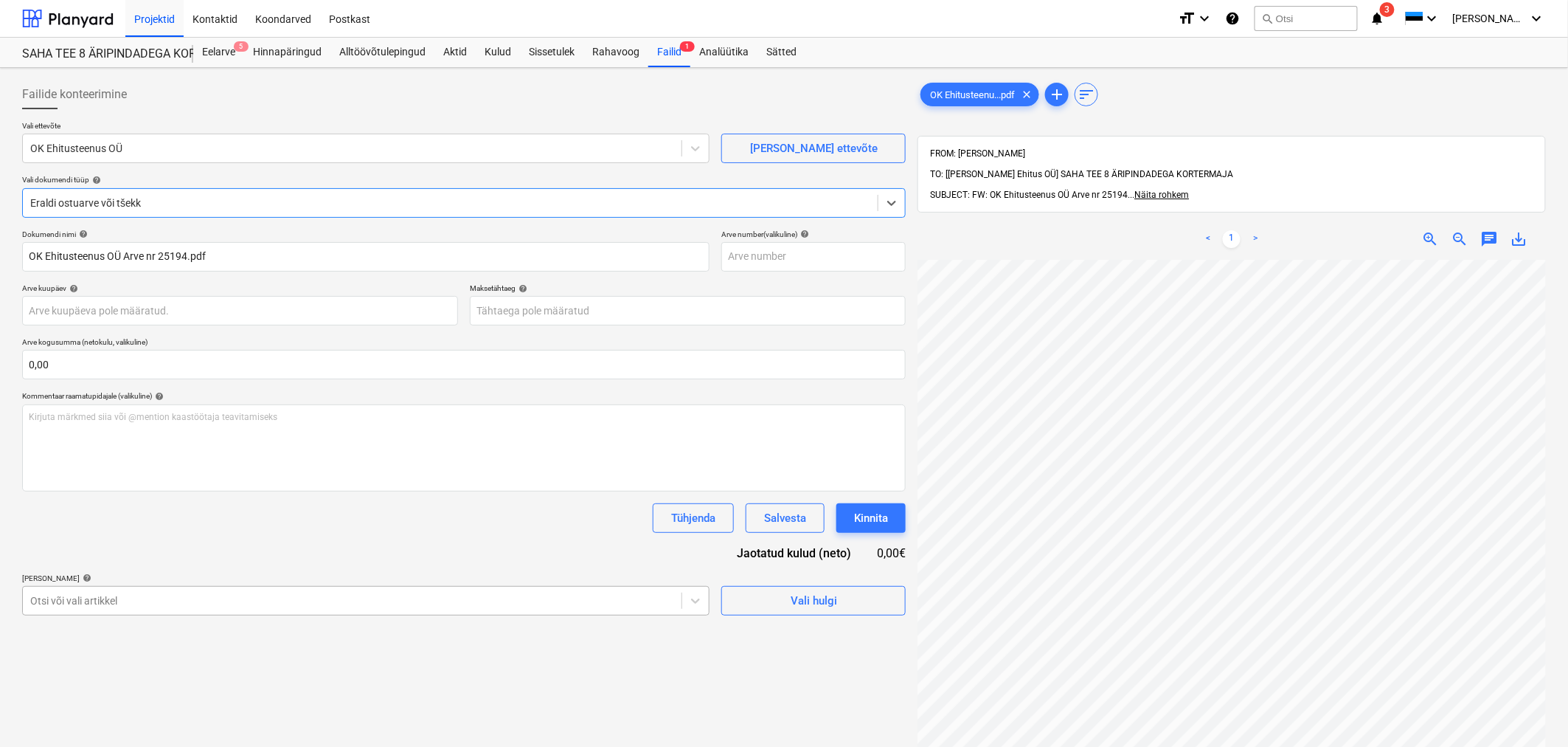
click at [194, 597] on body "Projektid Kontaktid Koondarved Postkast format_size keyboard_arrow_down help se…" at bounding box center [784, 374] width 1568 height 747
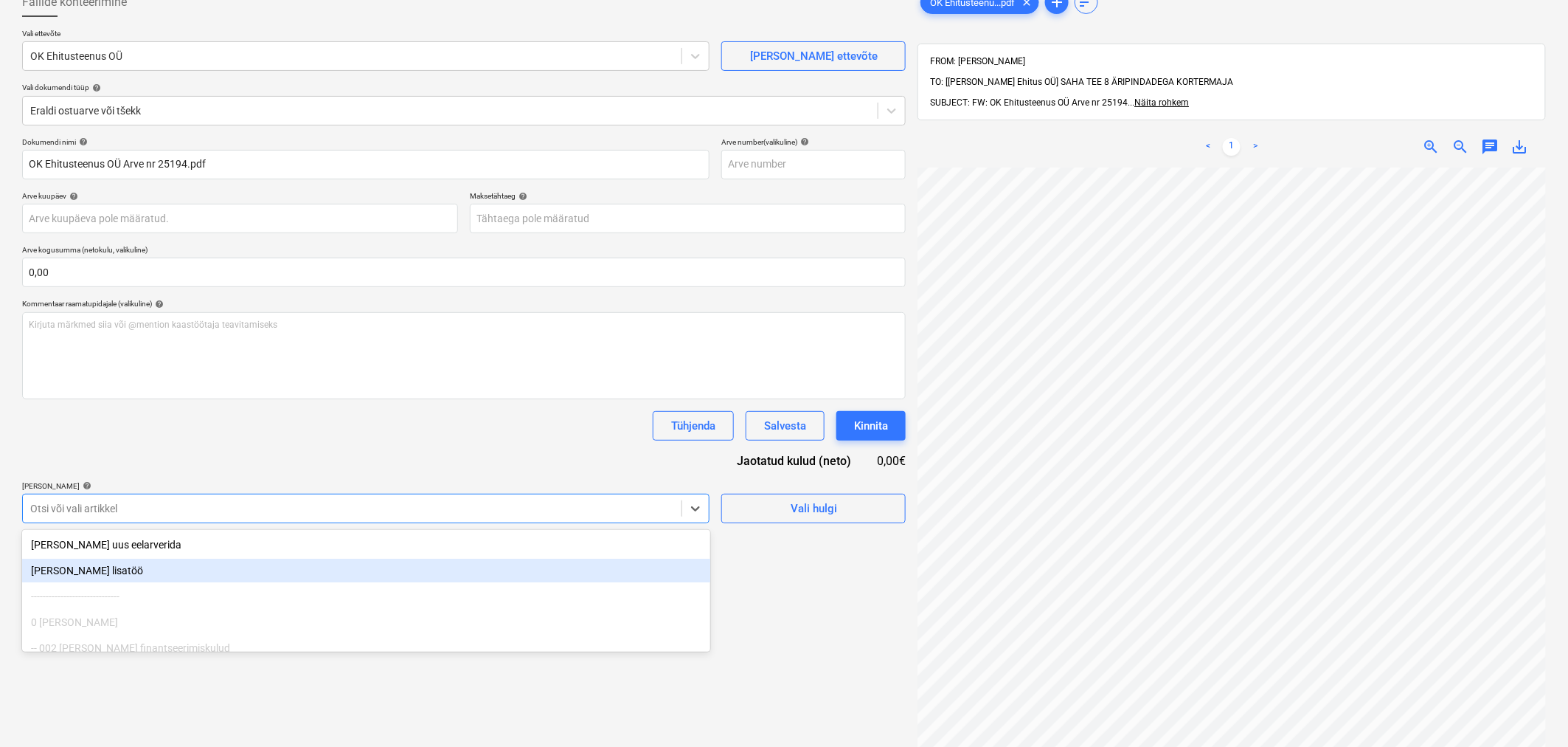
scroll to position [105, 0]
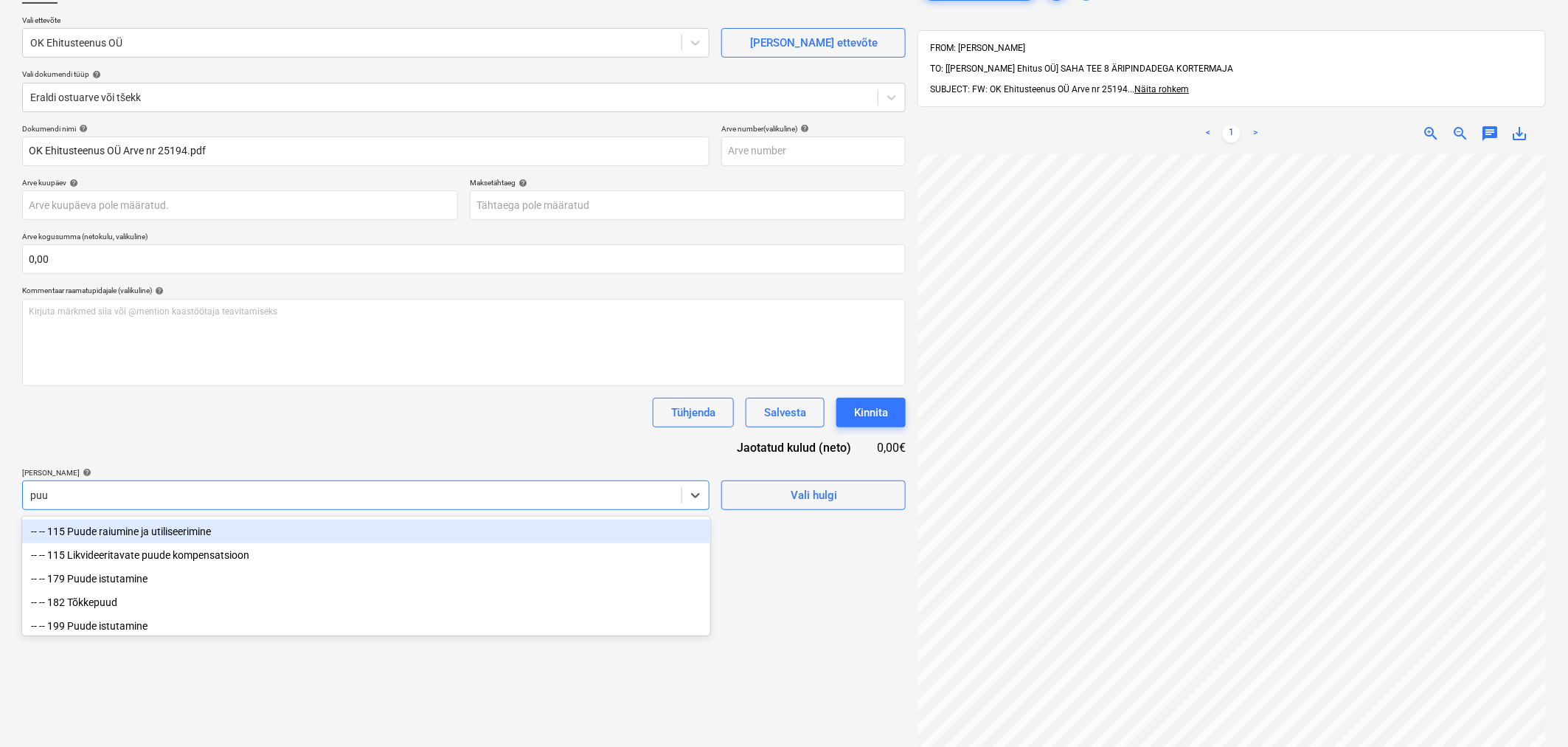
type input "puur"
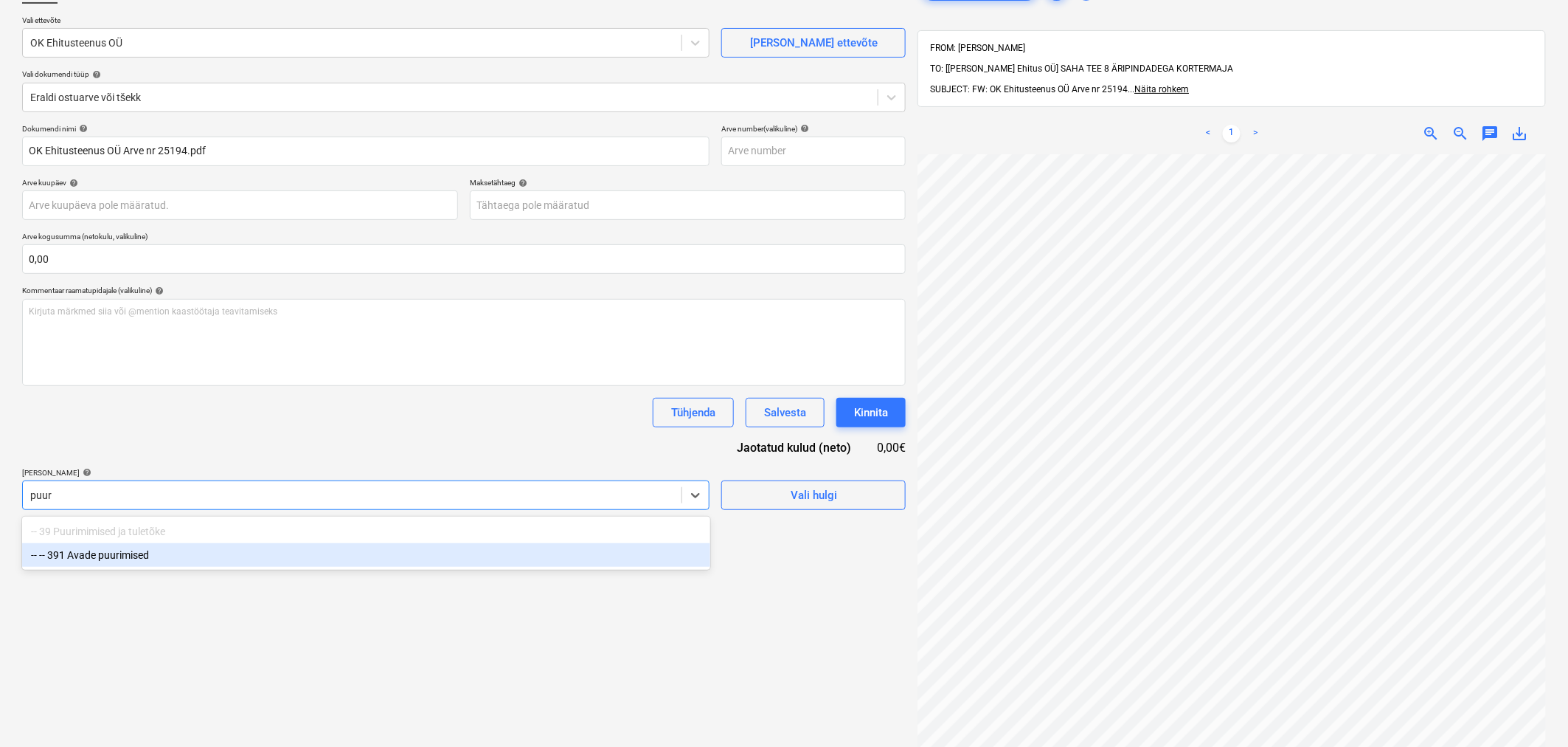
click at [88, 553] on div "-- -- 391 Avade puurimised" at bounding box center [367, 554] width 688 height 23
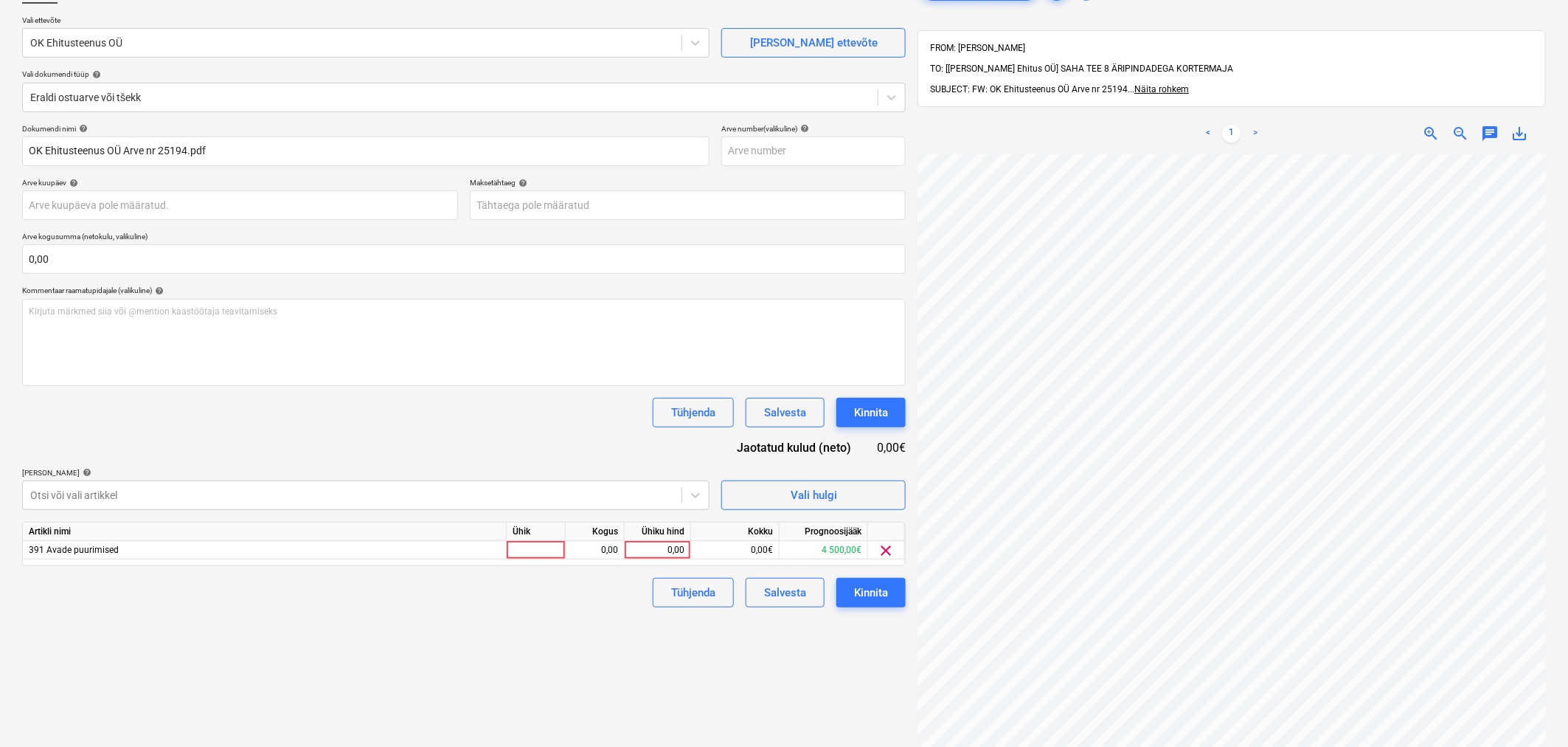
click at [158, 430] on div "Dokumendi nimi help OK Ehitusteenus OÜ Arve nr 25194.pdf Arve number (valikulin…" at bounding box center [464, 365] width 883 height 483
click at [670, 555] on div "0,00" at bounding box center [658, 550] width 54 height 18
type input "715,50"
click at [440, 596] on div "Tühjenda Salvesta Kinnita" at bounding box center [464, 592] width 883 height 29
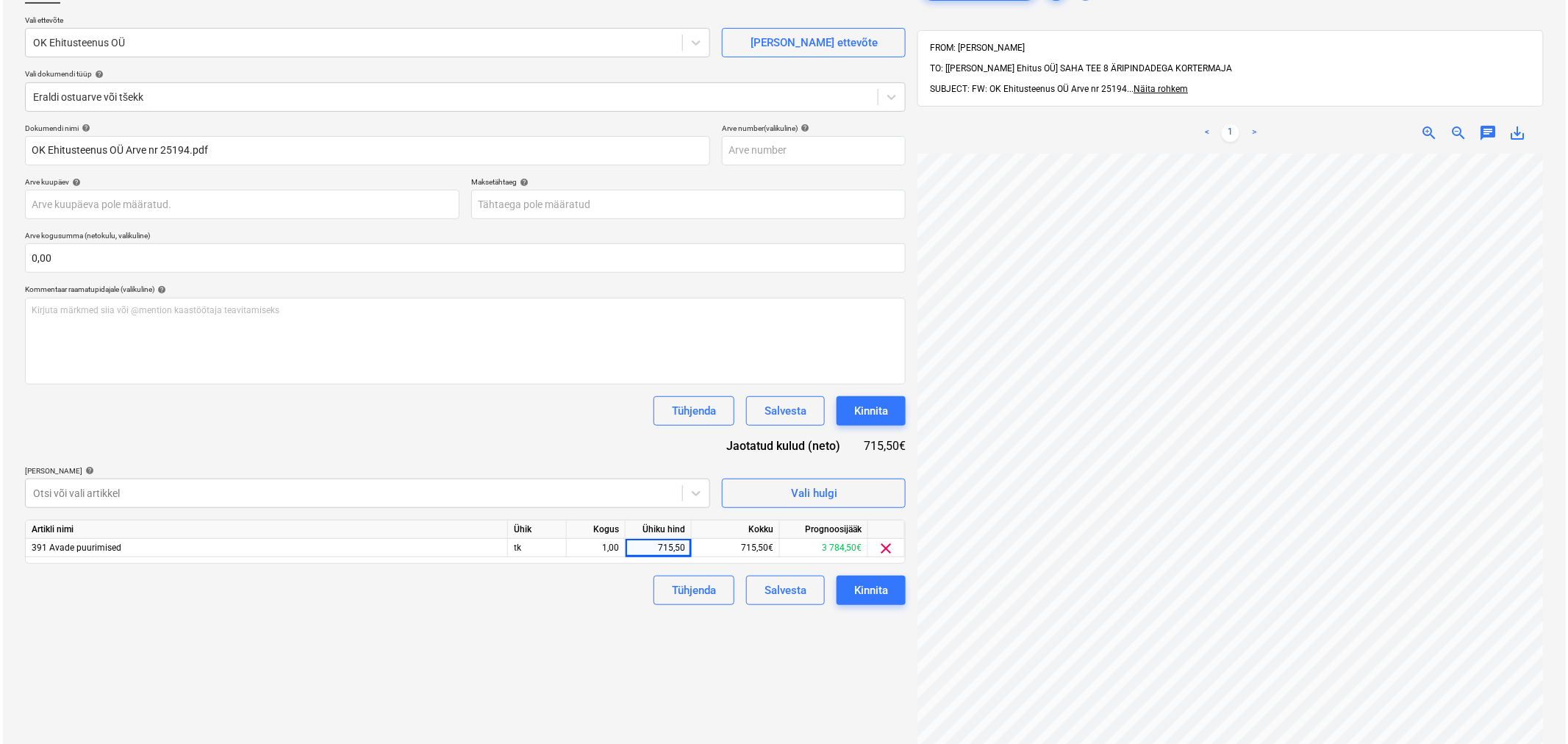
scroll to position [78, 250]
click at [567, 211] on body "Projektid Kontaktid Koondarved Postkast format_size keyboard_arrow_down help se…" at bounding box center [781, 267] width 1563 height 744
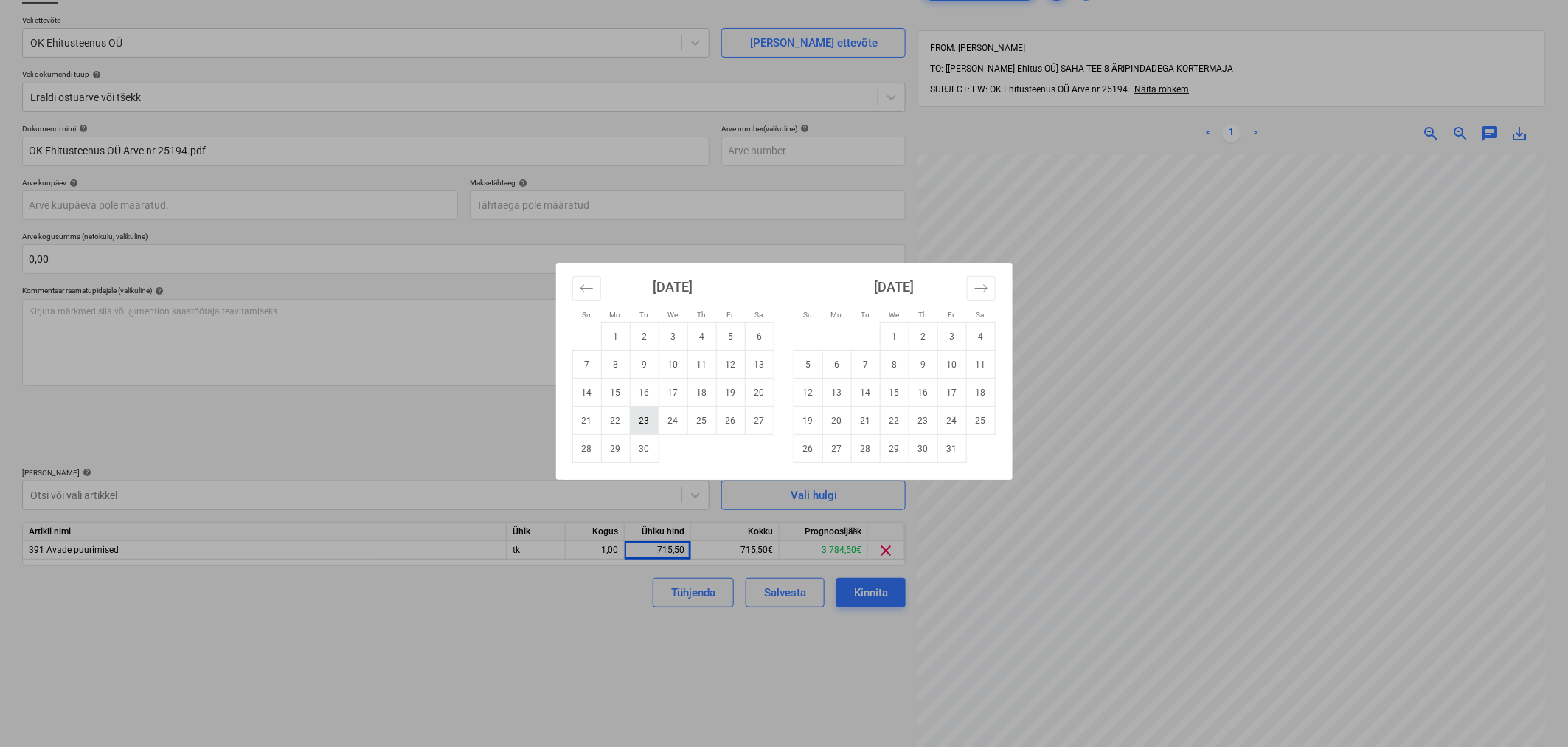
click at [650, 420] on td "23" at bounding box center [644, 420] width 29 height 28
type input "23 Sep 2025"
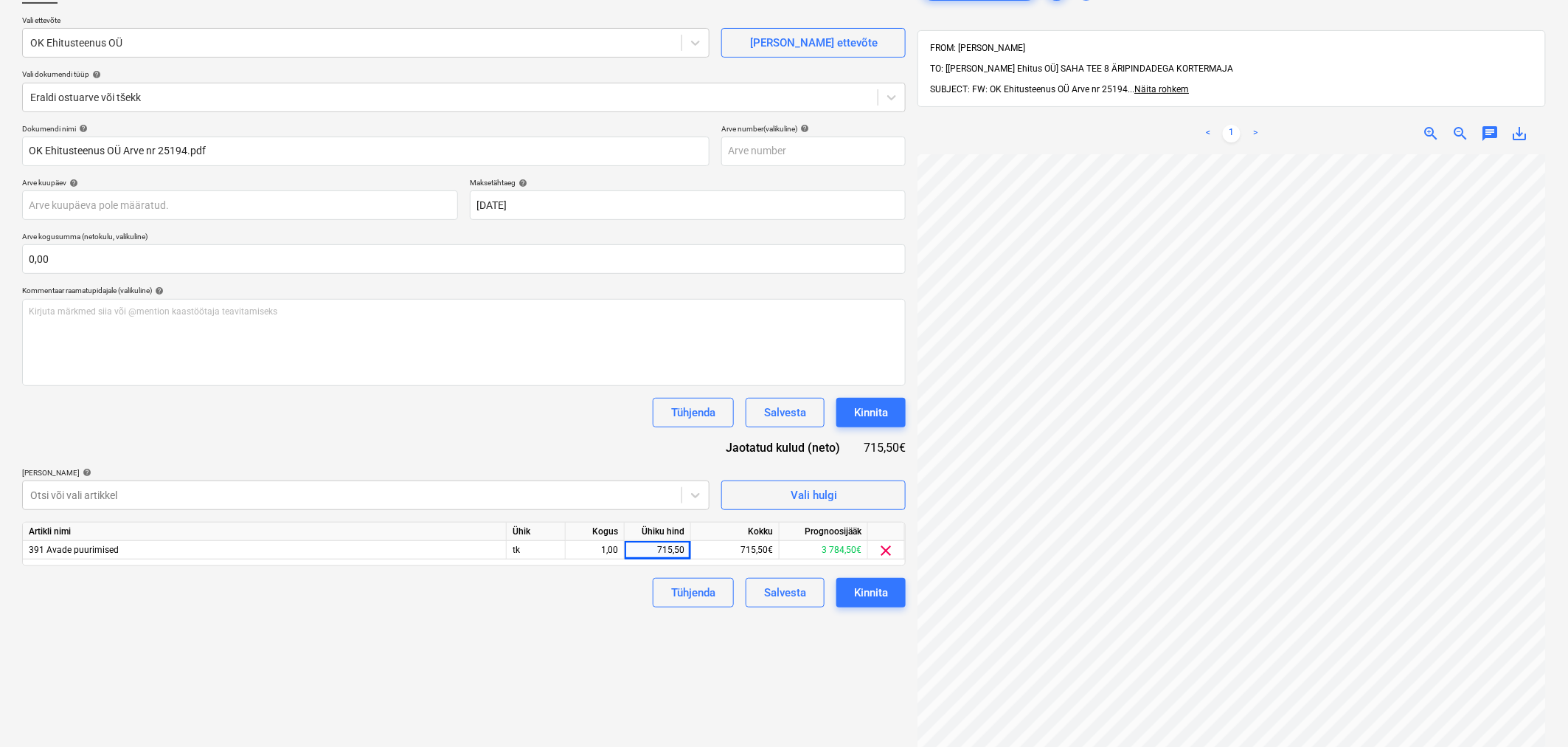
click at [605, 425] on div "Tühjenda Salvesta Kinnita" at bounding box center [464, 412] width 883 height 29
click at [866, 414] on div "Kinnita" at bounding box center [870, 412] width 34 height 19
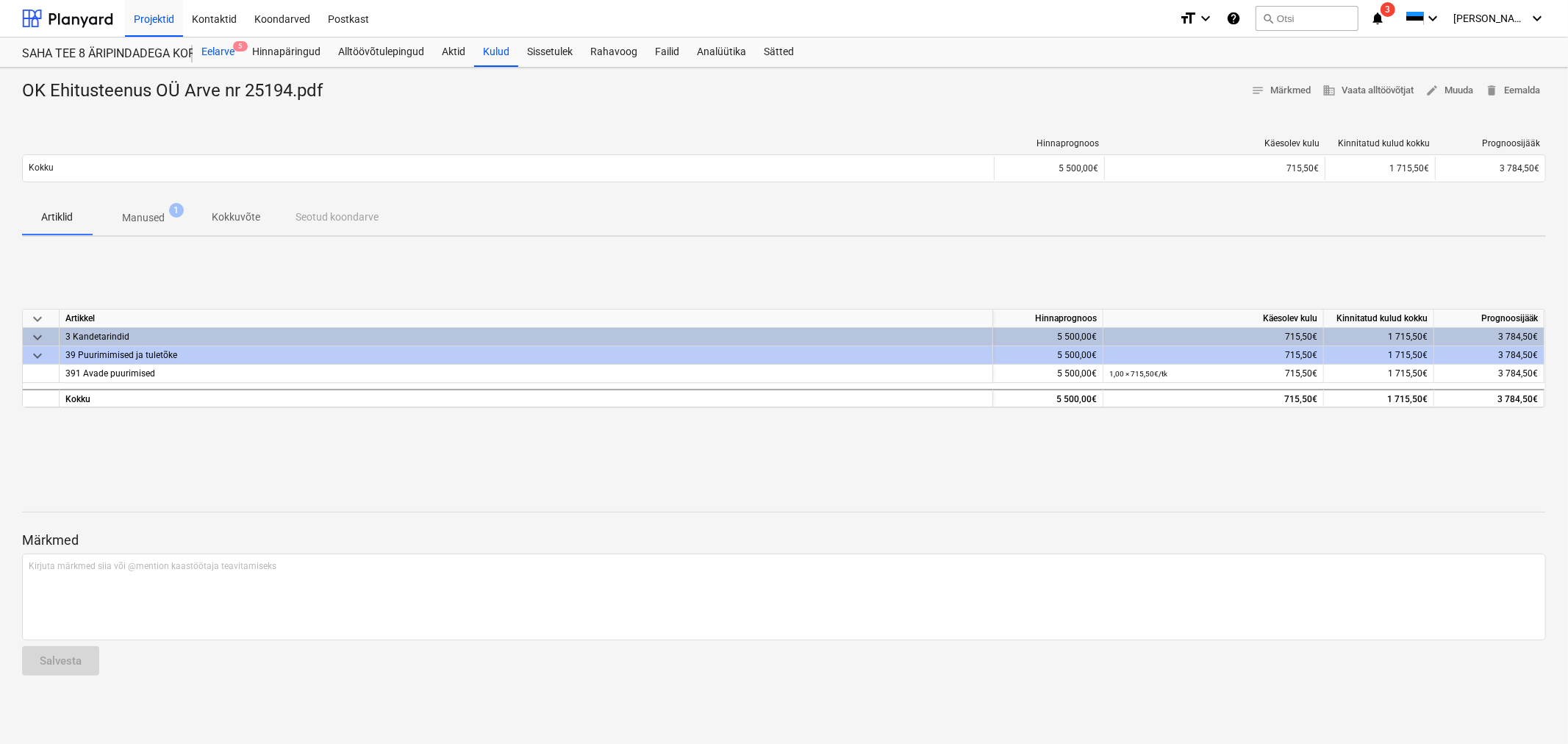
click at [227, 55] on div "Eelarve 5" at bounding box center [218, 53] width 51 height 29
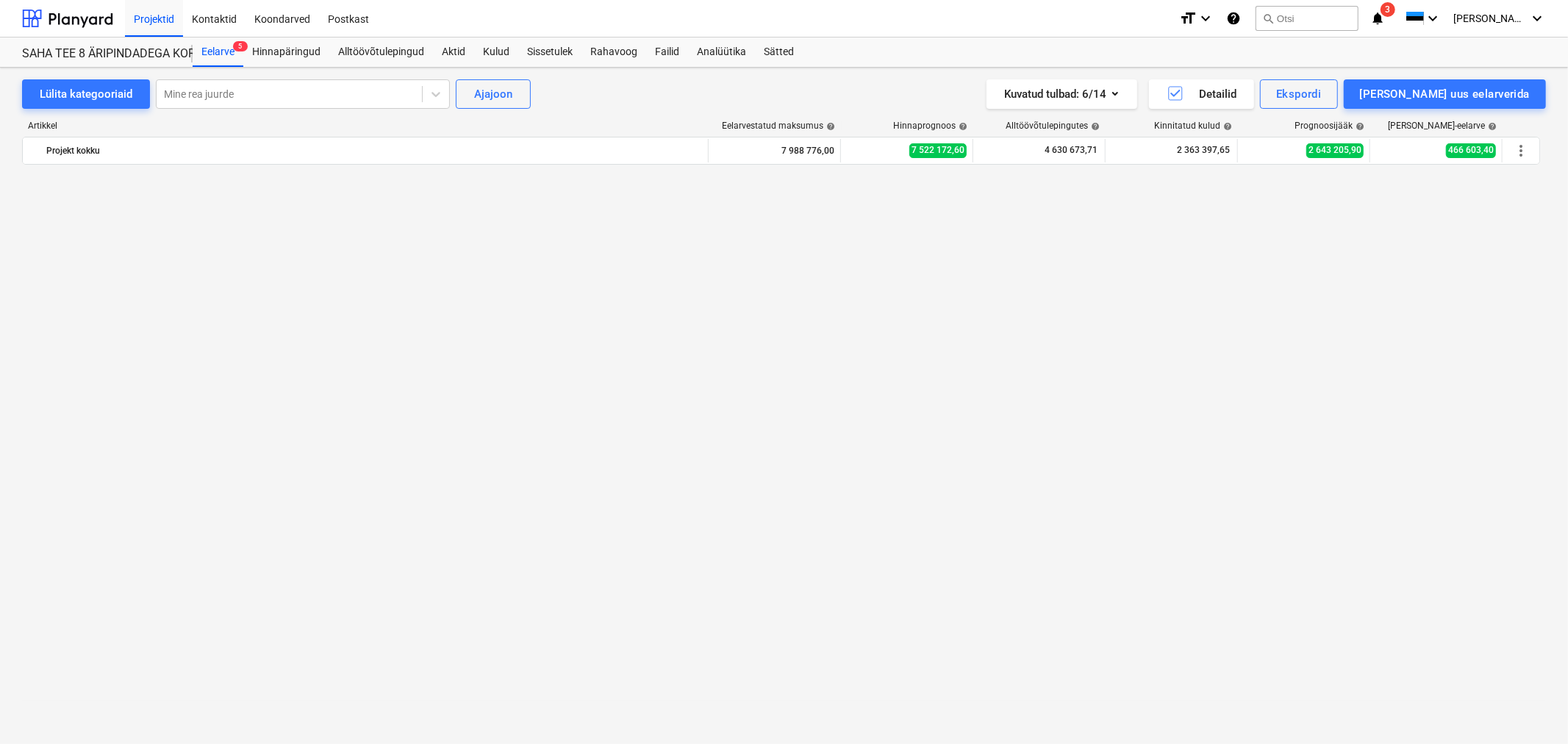
scroll to position [3551, 0]
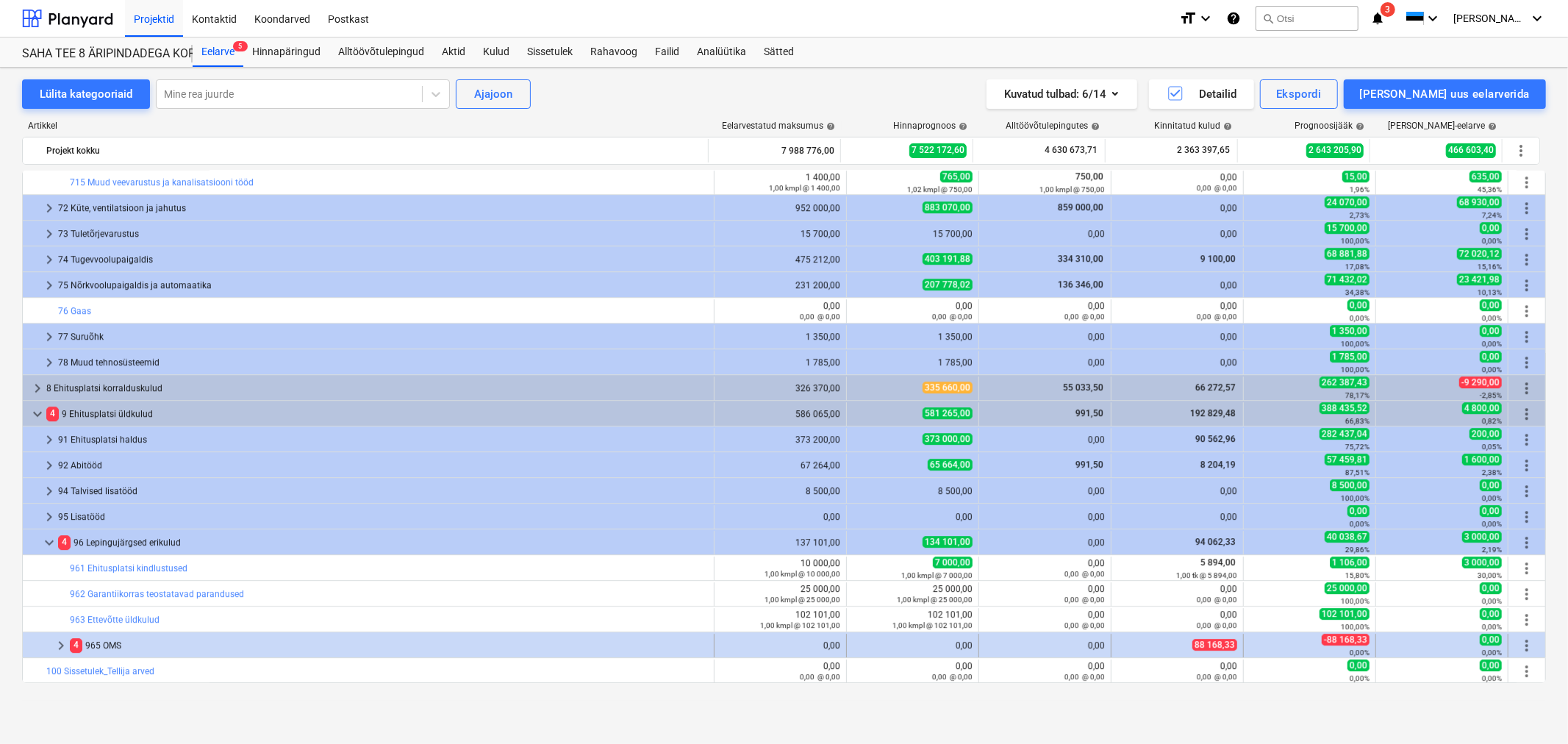
click at [59, 648] on span "keyboard_arrow_right" at bounding box center [61, 645] width 17 height 17
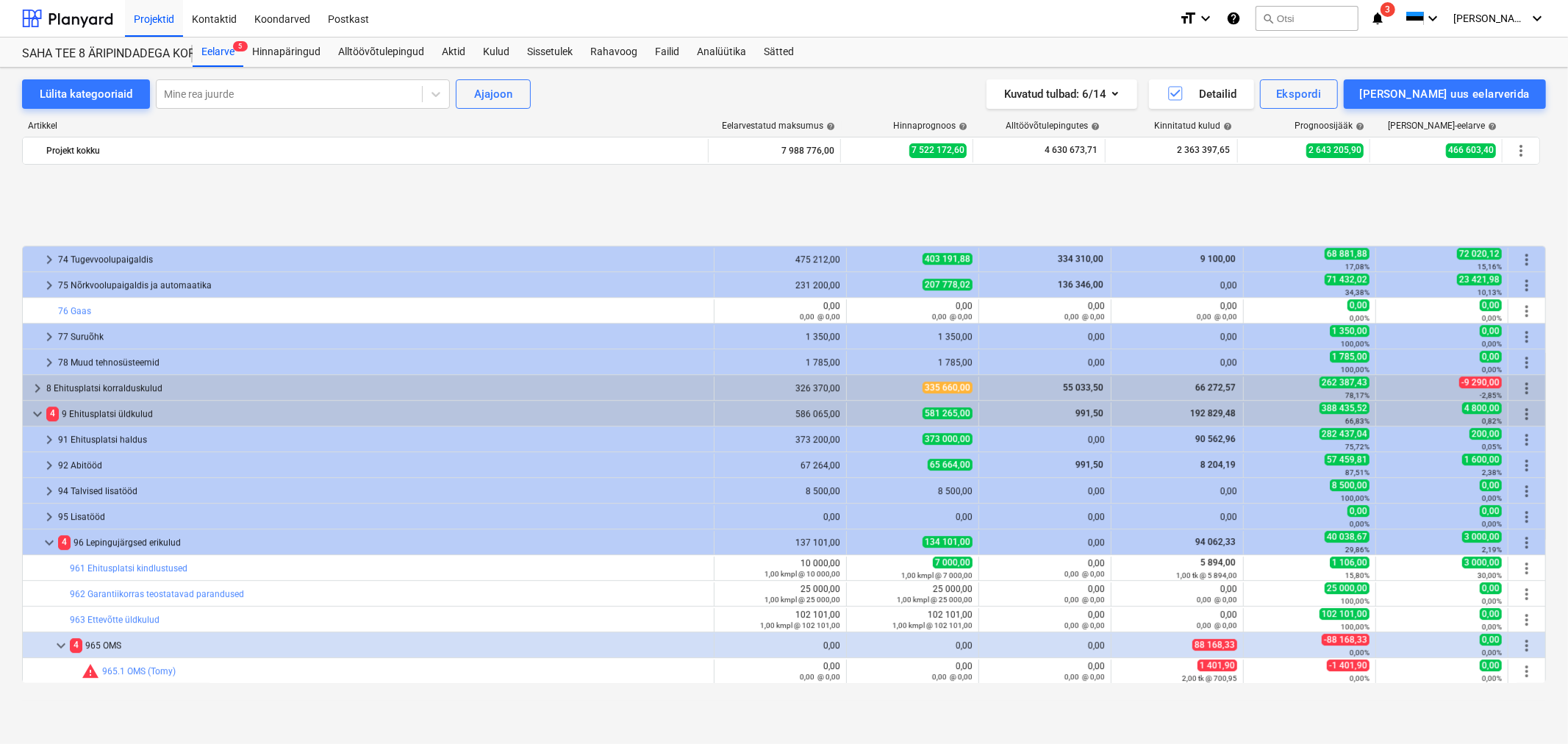
scroll to position [3655, 0]
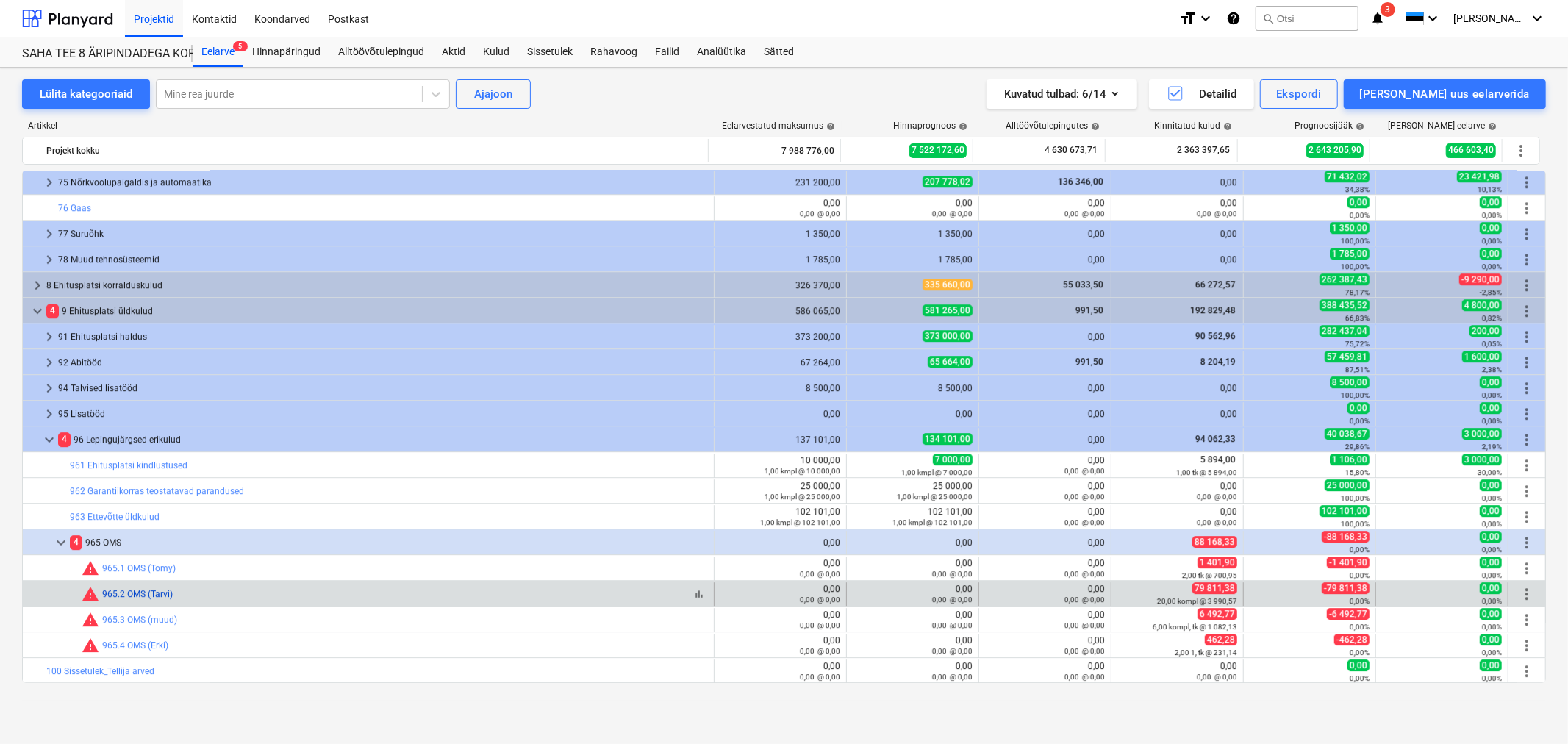
click at [137, 589] on link "965.2 OMS (Tarvi)" at bounding box center [138, 594] width 71 height 10
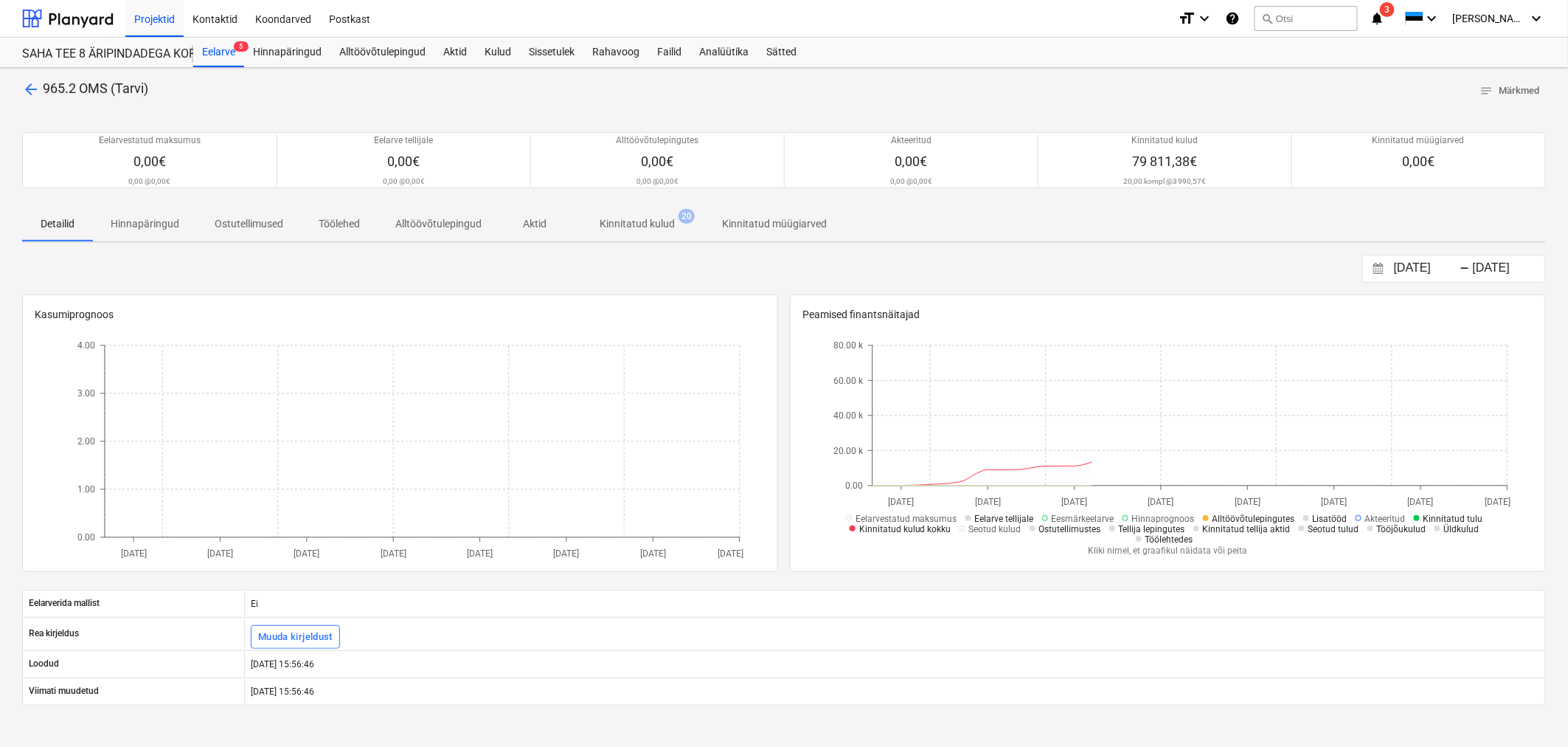
click at [631, 216] on span "Kinnitatud kulud 20" at bounding box center [637, 223] width 99 height 14
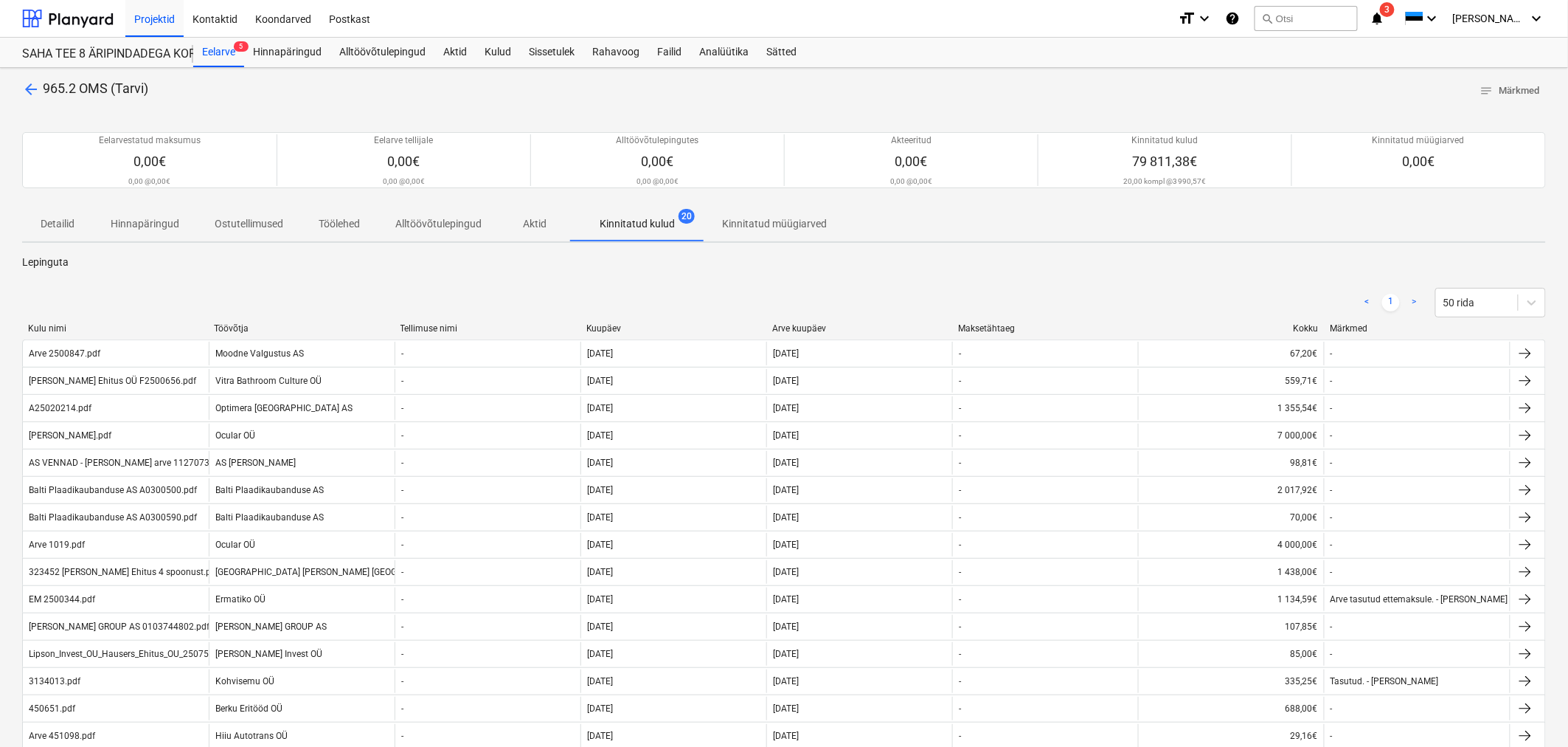
click at [600, 324] on div "Kuupäev" at bounding box center [672, 329] width 174 height 10
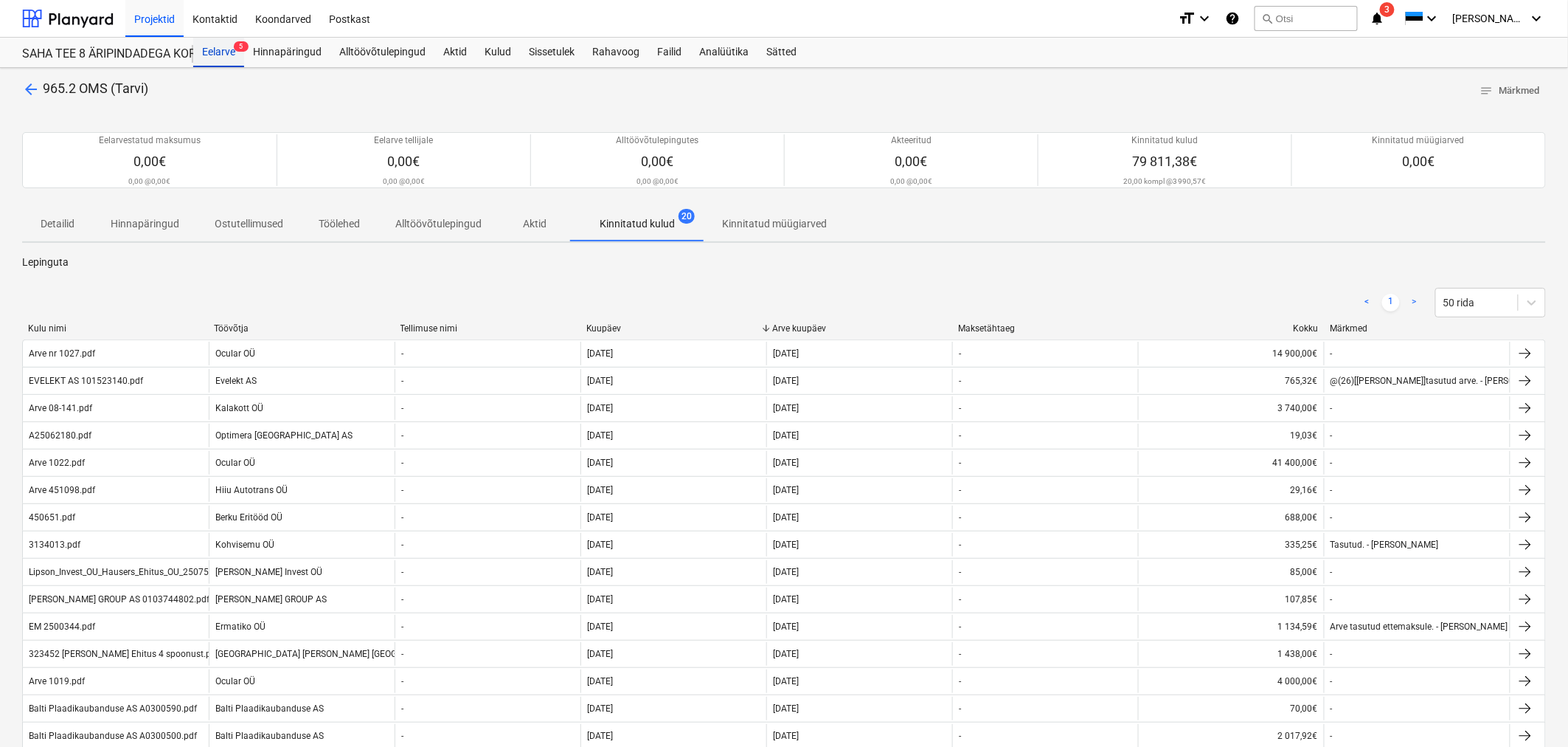
click at [225, 53] on div "Eelarve 5" at bounding box center [219, 53] width 51 height 29
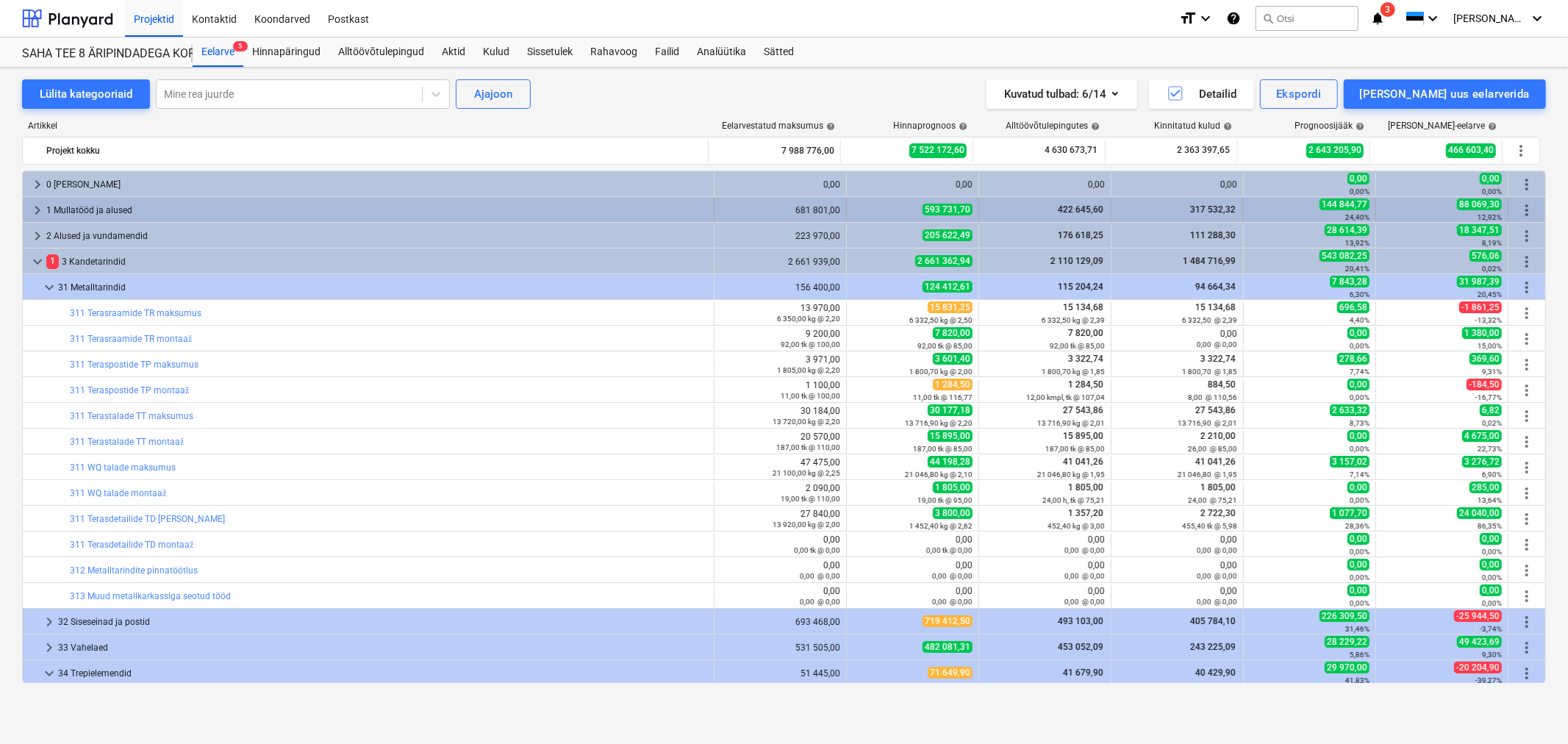
click at [37, 208] on span "keyboard_arrow_right" at bounding box center [37, 210] width 17 height 17
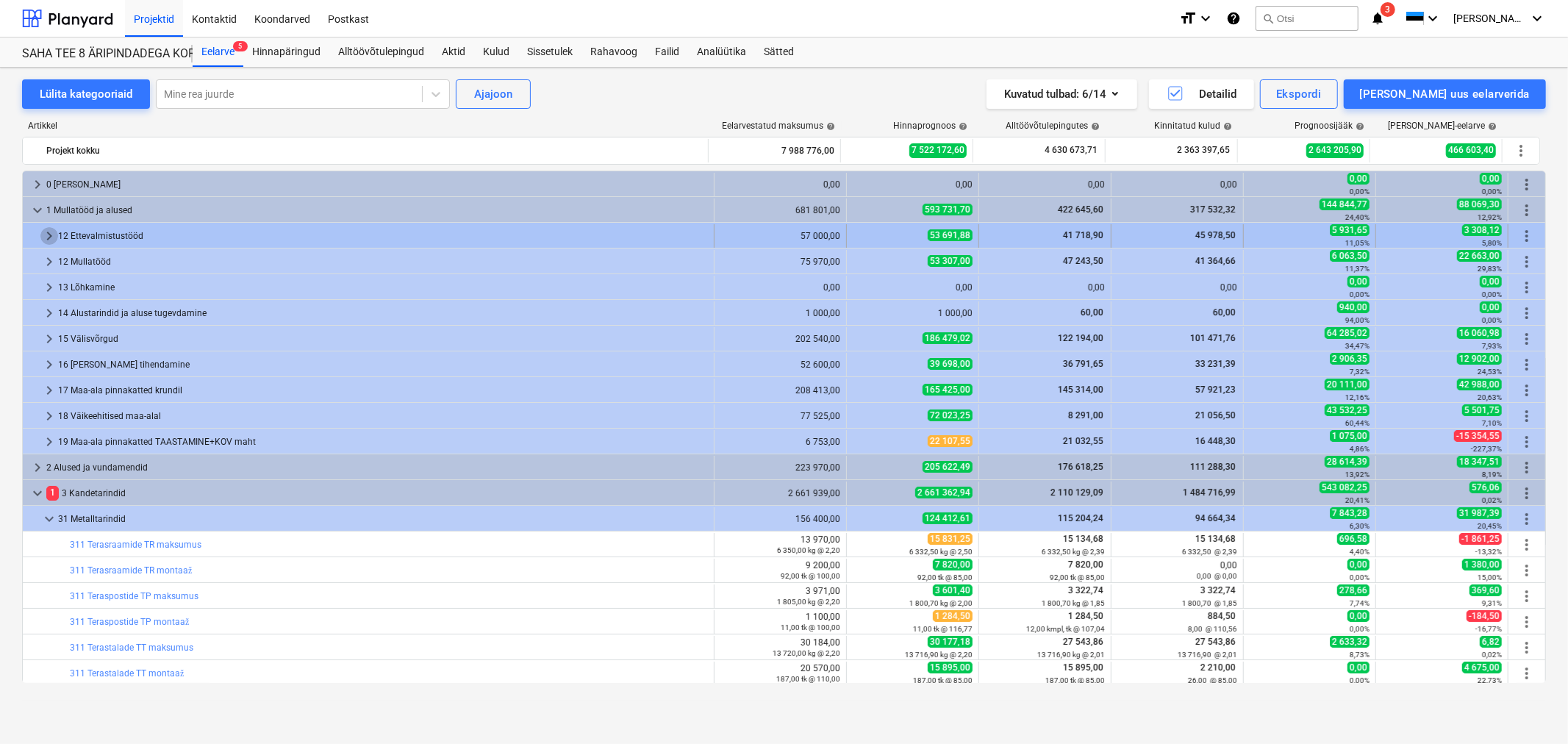
click at [45, 233] on span "keyboard_arrow_right" at bounding box center [49, 236] width 17 height 17
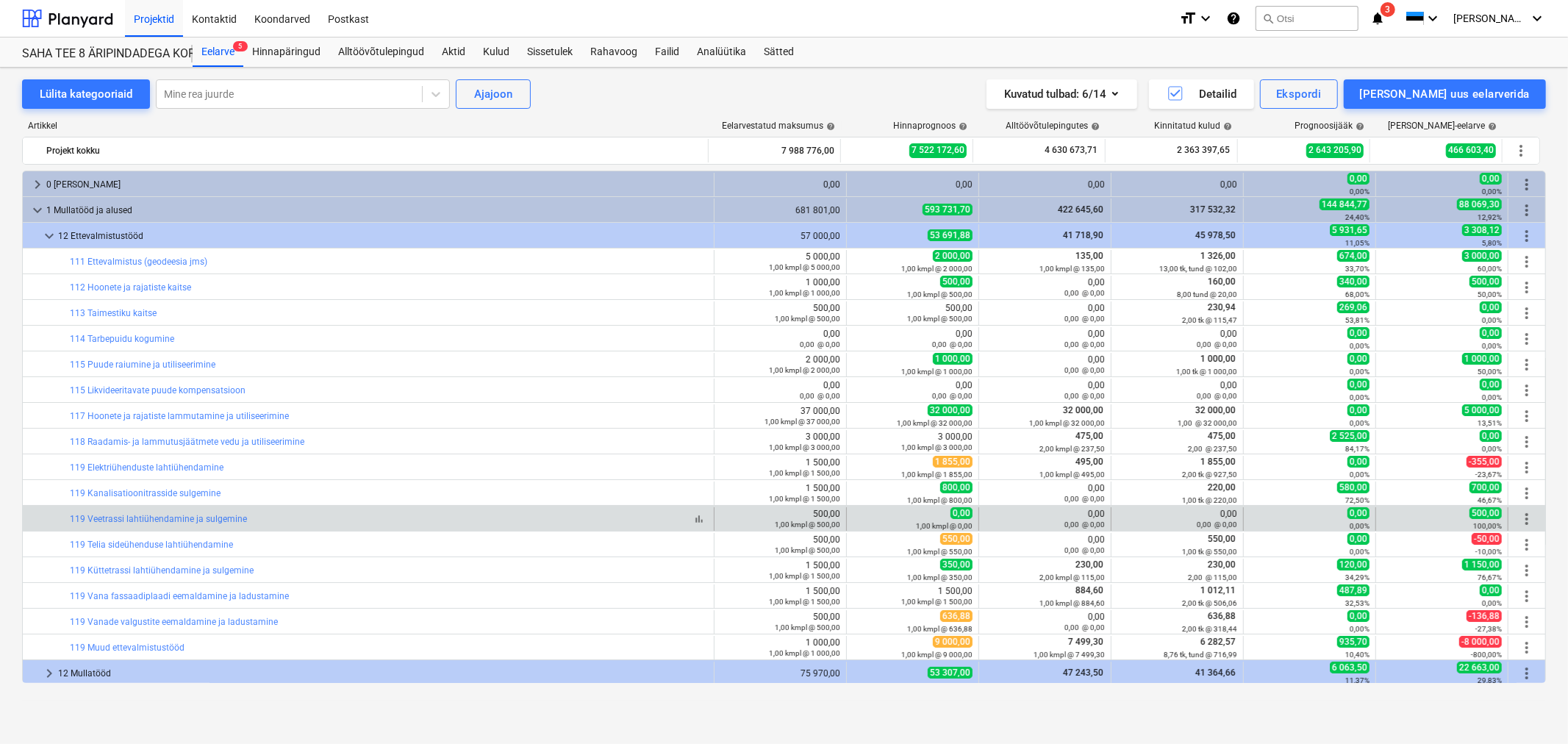
scroll to position [163, 0]
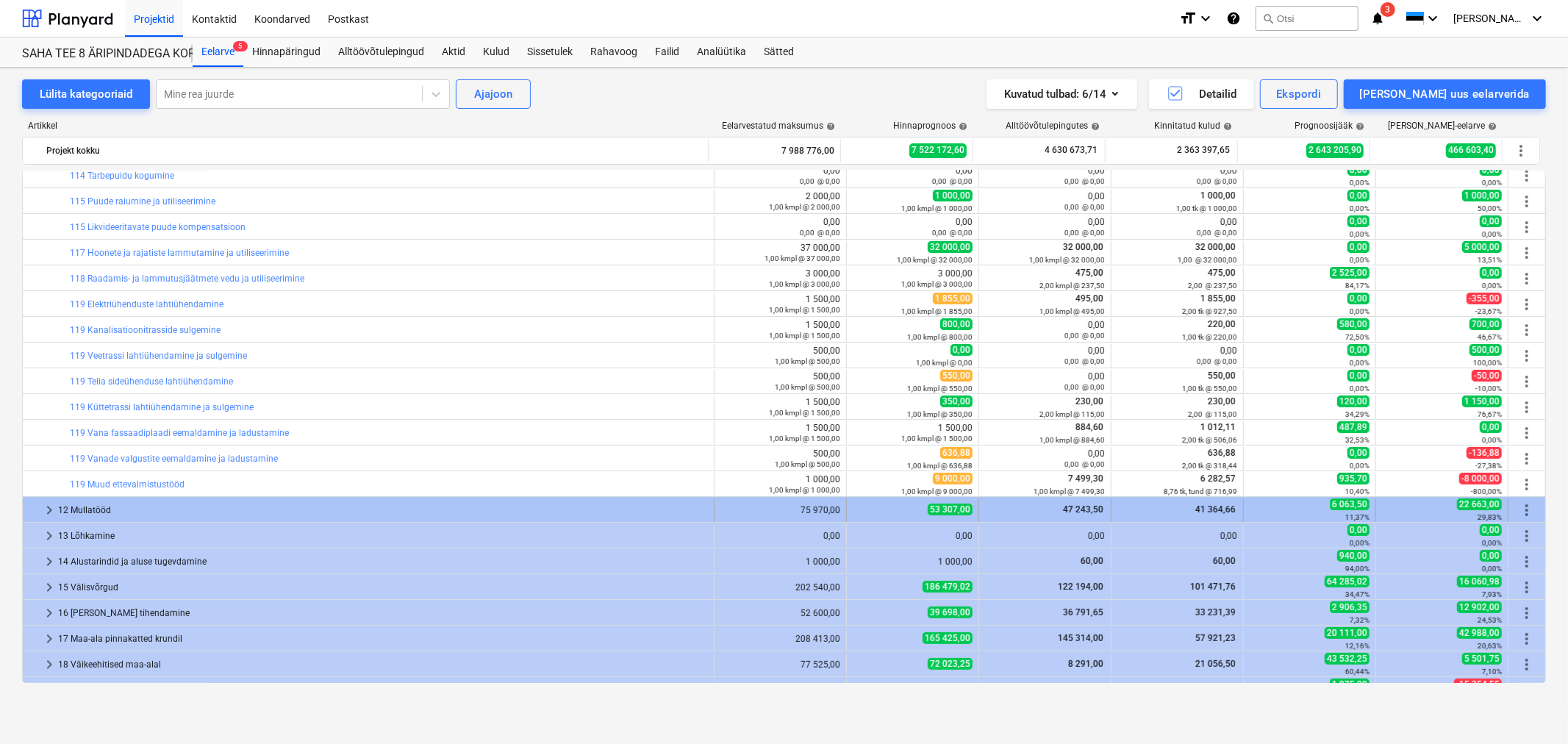
click at [46, 510] on span "keyboard_arrow_right" at bounding box center [49, 510] width 17 height 17
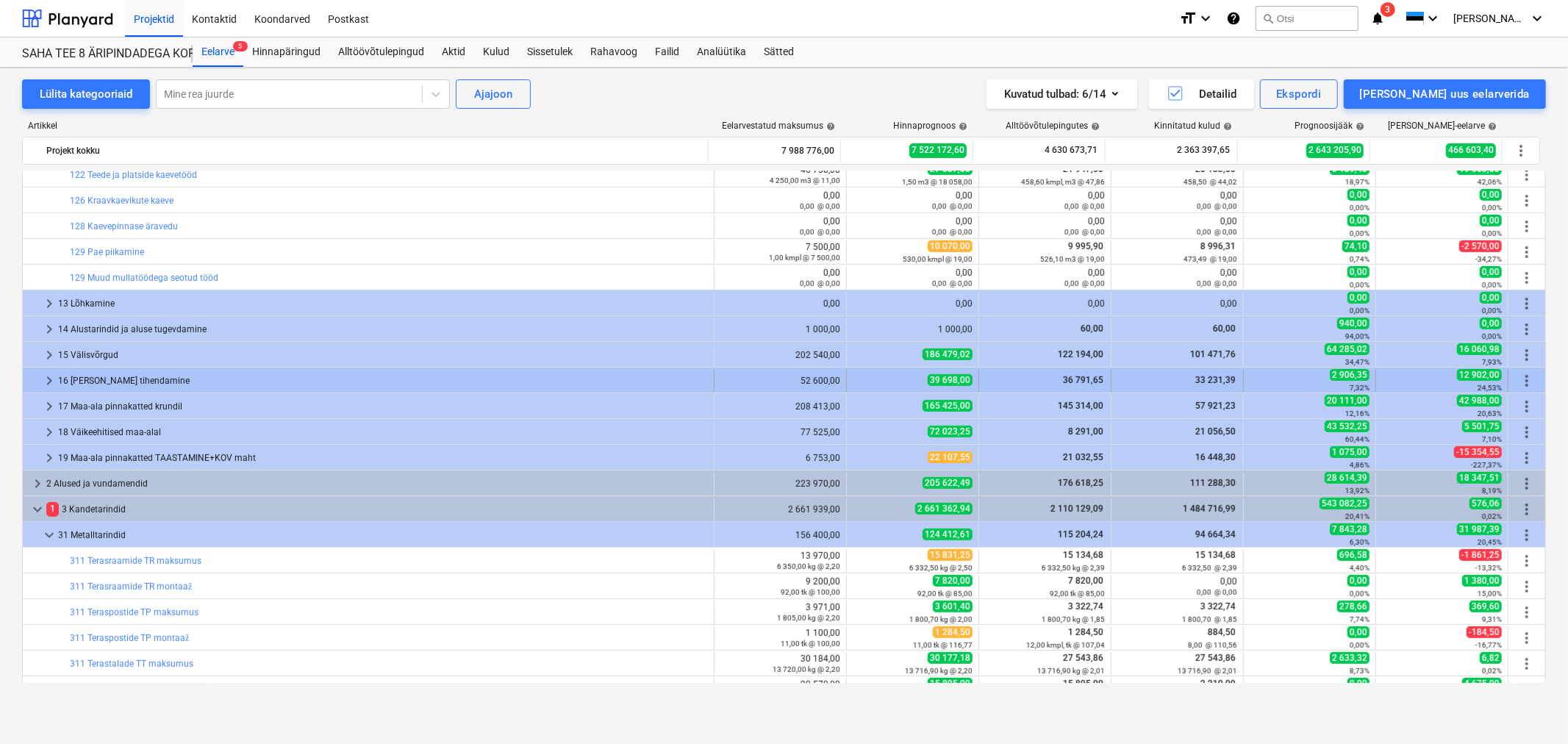
scroll to position [571, 0]
